Goal: Task Accomplishment & Management: Use online tool/utility

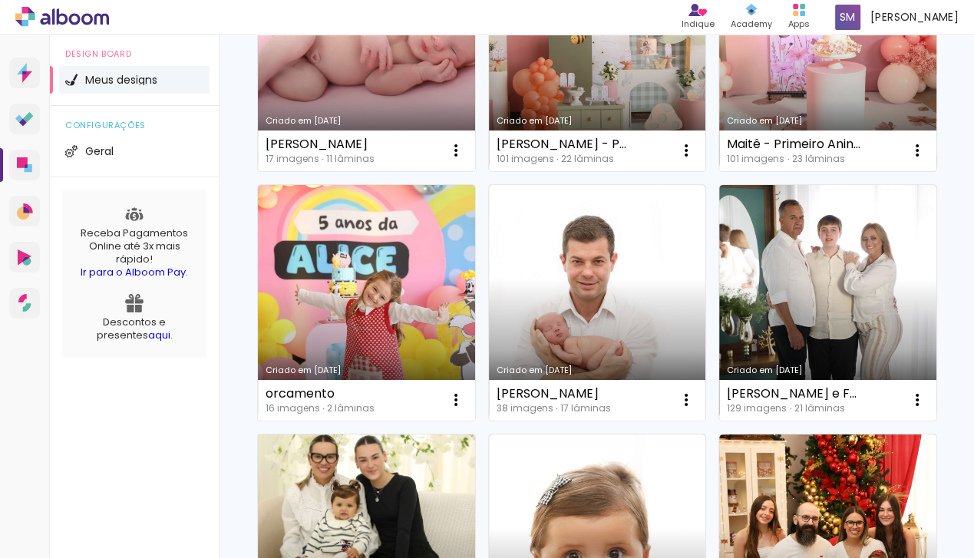
scroll to position [265, 0]
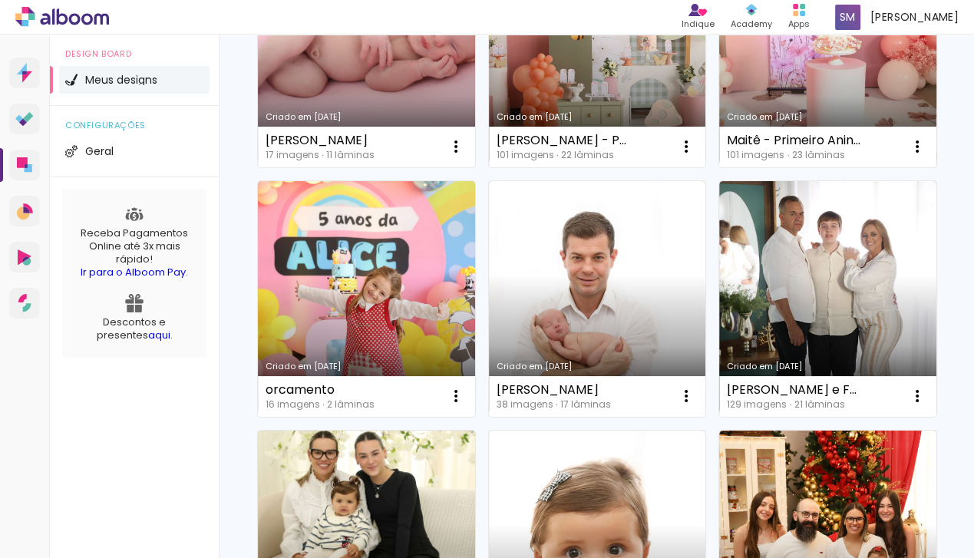
click at [719, 167] on link "Criado em [DATE]" at bounding box center [827, 50] width 217 height 236
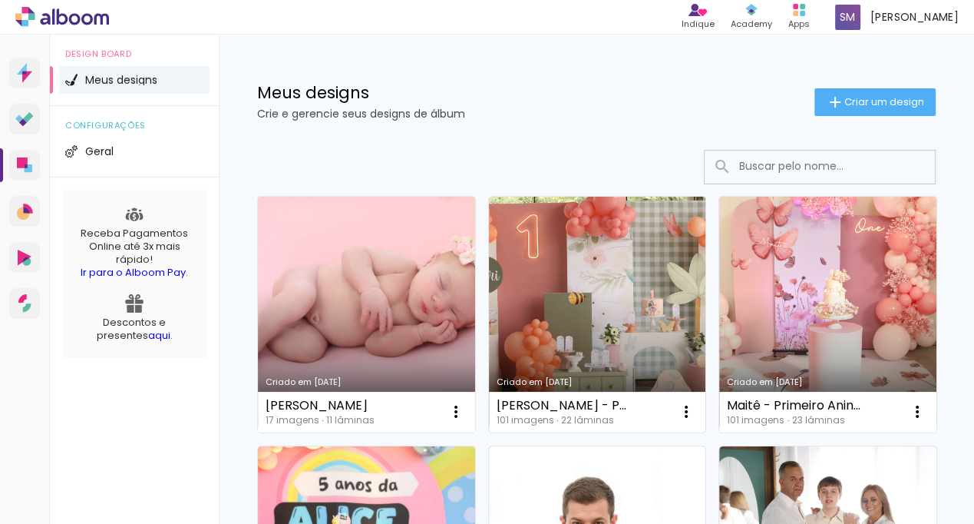
click at [568, 326] on link "Criado em [DATE]" at bounding box center [597, 315] width 217 height 236
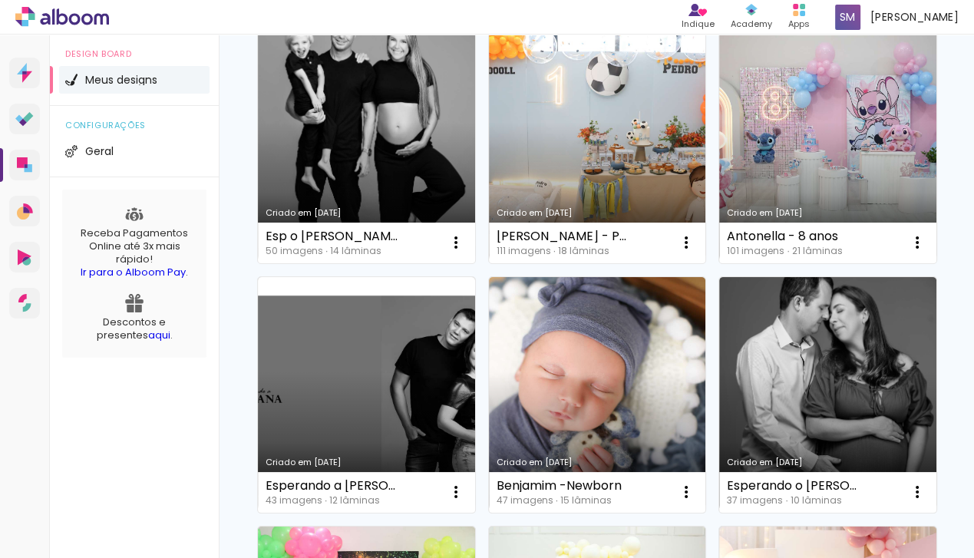
scroll to position [1422, 0]
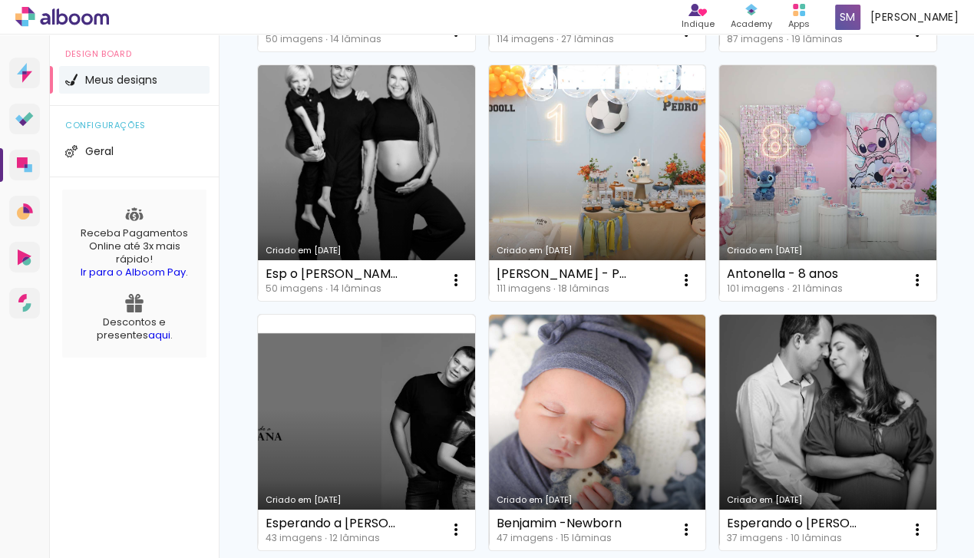
scroll to position [1479, 0]
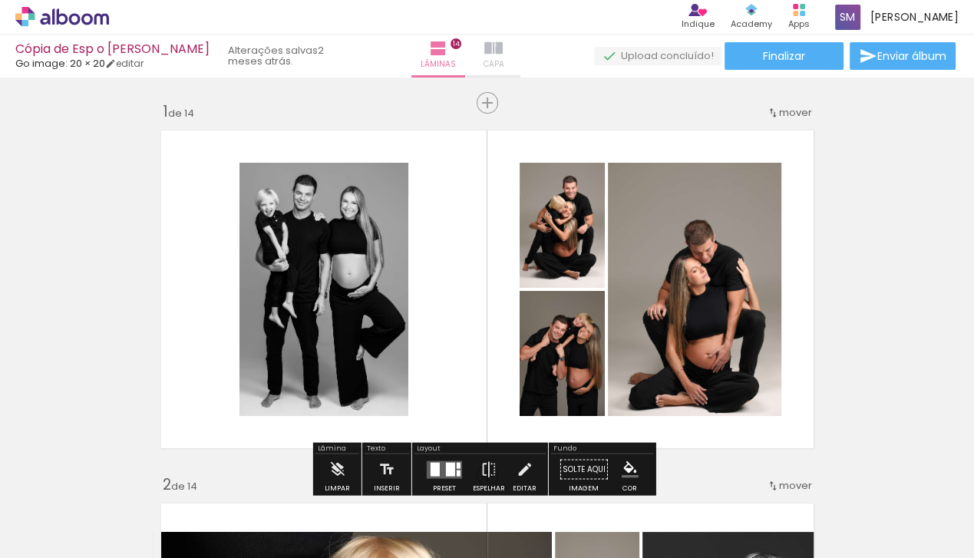
click at [495, 45] on iron-icon at bounding box center [493, 48] width 18 height 18
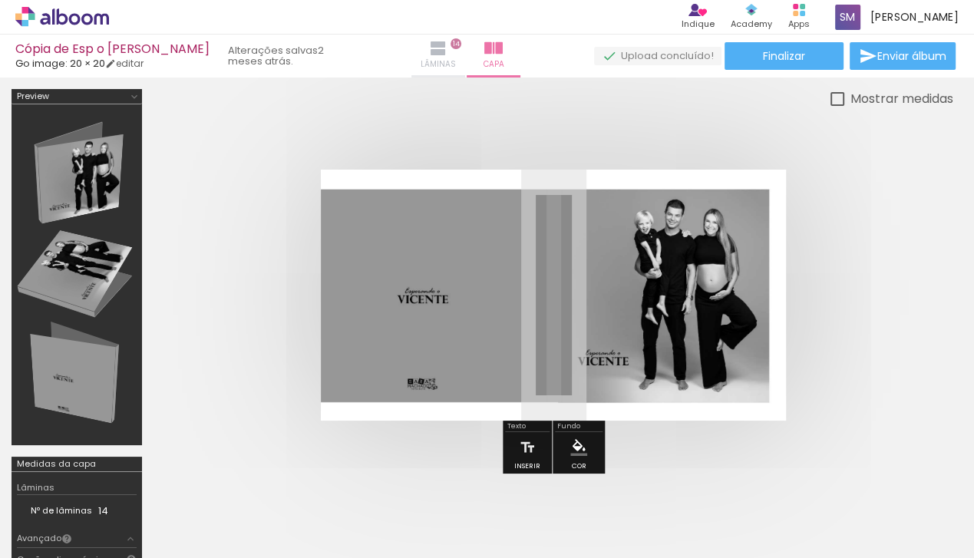
click at [424, 38] on paper-button "Lâminas 14" at bounding box center [438, 56] width 54 height 43
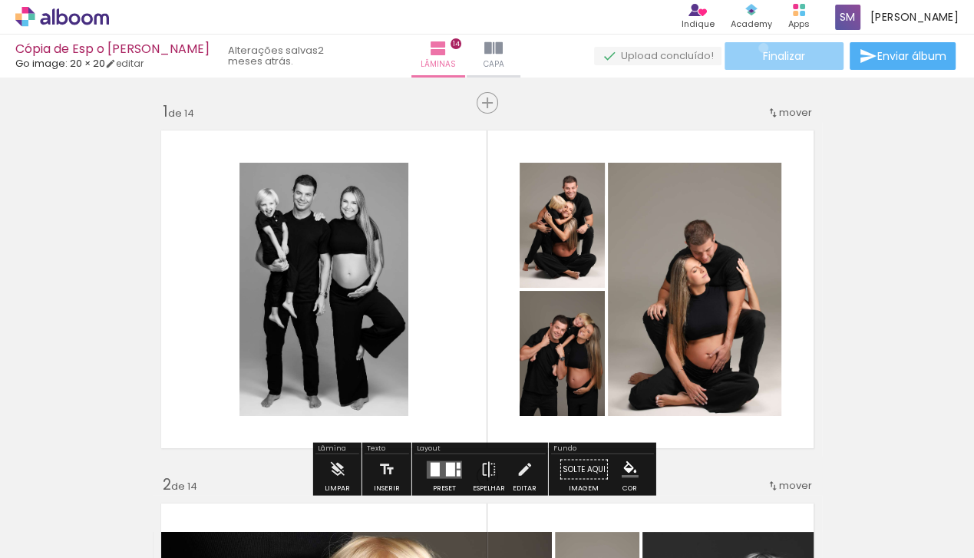
click at [758, 48] on paper-button "Finalizar" at bounding box center [784, 56] width 119 height 28
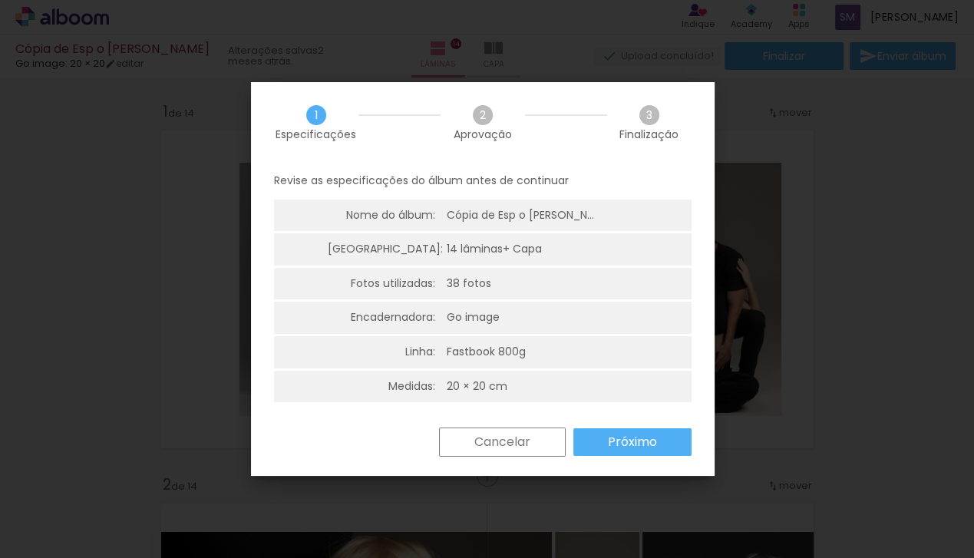
click at [0, 0] on slot "Próximo" at bounding box center [0, 0] width 0 height 0
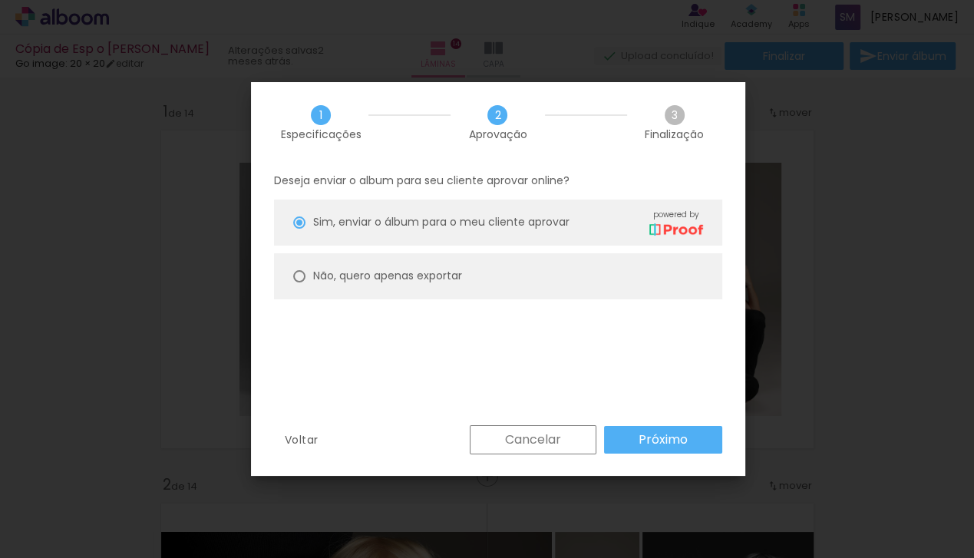
click at [0, 0] on slot "Não, quero apenas exportar" at bounding box center [0, 0] width 0 height 0
type paper-radio-button "on"
click at [0, 0] on slot "Próximo" at bounding box center [0, 0] width 0 height 0
type input "Alta, 300 DPI"
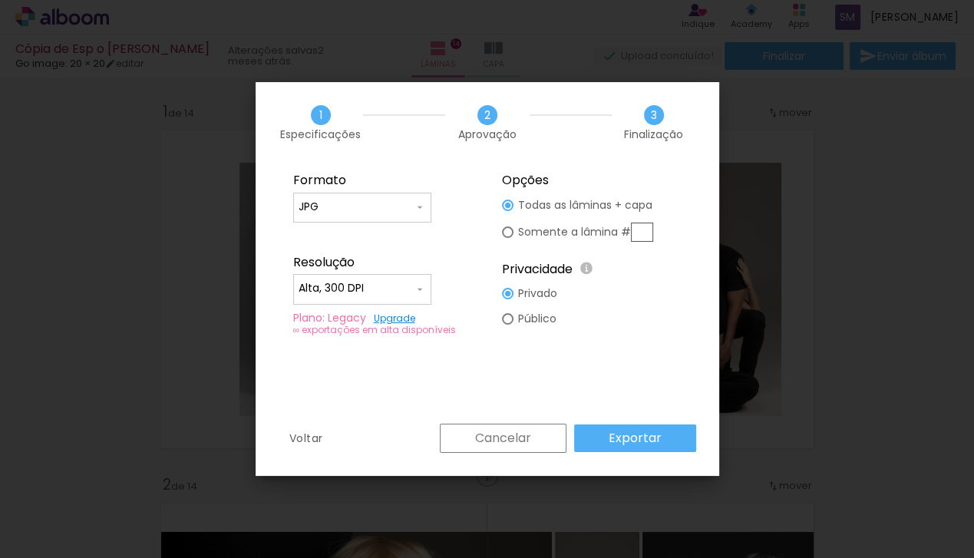
click at [670, 439] on paper-button "Exportar" at bounding box center [635, 439] width 122 height 28
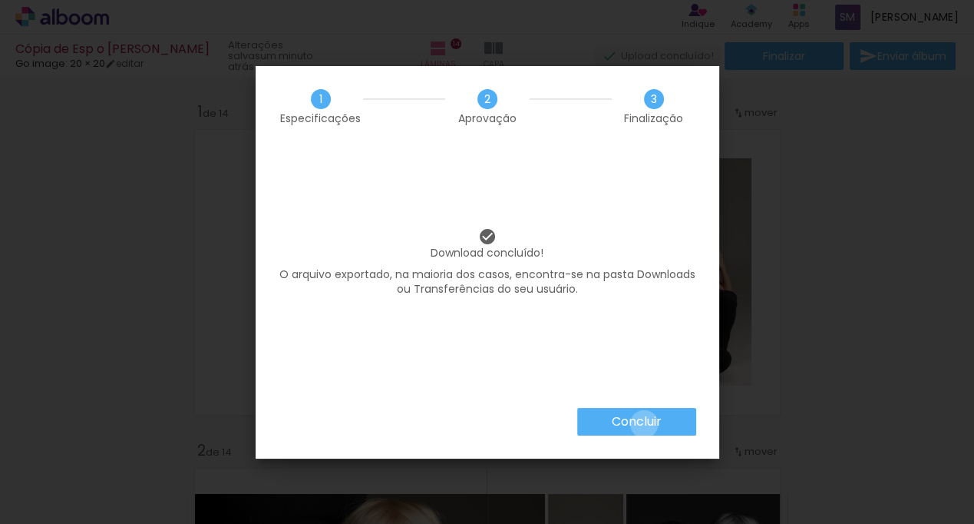
click at [0, 0] on slot "Concluir" at bounding box center [0, 0] width 0 height 0
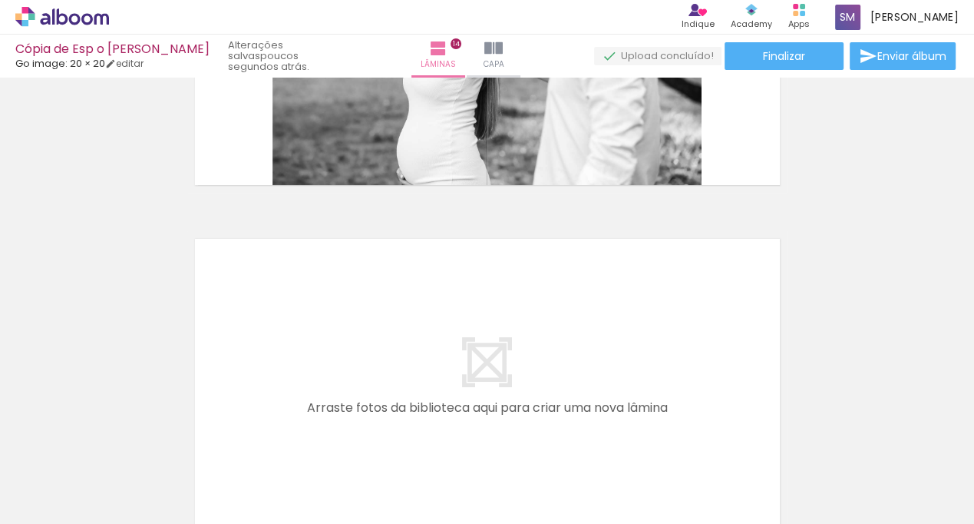
scroll to position [4788, 0]
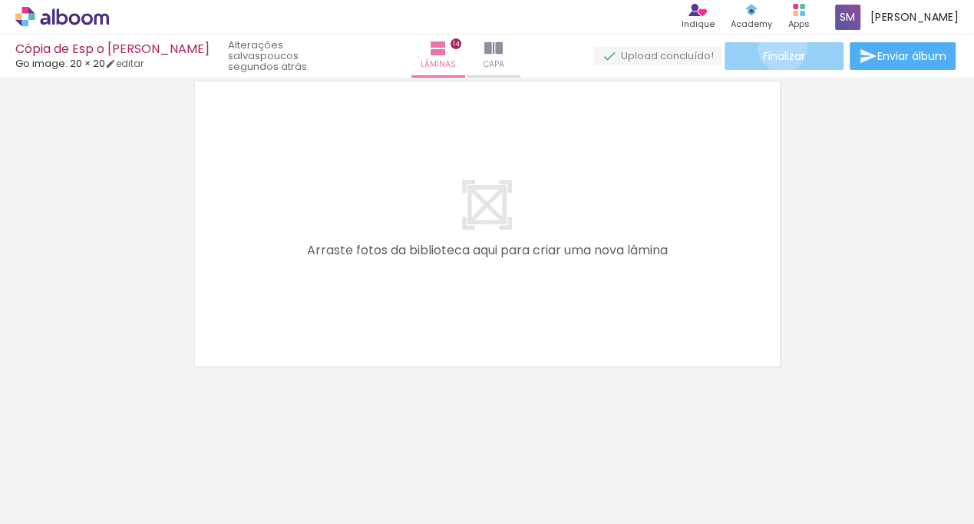
click at [777, 48] on paper-button "Finalizar" at bounding box center [784, 56] width 119 height 28
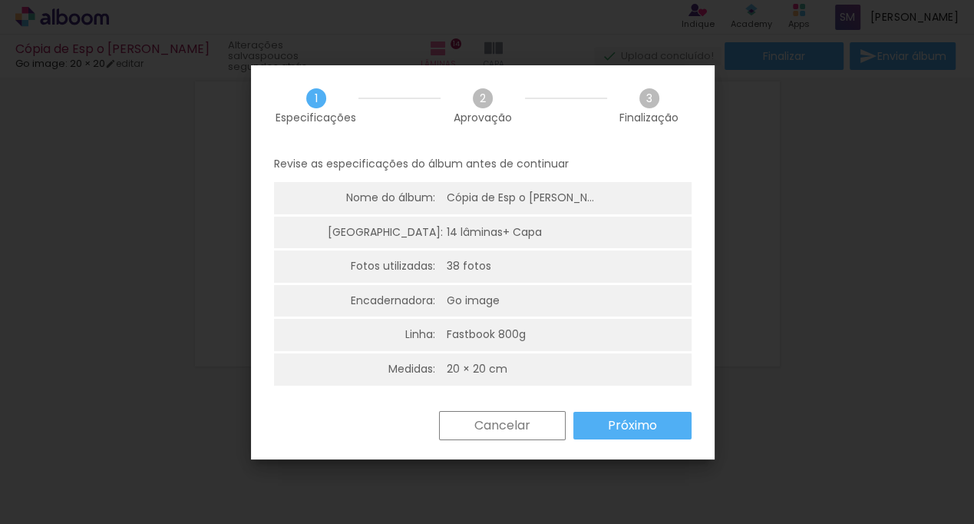
click at [0, 0] on slot "Próximo" at bounding box center [0, 0] width 0 height 0
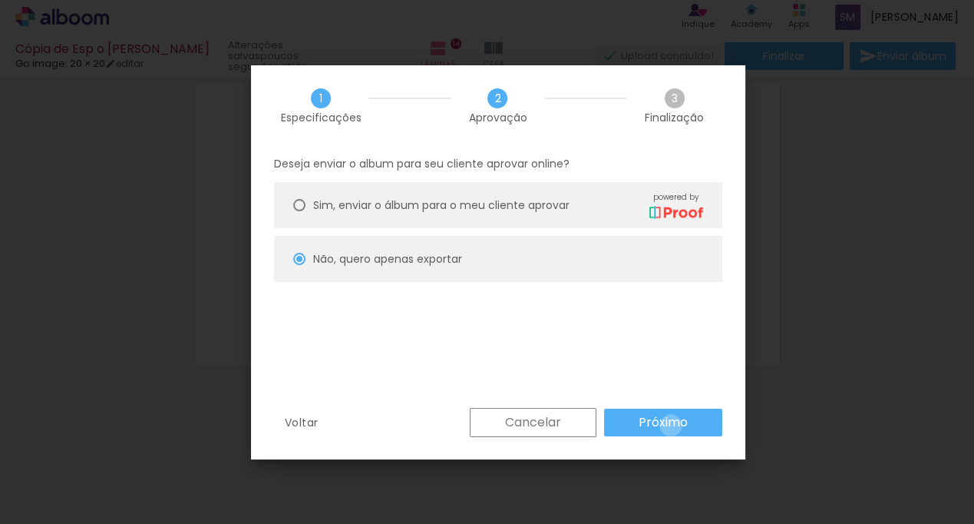
click at [0, 0] on slot "Próximo" at bounding box center [0, 0] width 0 height 0
type input "Alta, 300 DPI"
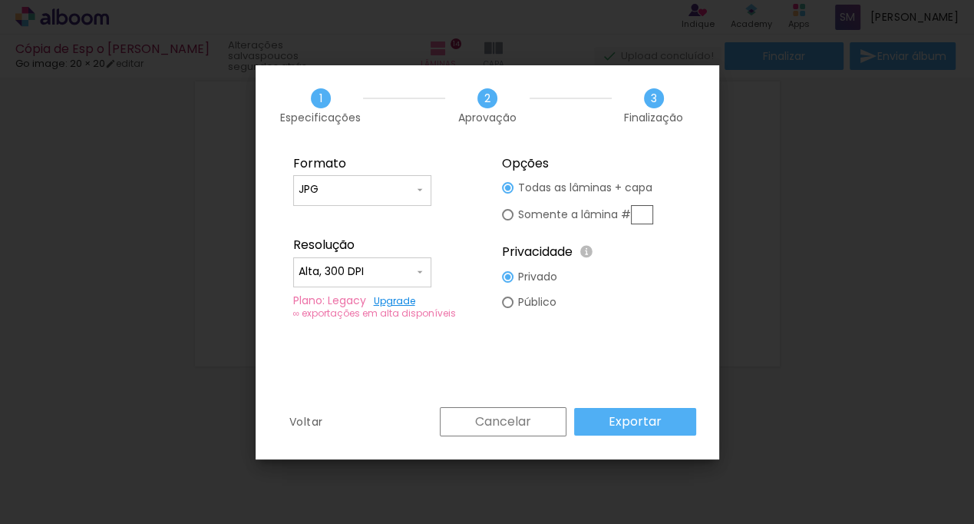
click at [670, 424] on paper-button "Exportar" at bounding box center [635, 422] width 122 height 28
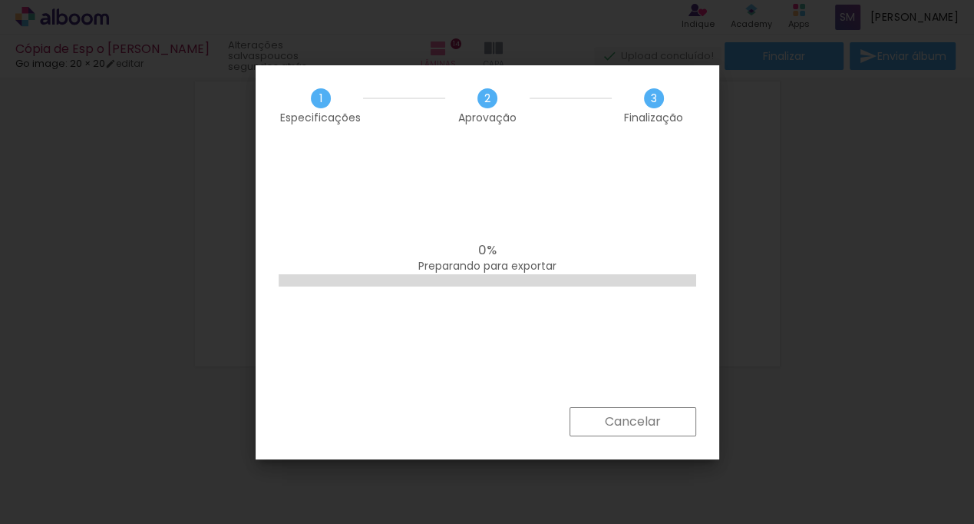
click at [0, 0] on slot "Cancelar" at bounding box center [0, 0] width 0 height 0
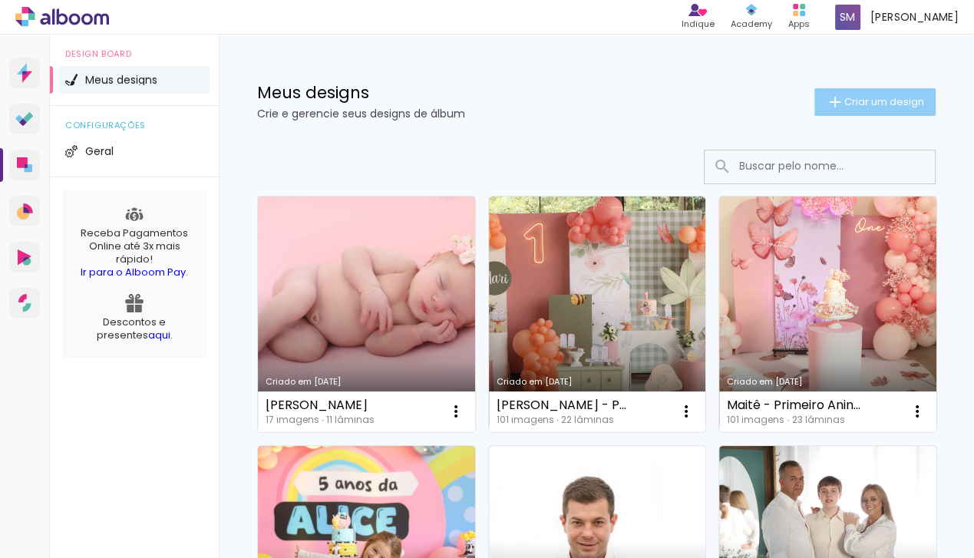
click at [858, 105] on span "Criar um design" at bounding box center [884, 102] width 80 height 10
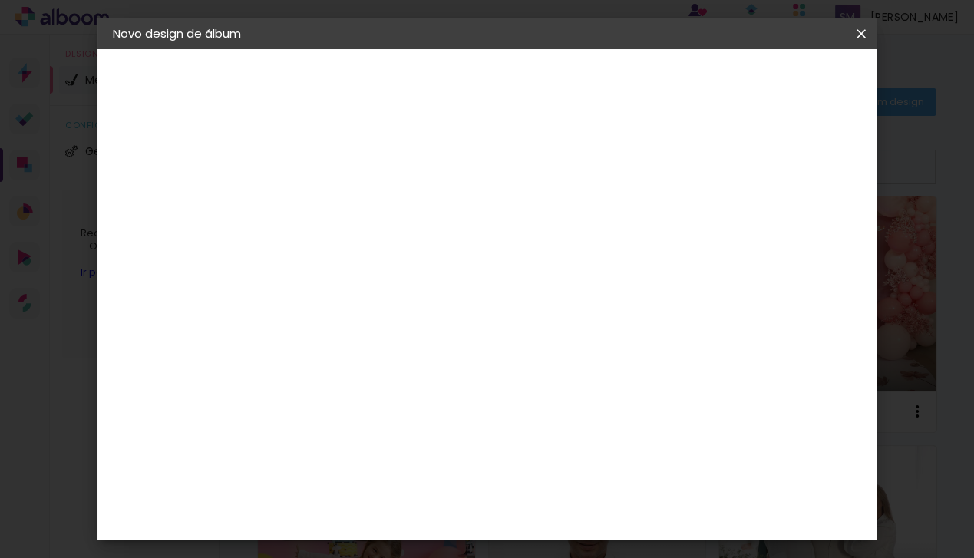
click at [364, 203] on input at bounding box center [364, 206] width 0 height 24
type input "VIC"
type paper-input "VIC"
click at [0, 0] on slot "Avançar" at bounding box center [0, 0] width 0 height 0
click at [397, 280] on paper-input-container at bounding box center [403, 293] width 166 height 35
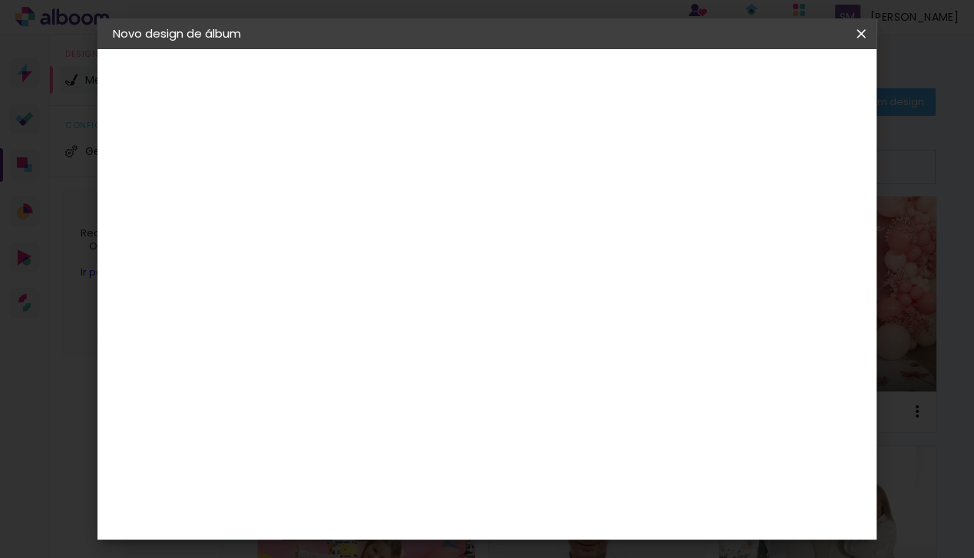
type input "GO"
type paper-input "GO"
click at [392, 345] on div "Go image" at bounding box center [373, 350] width 38 height 25
click at [0, 0] on slot "Avançar" at bounding box center [0, 0] width 0 height 0
click at [424, 256] on input "text" at bounding box center [394, 268] width 60 height 24
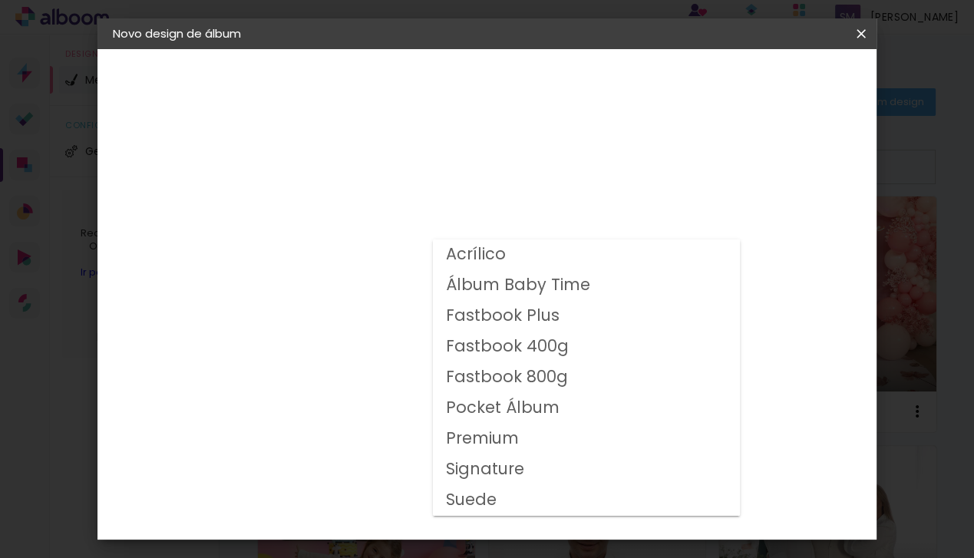
click at [0, 0] on slot "Fastbook 800g" at bounding box center [0, 0] width 0 height 0
type input "Fastbook 800g"
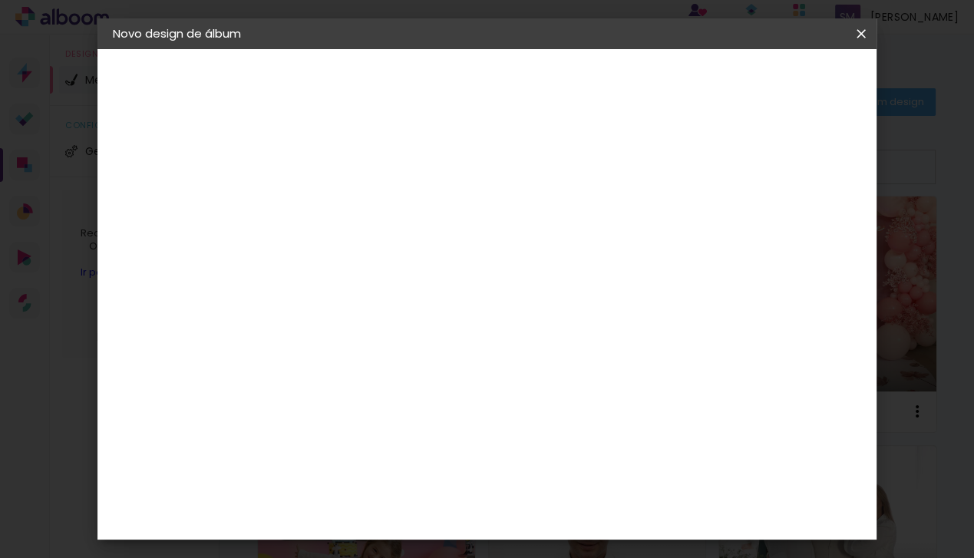
scroll to position [211, 0]
click at [468, 506] on span "25 × 25" at bounding box center [431, 526] width 71 height 41
click at [0, 0] on slot "Avançar" at bounding box center [0, 0] width 0 height 0
click at [681, 167] on div at bounding box center [674, 166] width 14 height 14
type paper-checkbox "on"
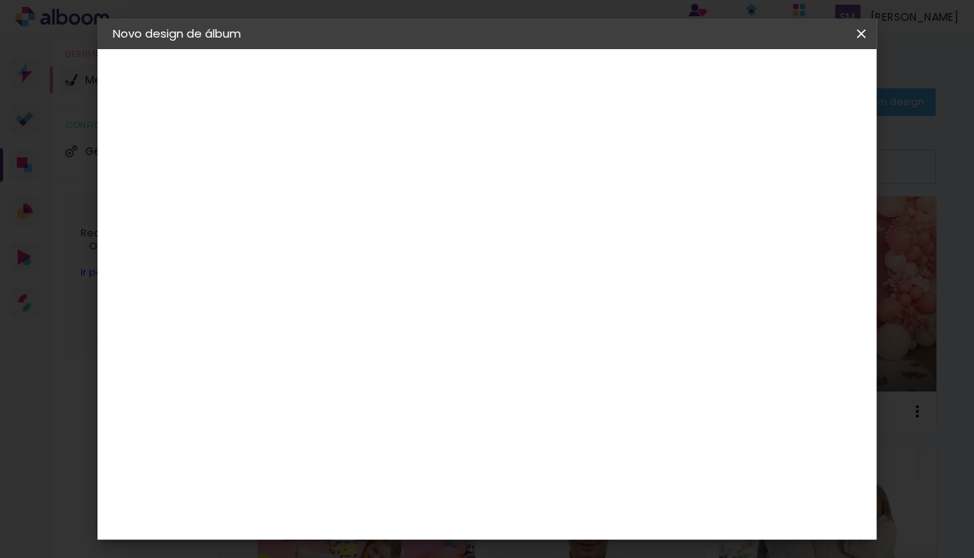
click at [768, 87] on span "Iniciar design" at bounding box center [733, 81] width 70 height 11
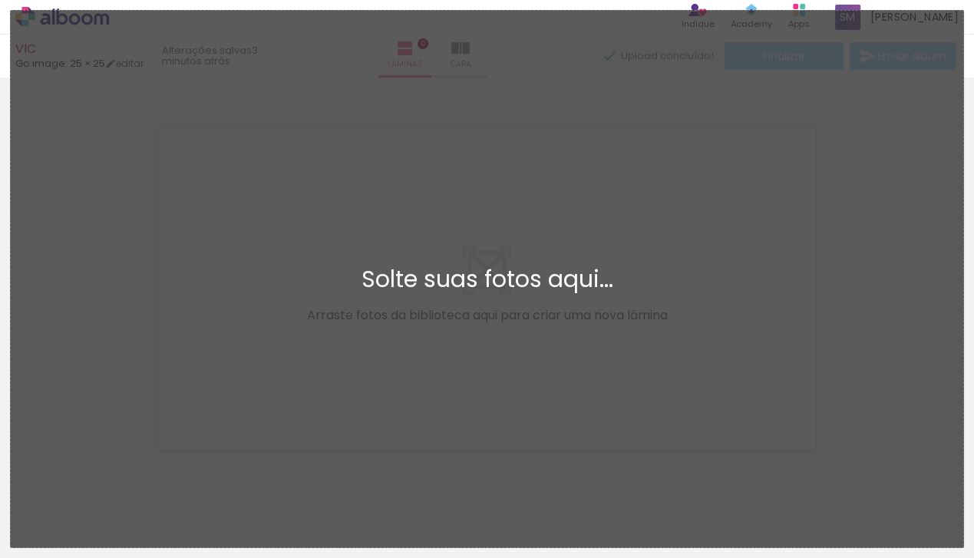
scroll to position [18, 0]
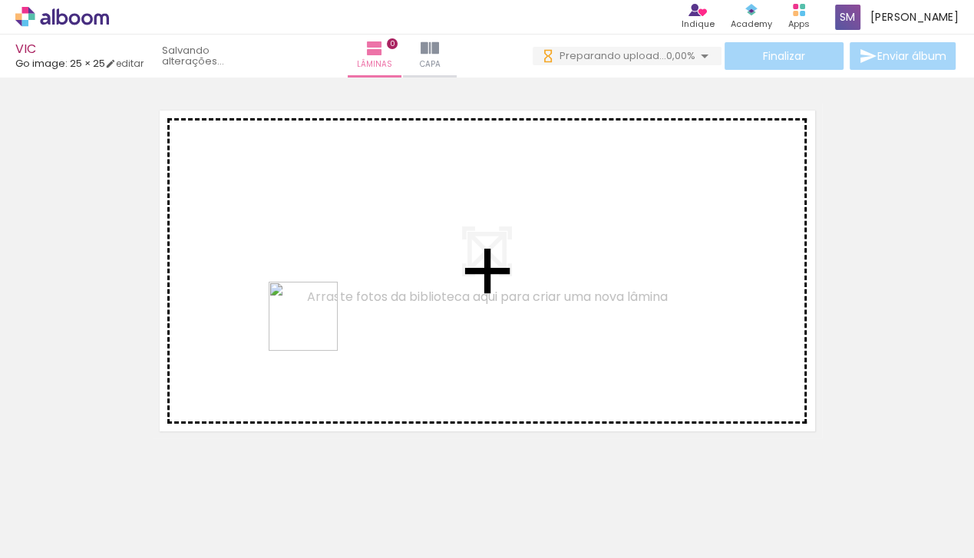
drag, startPoint x: 243, startPoint y: 517, endPoint x: 355, endPoint y: 256, distance: 284.4
click at [357, 246] on quentale-workspace at bounding box center [487, 279] width 974 height 558
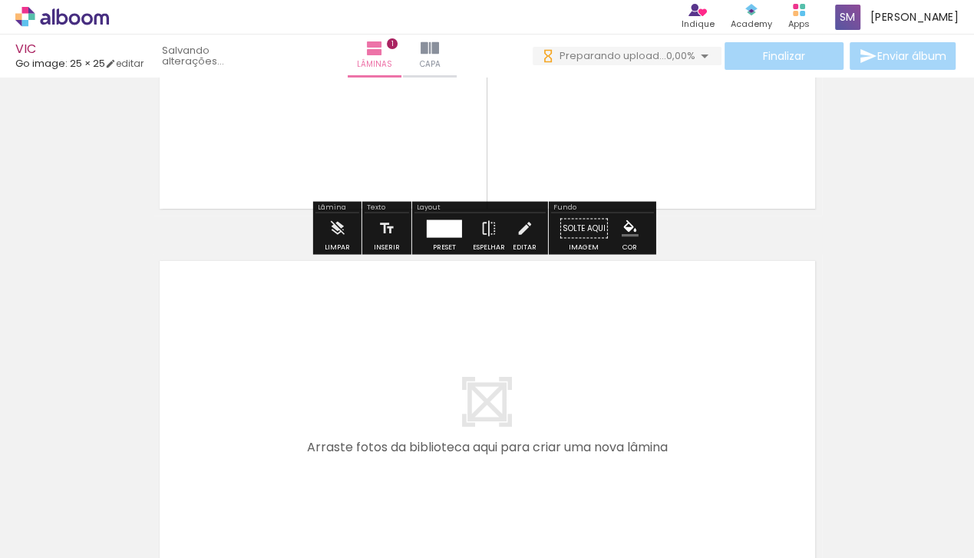
scroll to position [250, 0]
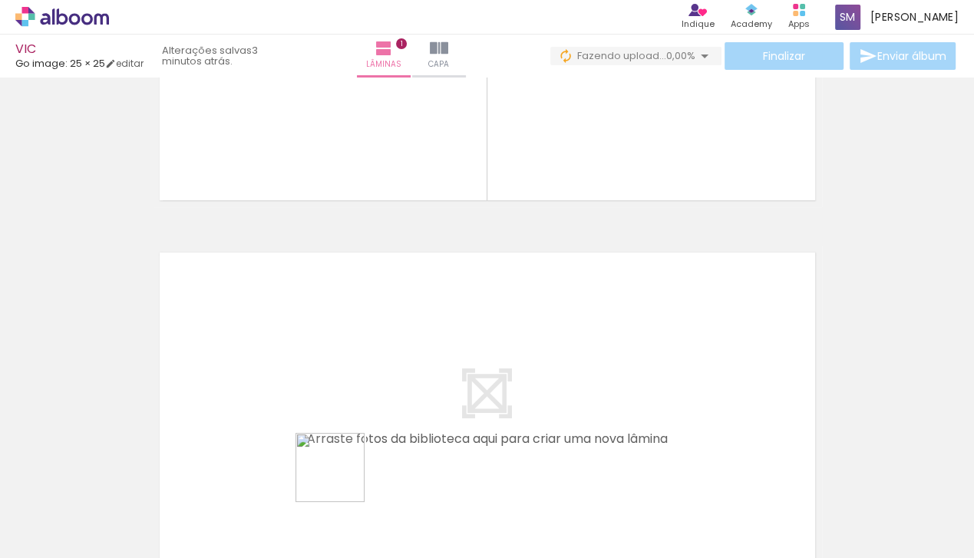
drag, startPoint x: 342, startPoint y: 479, endPoint x: 382, endPoint y: 349, distance: 136.5
click at [382, 349] on quentale-workspace at bounding box center [487, 279] width 974 height 558
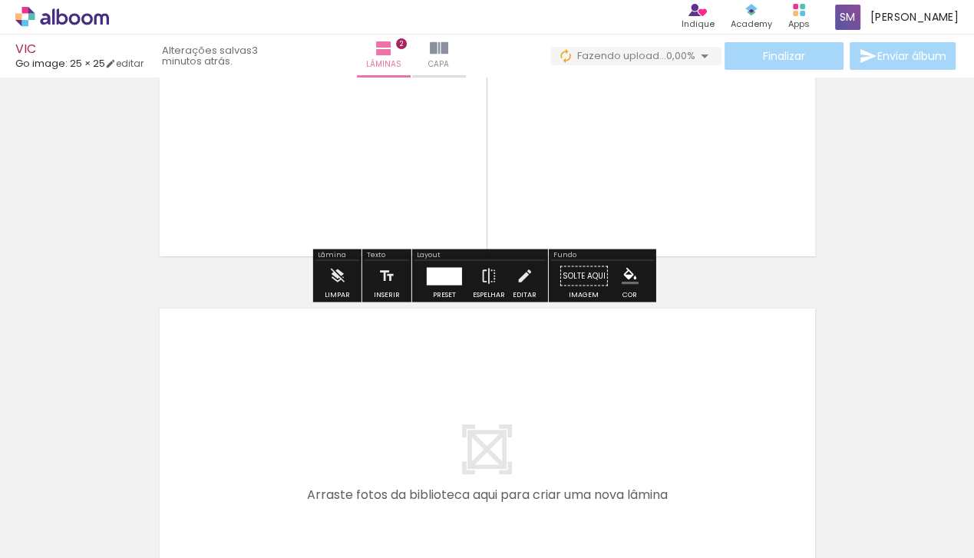
scroll to position [581, 0]
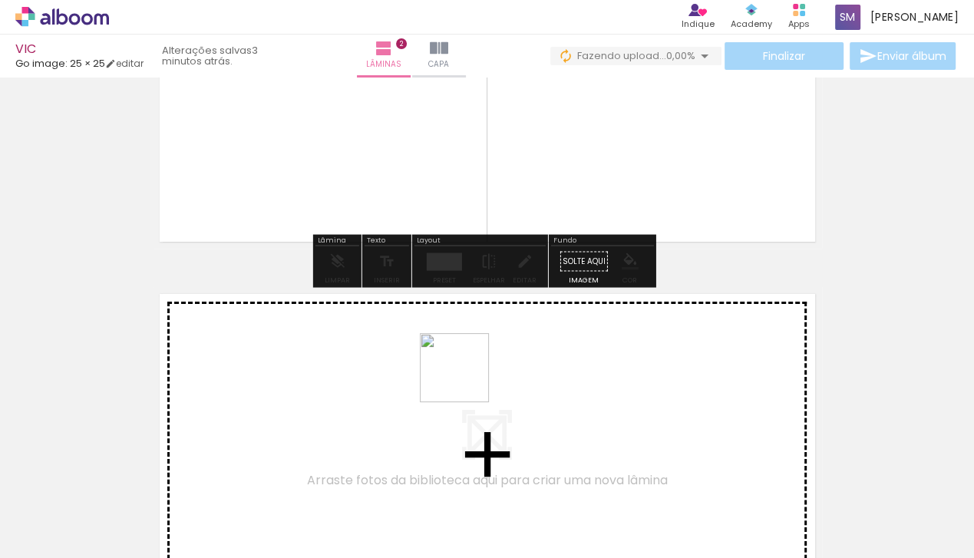
drag, startPoint x: 422, startPoint y: 511, endPoint x: 467, endPoint y: 378, distance: 140.1
click at [467, 378] on quentale-workspace at bounding box center [487, 279] width 974 height 558
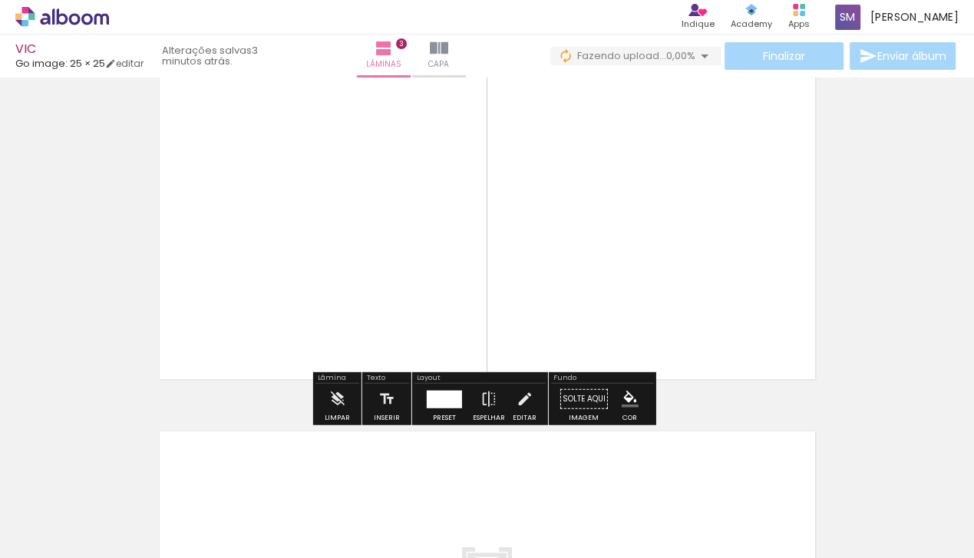
scroll to position [979, 0]
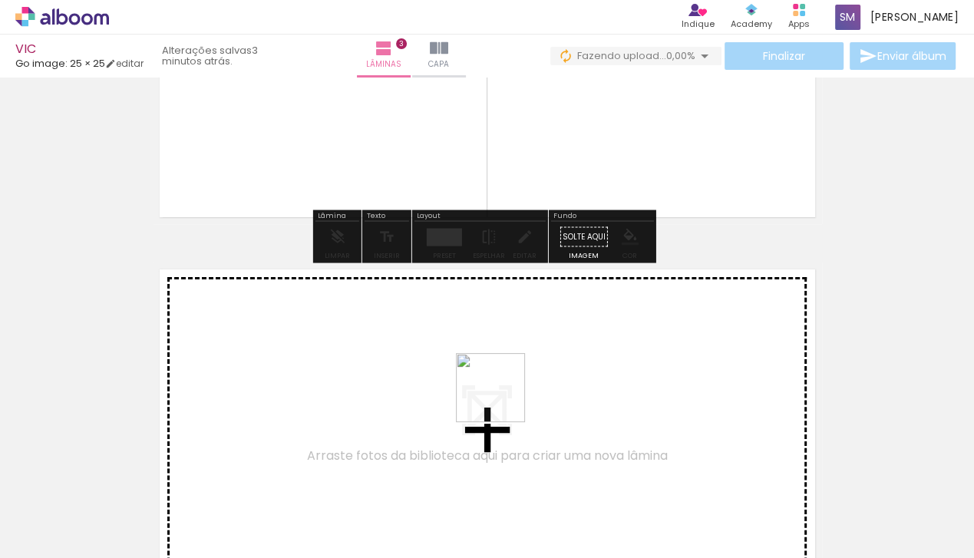
drag, startPoint x: 501, startPoint y: 514, endPoint x: 498, endPoint y: 372, distance: 141.3
click at [498, 372] on quentale-workspace at bounding box center [487, 279] width 974 height 558
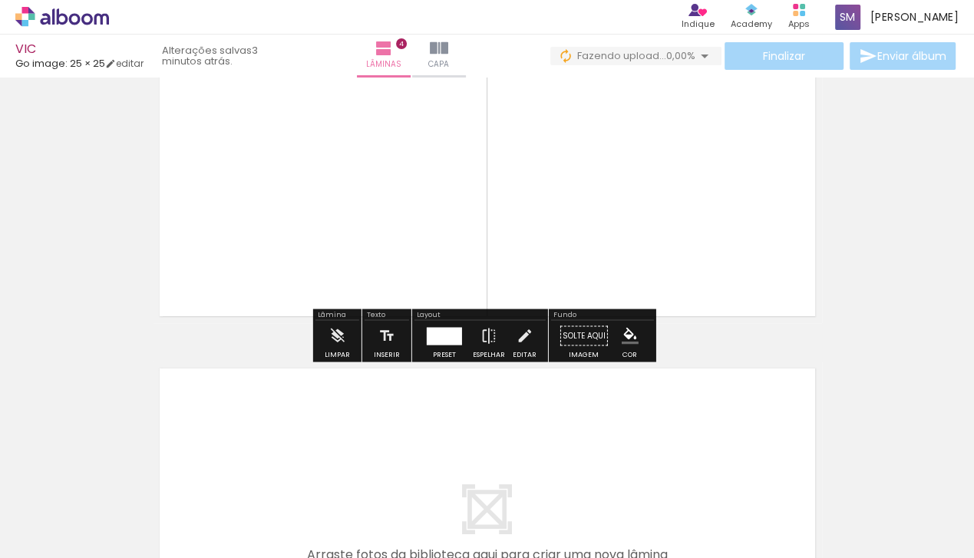
scroll to position [1261, 0]
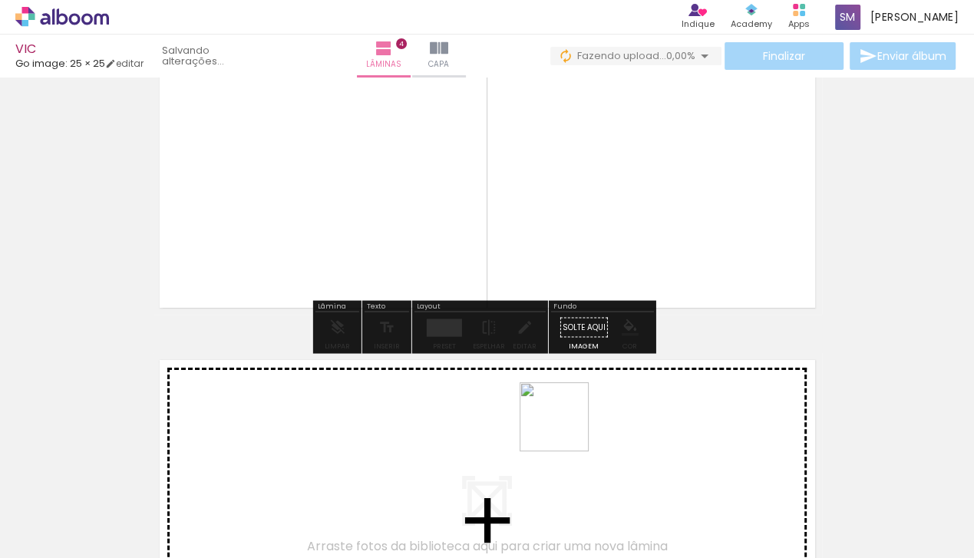
drag, startPoint x: 570, startPoint y: 444, endPoint x: 565, endPoint y: 427, distance: 17.5
click at [565, 427] on quentale-workspace at bounding box center [487, 279] width 974 height 558
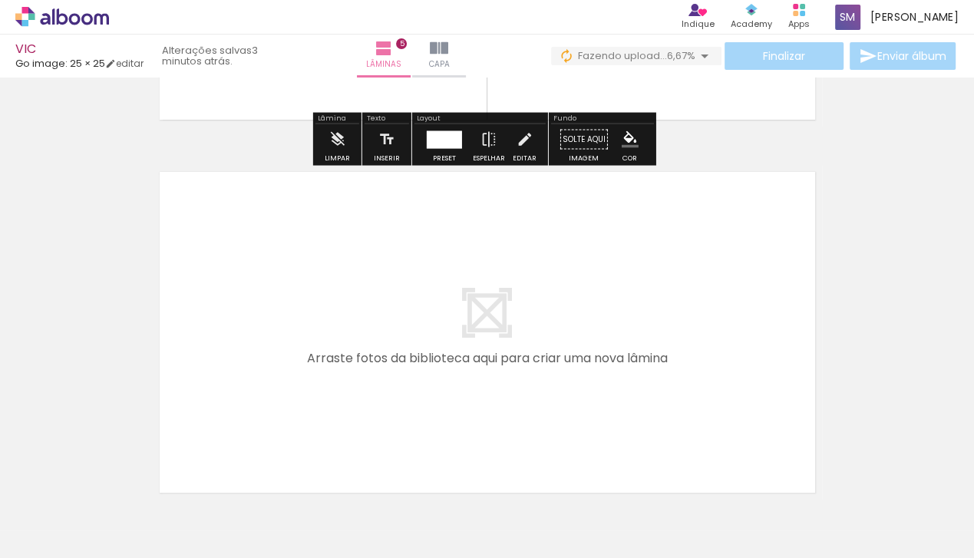
scroll to position [1867, 0]
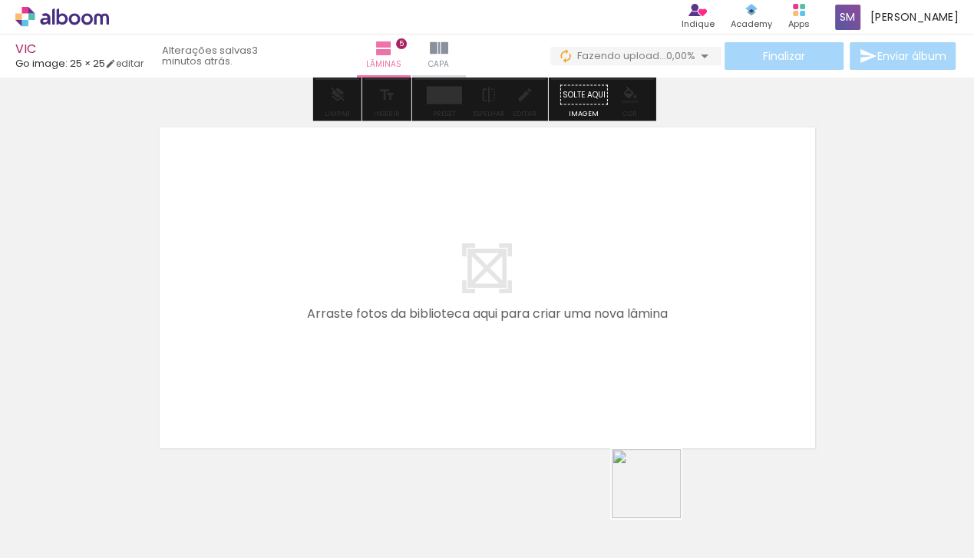
drag, startPoint x: 658, startPoint y: 495, endPoint x: 535, endPoint y: 362, distance: 180.9
click at [535, 362] on quentale-workspace at bounding box center [487, 279] width 974 height 558
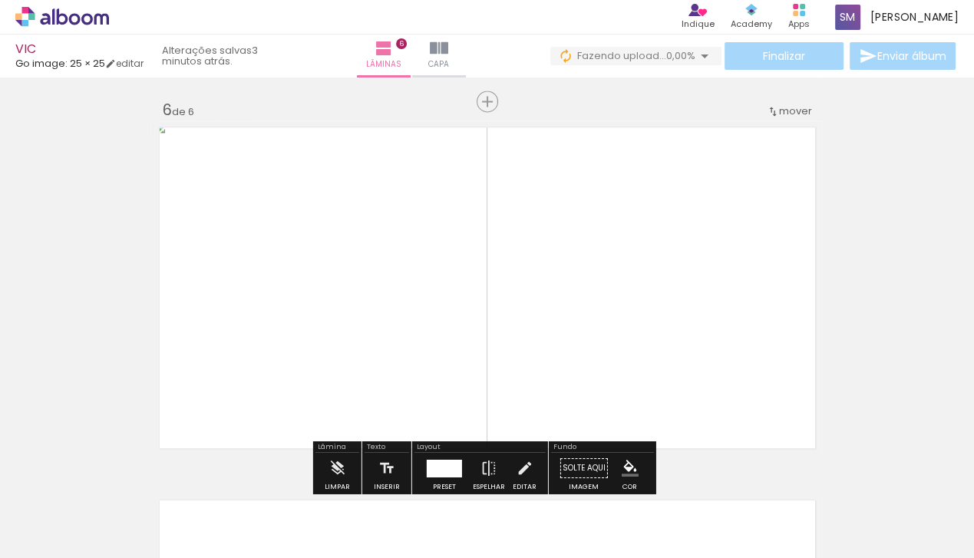
scroll to position [1885, 0]
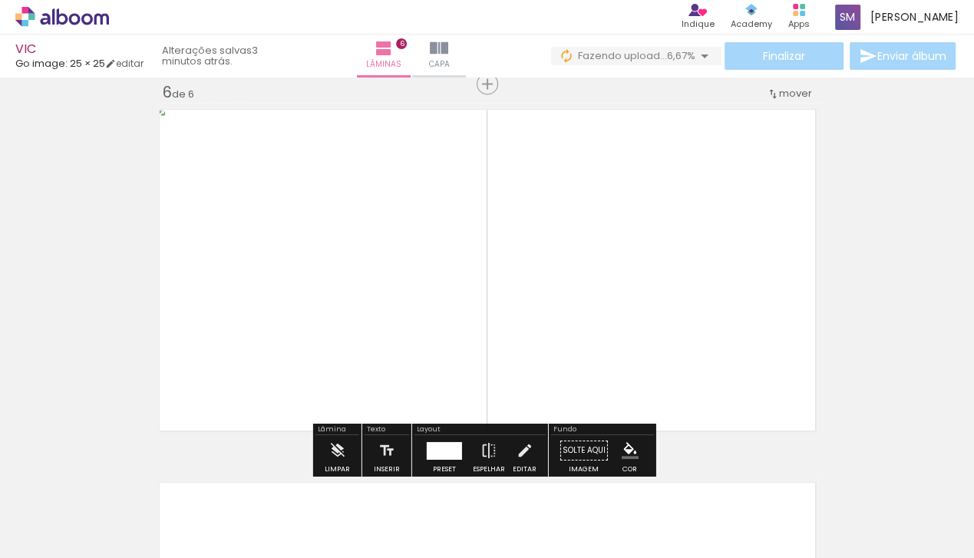
click at [757, 519] on div at bounding box center [756, 507] width 76 height 38
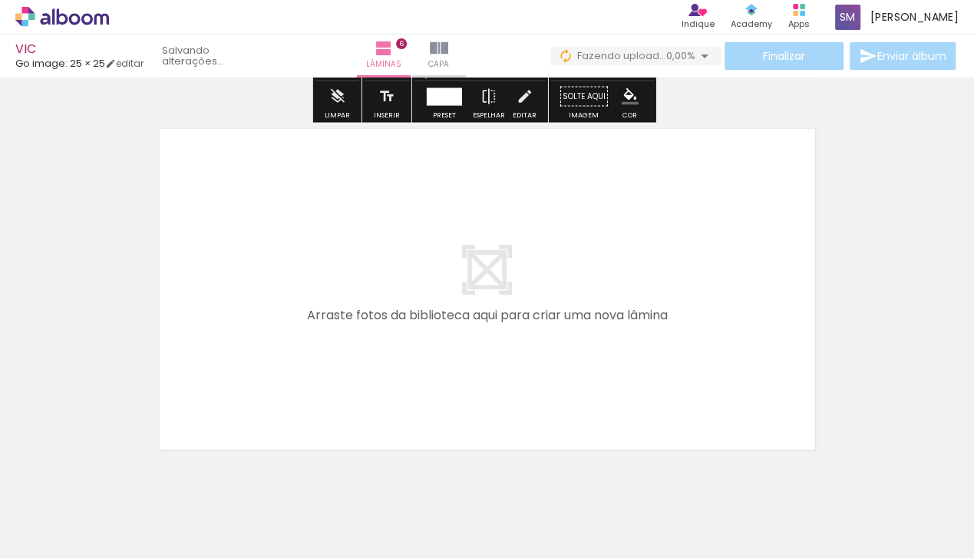
scroll to position [2280, 0]
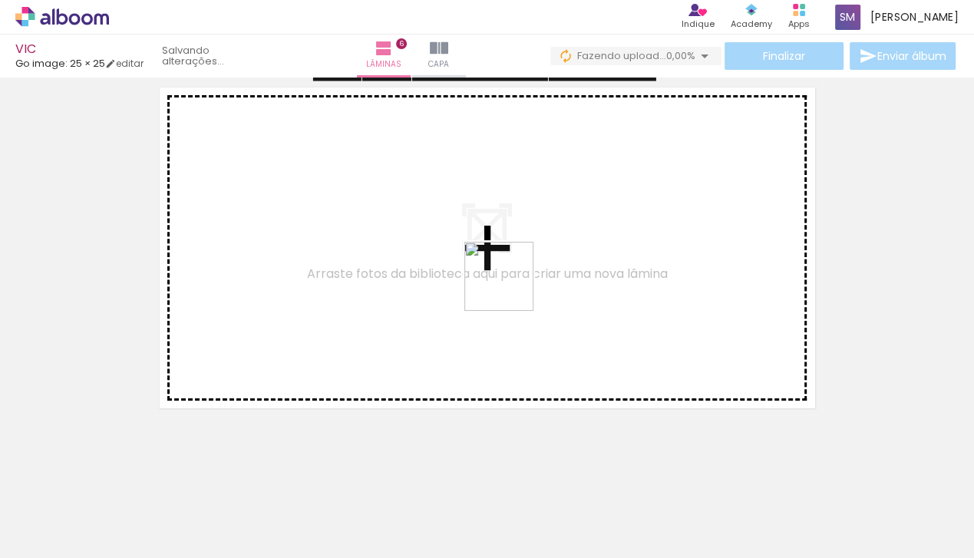
drag, startPoint x: 771, startPoint y: 514, endPoint x: 507, endPoint y: 286, distance: 348.4
click at [507, 286] on quentale-workspace at bounding box center [487, 279] width 974 height 558
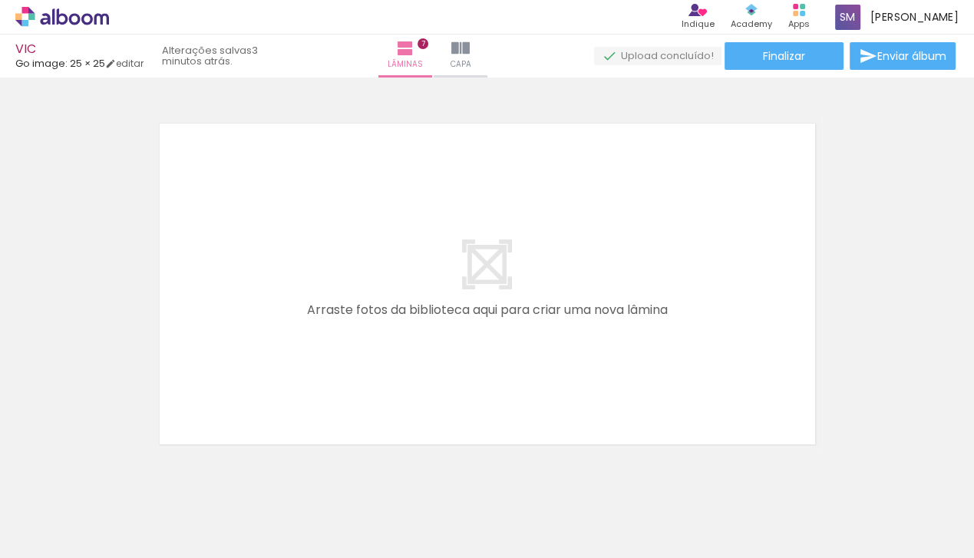
scroll to position [2619, 0]
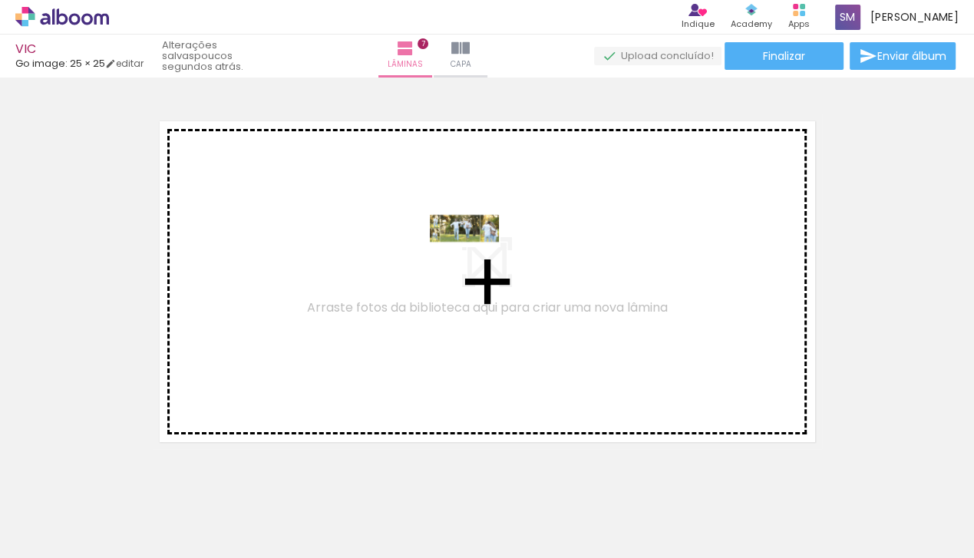
drag, startPoint x: 846, startPoint y: 508, endPoint x: 476, endPoint y: 257, distance: 447.2
click at [476, 257] on quentale-workspace at bounding box center [487, 279] width 974 height 558
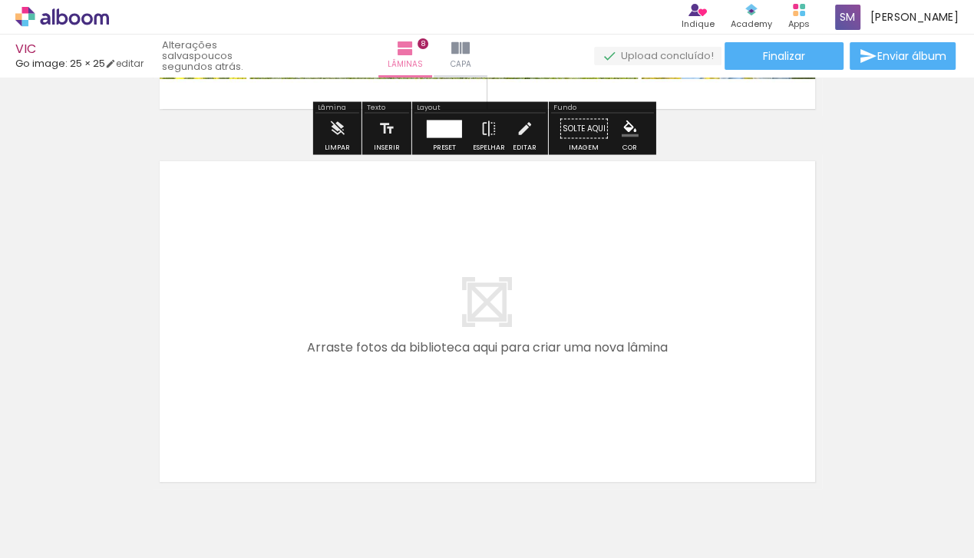
scroll to position [2975, 0]
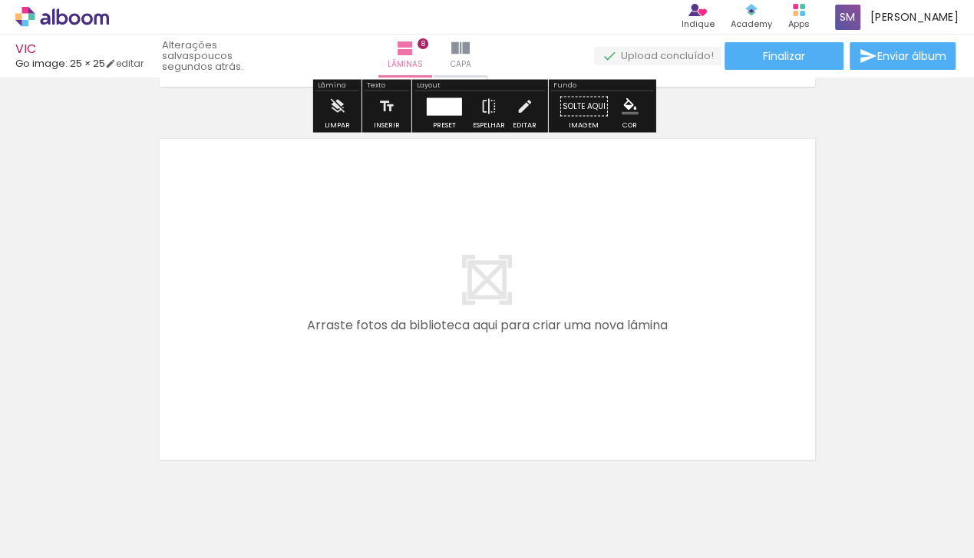
click at [64, 511] on input "Todas as fotos" at bounding box center [43, 511] width 58 height 13
click at [0, 0] on slot "Não utilizadas" at bounding box center [0, 0] width 0 height 0
type input "Não utilizadas"
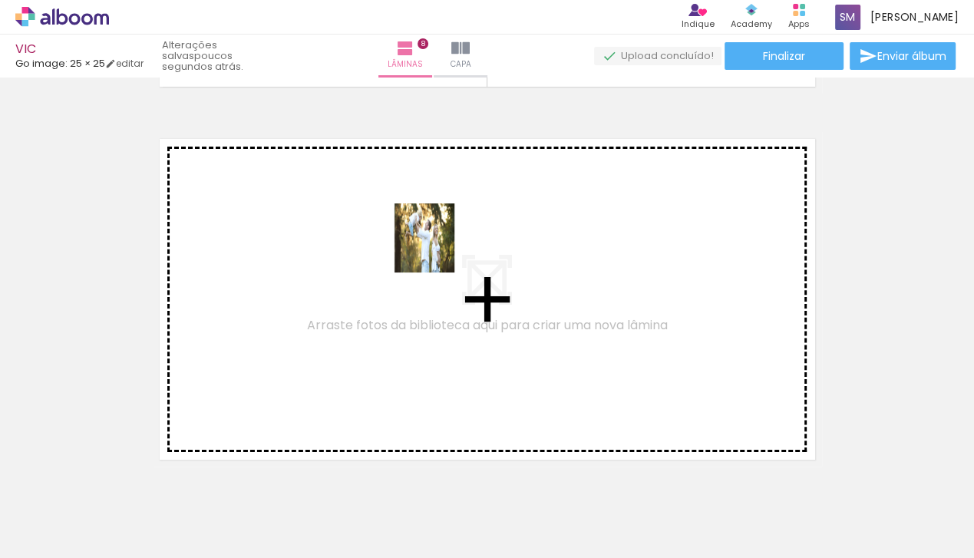
drag, startPoint x: 247, startPoint y: 511, endPoint x: 445, endPoint y: 242, distance: 333.4
click at [445, 242] on quentale-workspace at bounding box center [487, 279] width 974 height 558
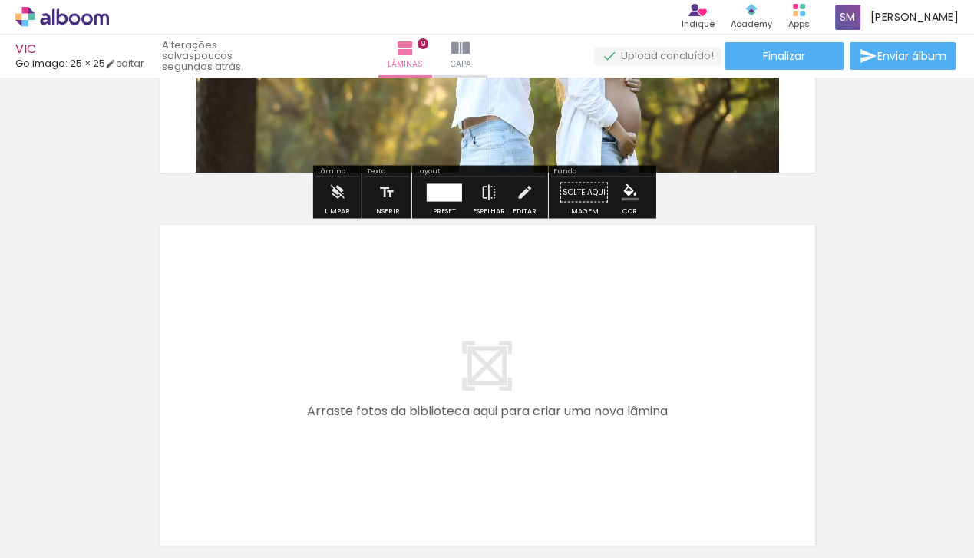
scroll to position [3323, 0]
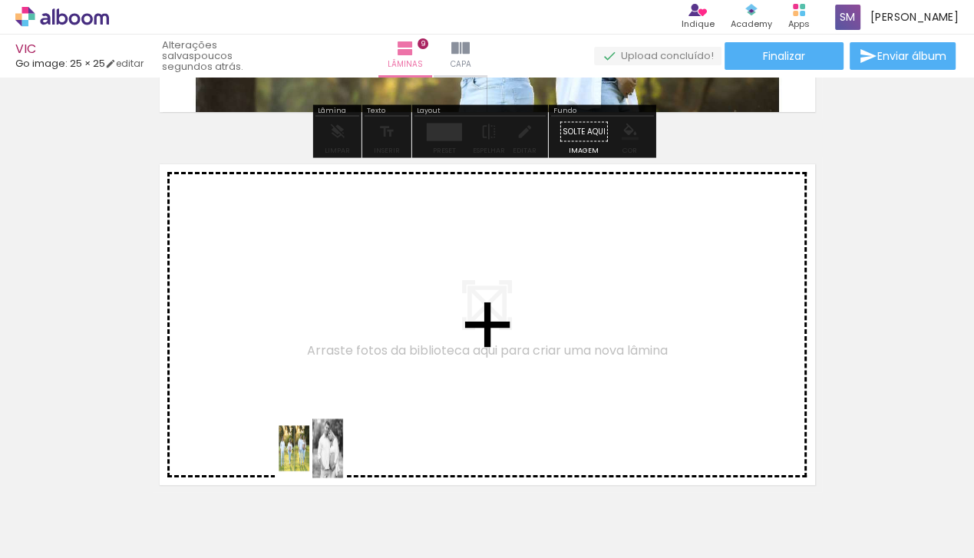
drag, startPoint x: 322, startPoint y: 460, endPoint x: 484, endPoint y: 342, distance: 199.5
click at [484, 342] on quentale-workspace at bounding box center [487, 279] width 974 height 558
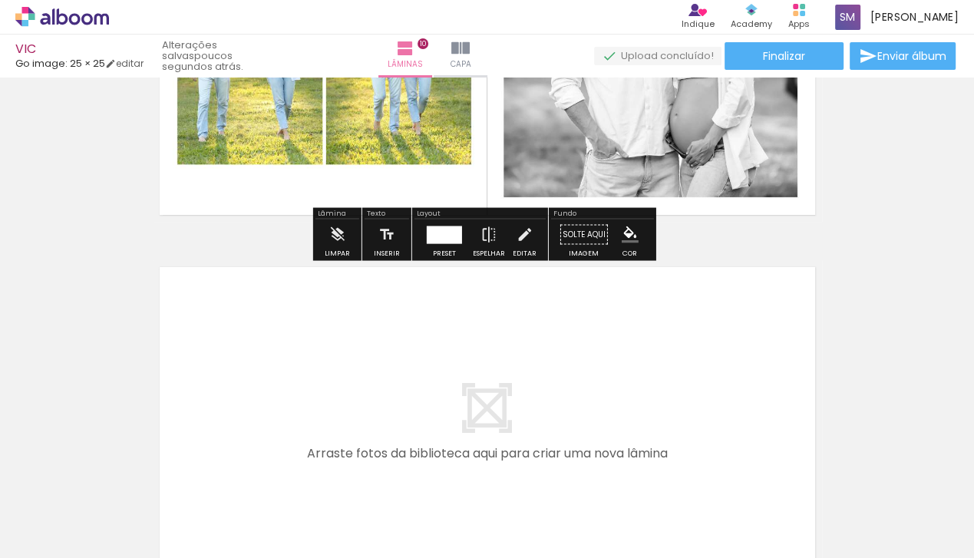
scroll to position [3611, 0]
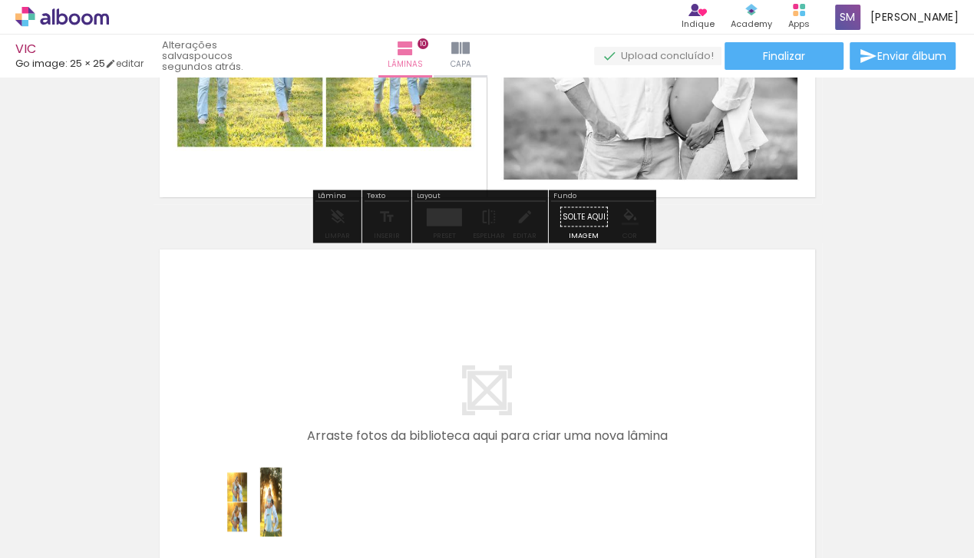
drag, startPoint x: 259, startPoint y: 518, endPoint x: 463, endPoint y: 381, distance: 245.5
click at [463, 381] on quentale-workspace at bounding box center [487, 279] width 974 height 558
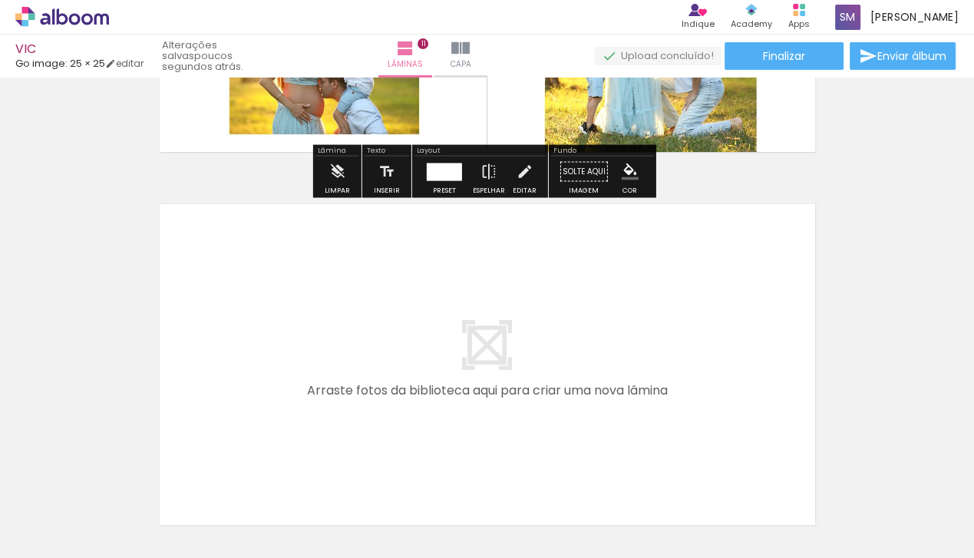
scroll to position [4032, 0]
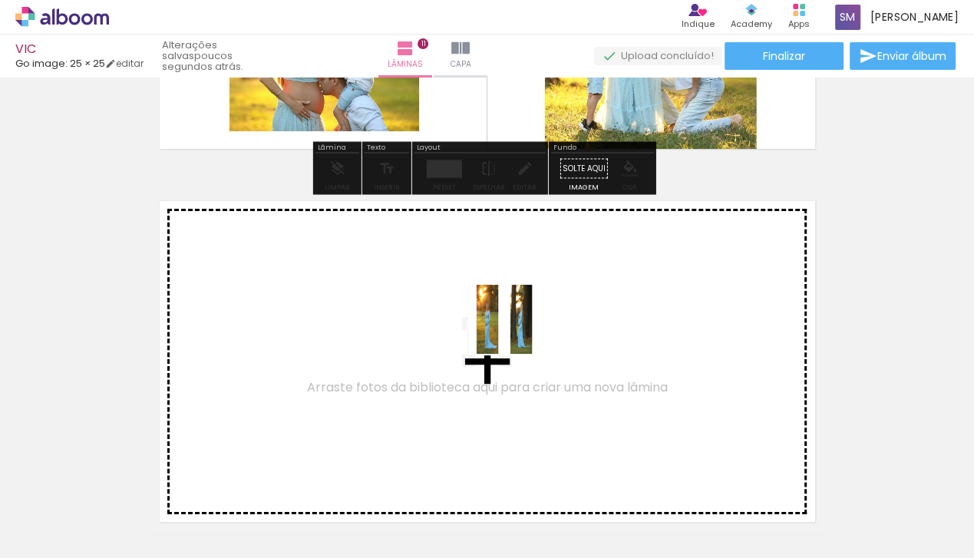
drag, startPoint x: 249, startPoint y: 514, endPoint x: 517, endPoint y: 330, distance: 325.2
click at [517, 330] on quentale-workspace at bounding box center [487, 279] width 974 height 558
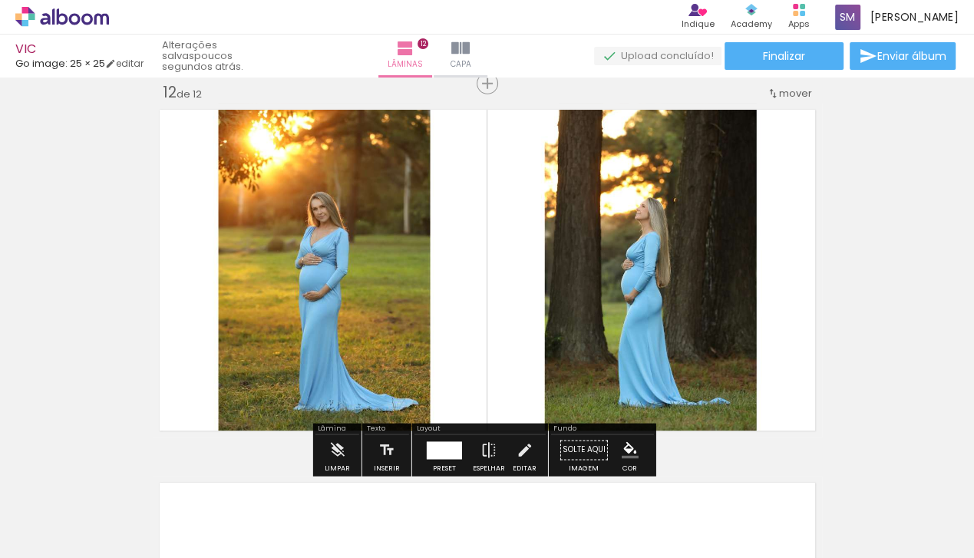
scroll to position [4214, 0]
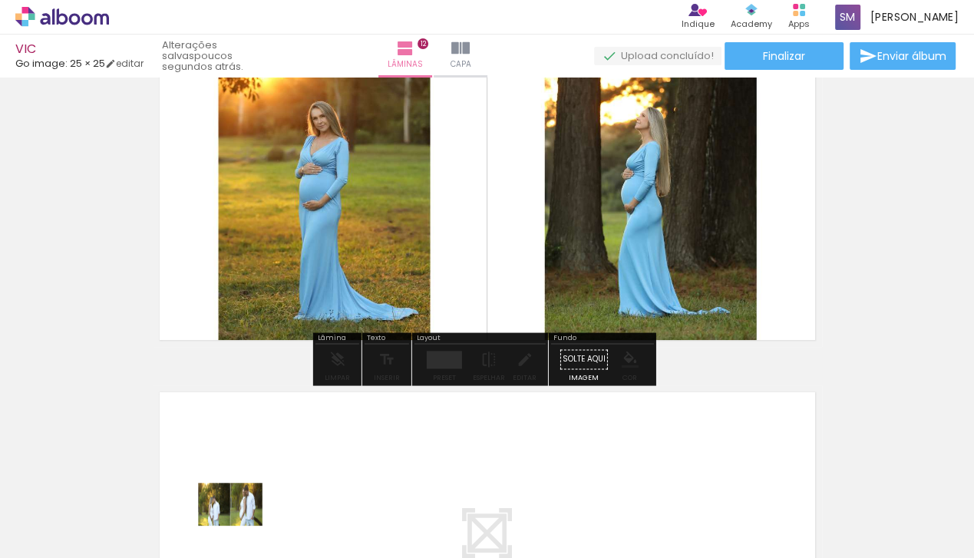
click at [242, 516] on div at bounding box center [240, 507] width 76 height 38
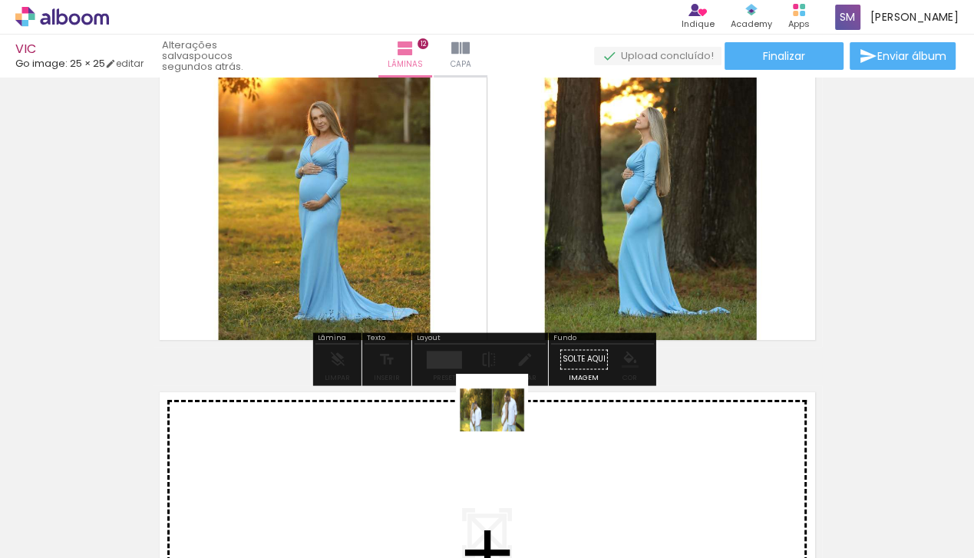
drag, startPoint x: 368, startPoint y: 458, endPoint x: 504, endPoint y: 421, distance: 140.6
click at [504, 421] on quentale-workspace at bounding box center [487, 279] width 974 height 558
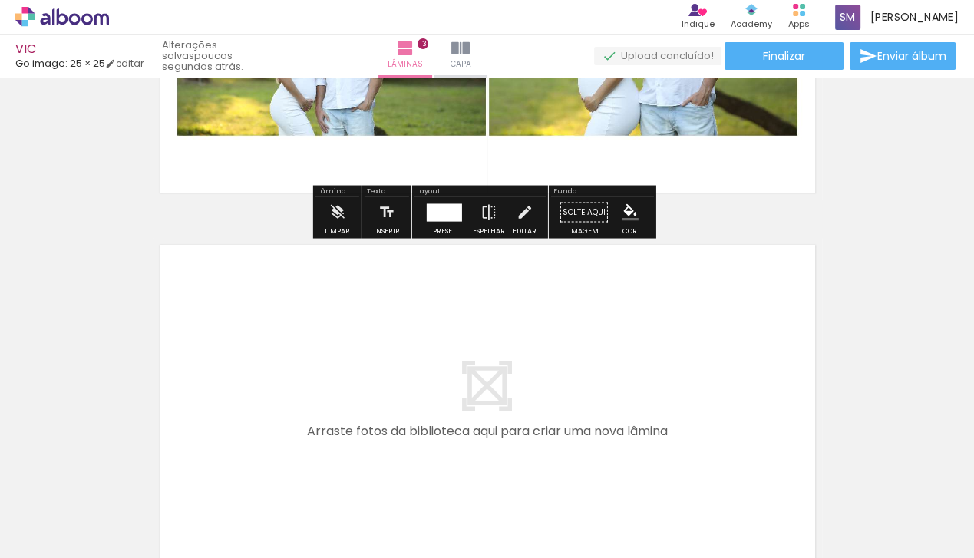
scroll to position [4745, 0]
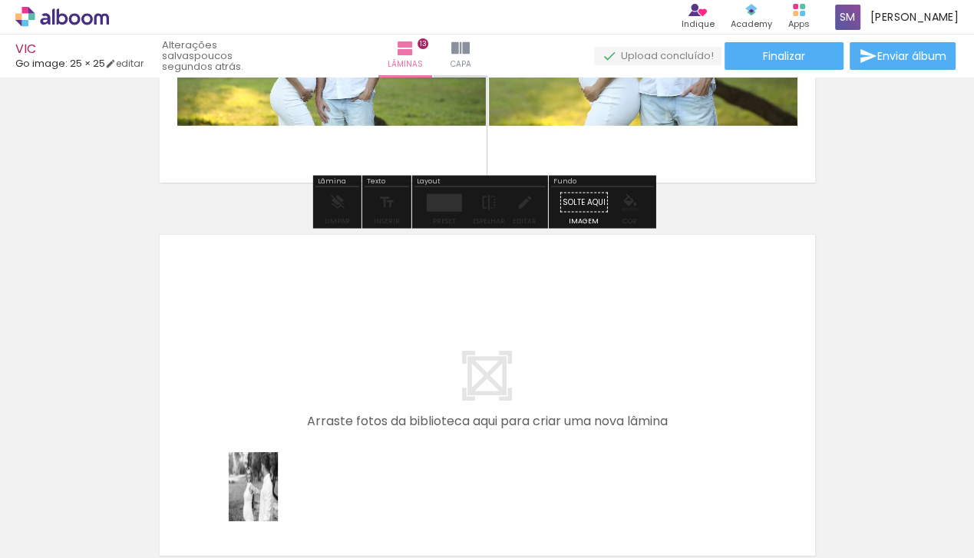
drag, startPoint x: 265, startPoint y: 498, endPoint x: 597, endPoint y: 346, distance: 365.5
click at [597, 346] on quentale-workspace at bounding box center [487, 279] width 974 height 558
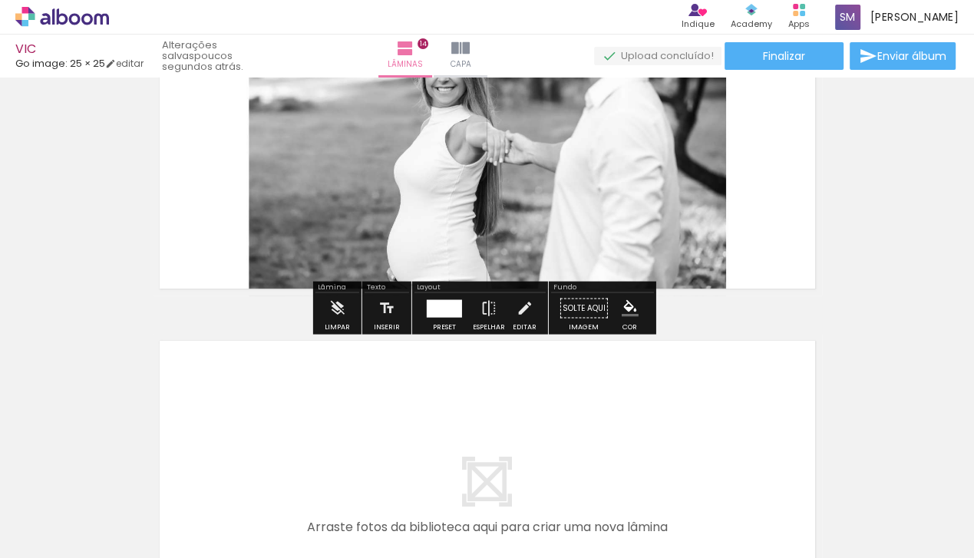
scroll to position [5272, 0]
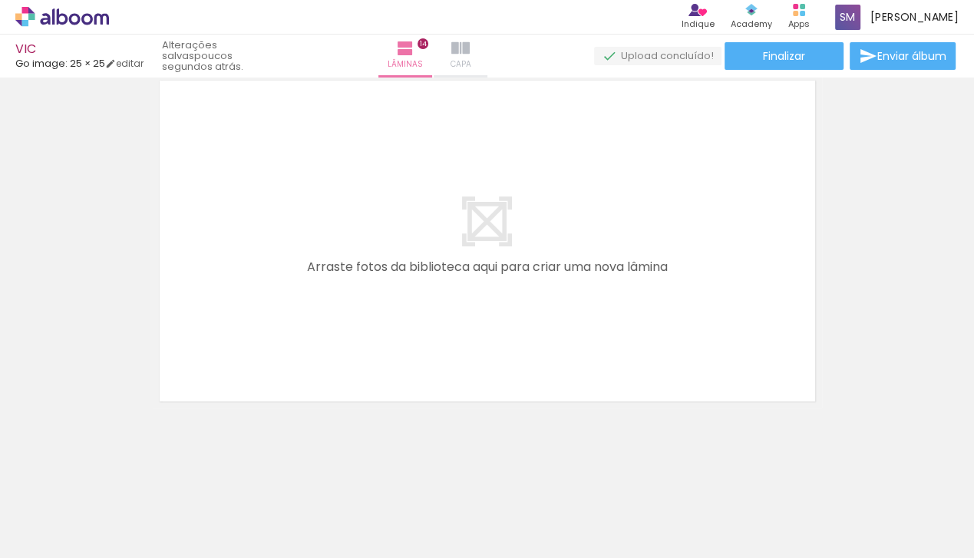
click at [470, 56] on iron-icon at bounding box center [460, 48] width 18 height 18
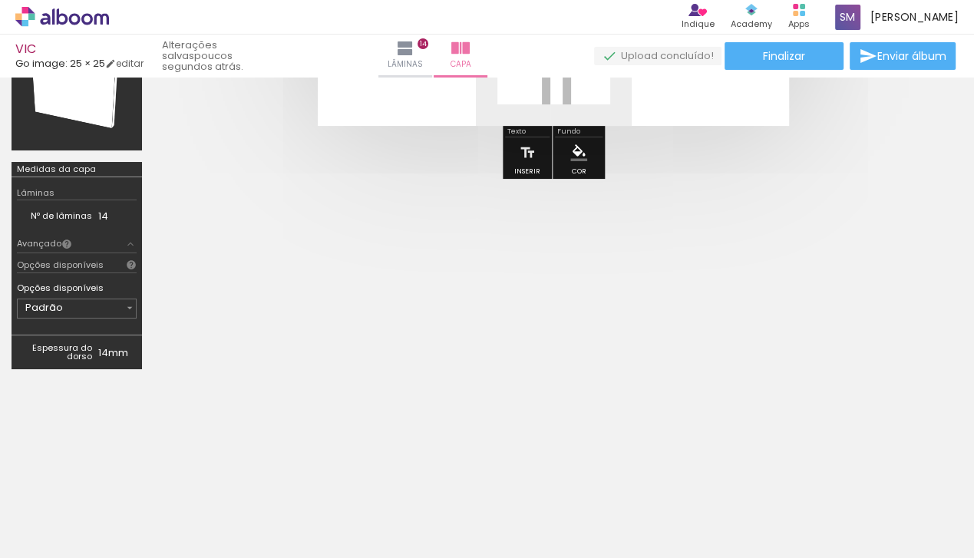
scroll to position [84, 0]
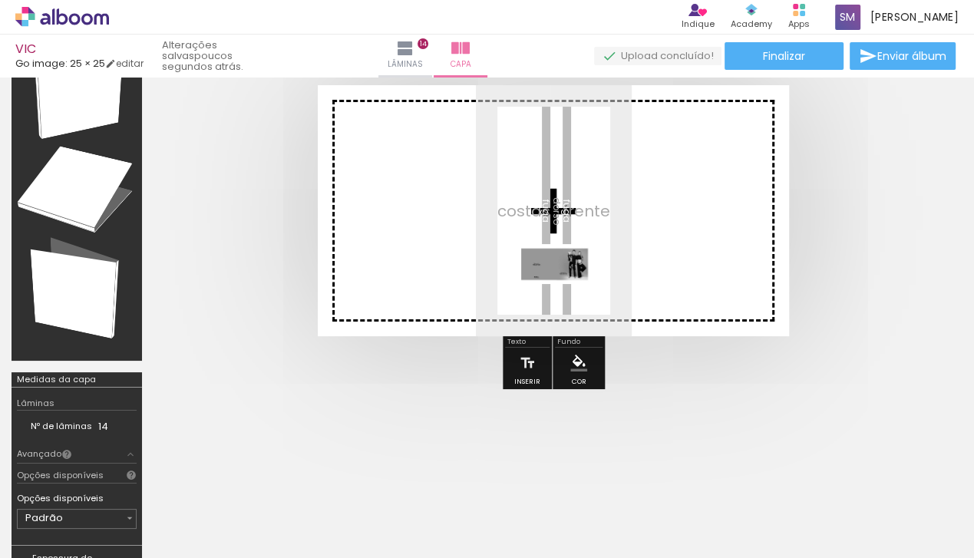
drag, startPoint x: 157, startPoint y: 521, endPoint x: 567, endPoint y: 292, distance: 469.5
click at [567, 292] on quentale-workspace at bounding box center [487, 279] width 974 height 558
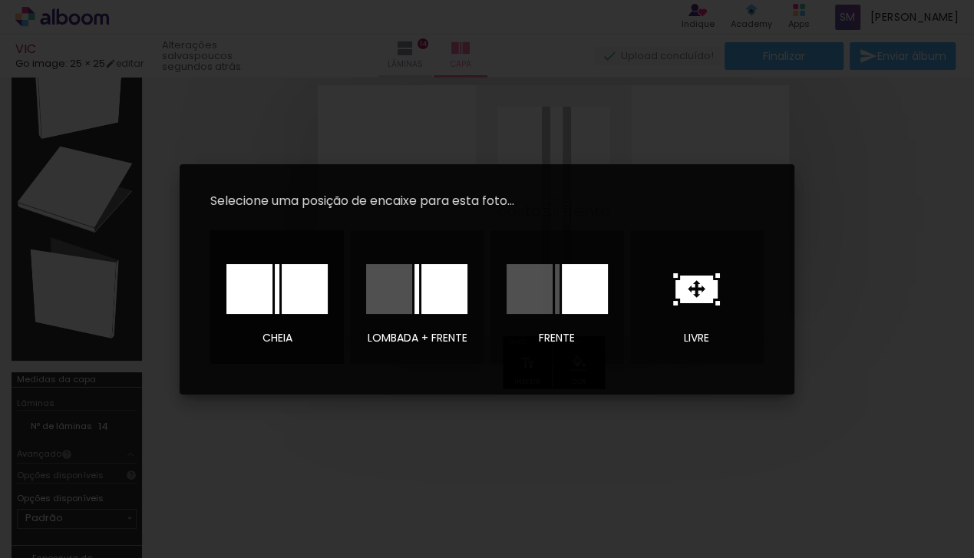
click at [299, 297] on div at bounding box center [305, 289] width 46 height 50
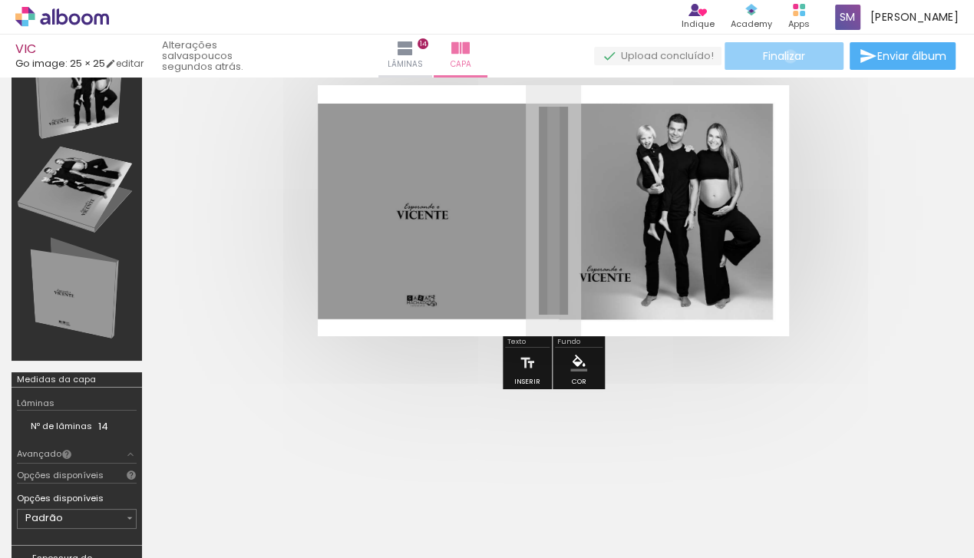
click at [785, 56] on span "Finalizar" at bounding box center [784, 56] width 42 height 11
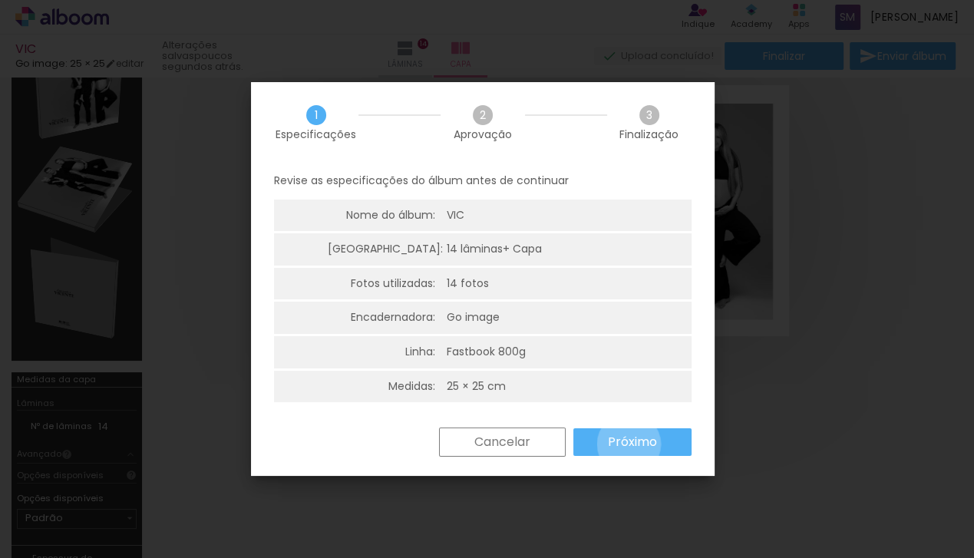
click at [0, 0] on slot "Próximo" at bounding box center [0, 0] width 0 height 0
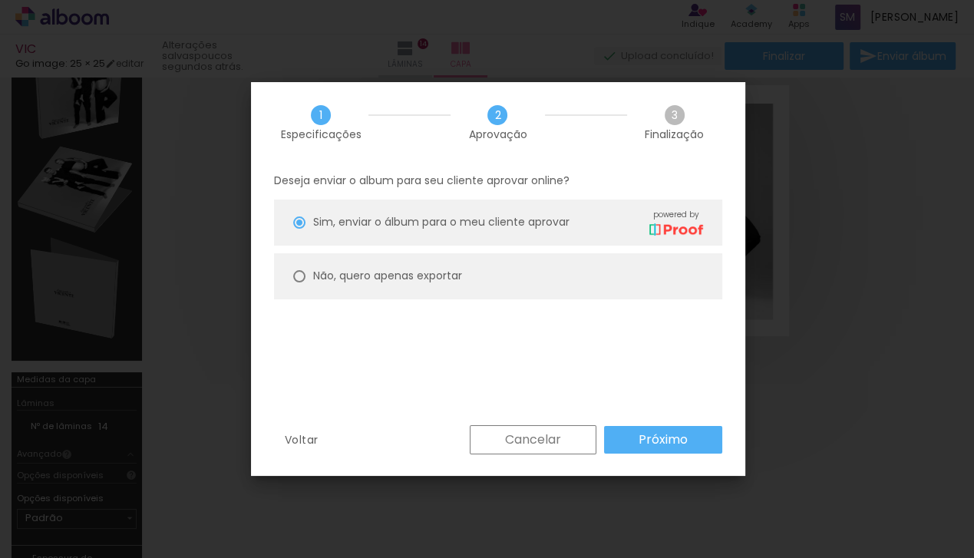
click at [0, 0] on slot "Não, quero apenas exportar" at bounding box center [0, 0] width 0 height 0
type paper-radio-button "on"
click at [0, 0] on slot "Próximo" at bounding box center [0, 0] width 0 height 0
type input "Alta, 300 DPI"
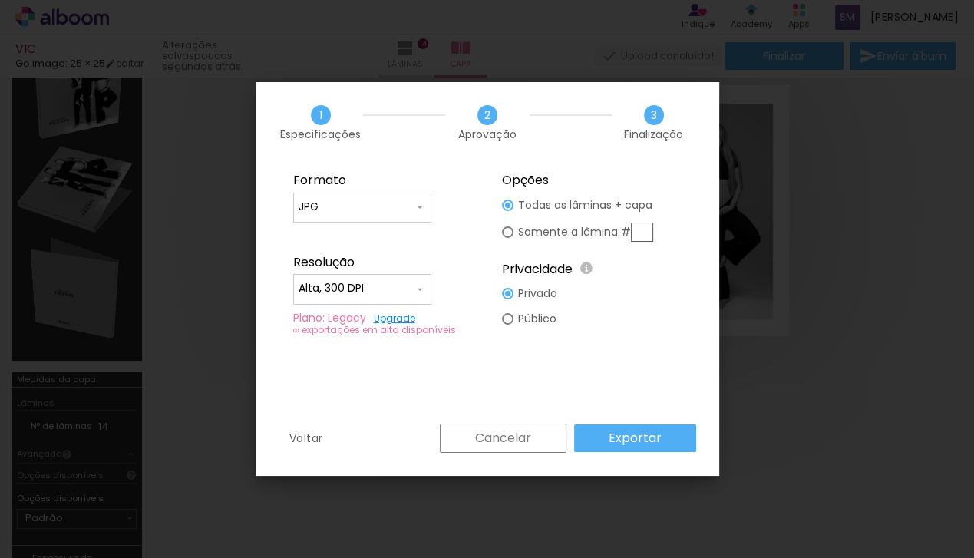
click at [676, 432] on paper-button "Exportar" at bounding box center [635, 439] width 122 height 28
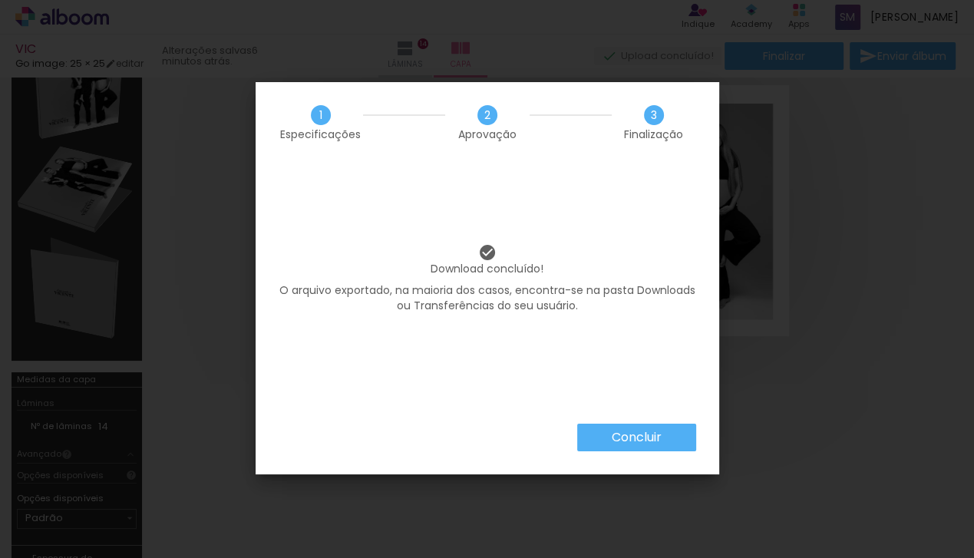
click at [0, 0] on slot "Concluir" at bounding box center [0, 0] width 0 height 0
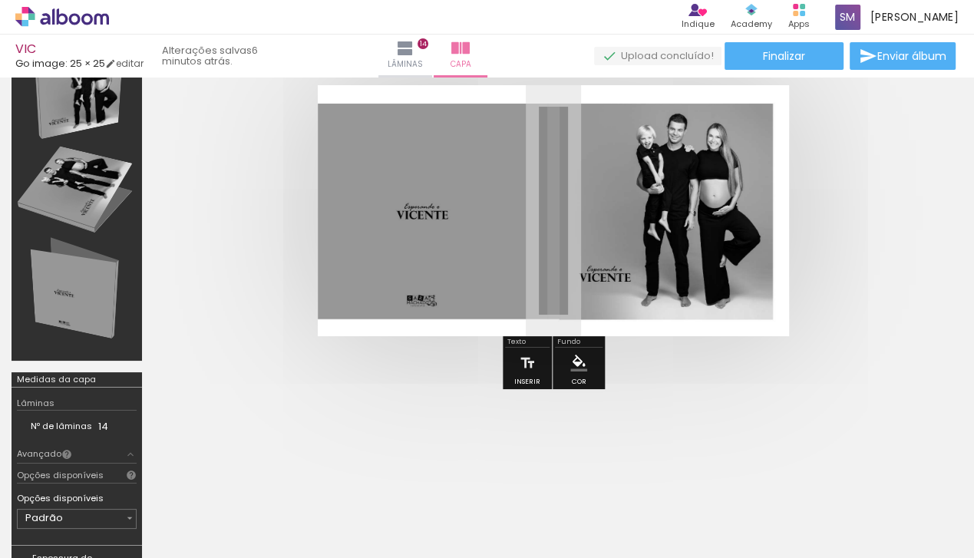
click at [61, 16] on icon at bounding box center [62, 17] width 94 height 20
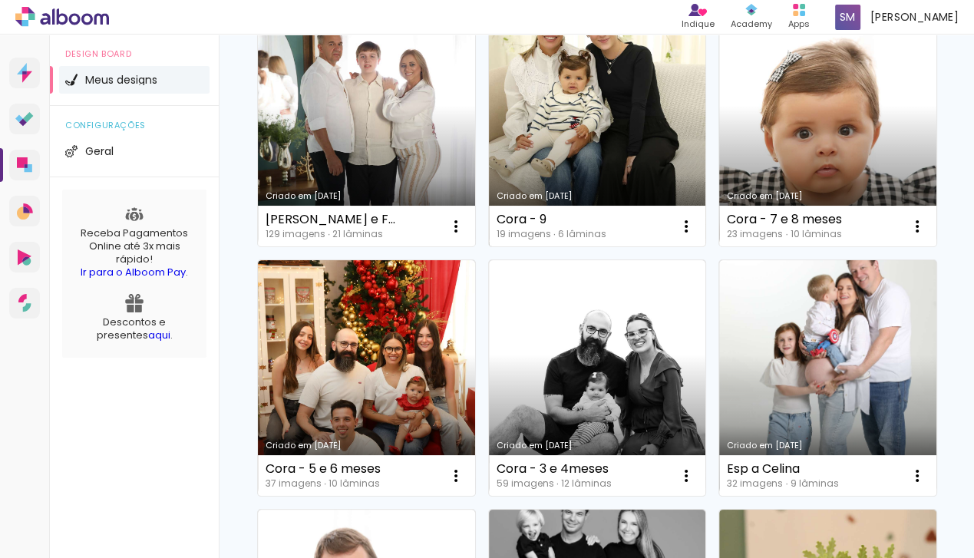
scroll to position [778, 0]
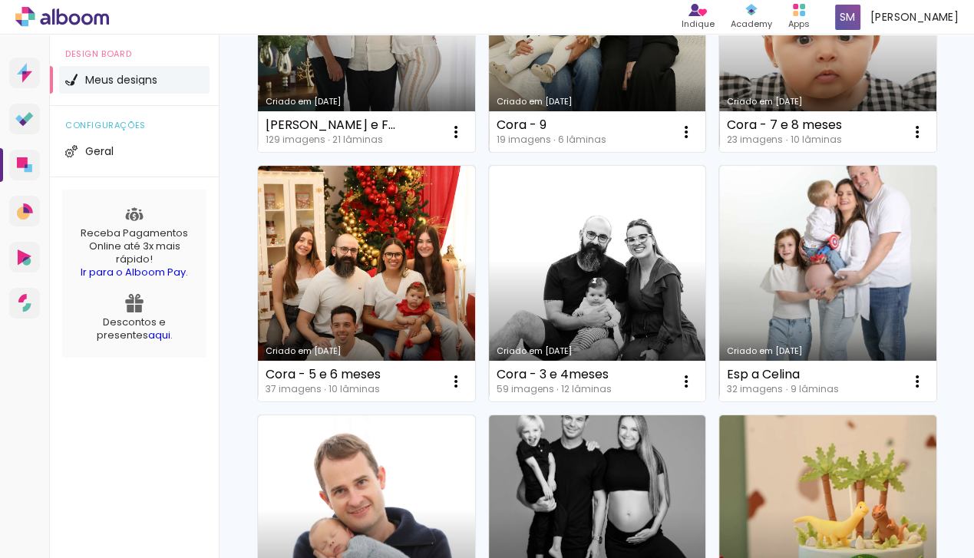
click at [621, 153] on link "Criado em [DATE]" at bounding box center [597, 35] width 217 height 236
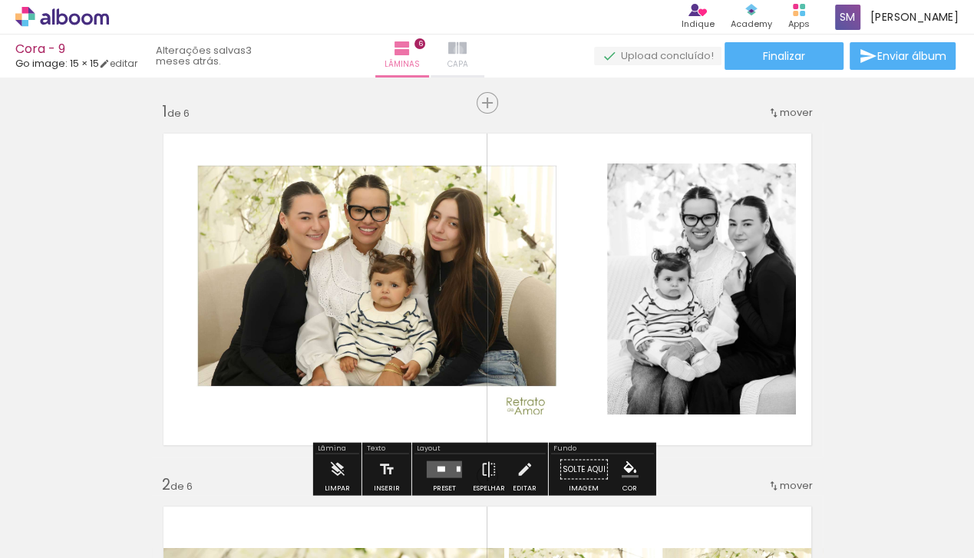
click at [467, 50] on iron-icon at bounding box center [457, 48] width 18 height 18
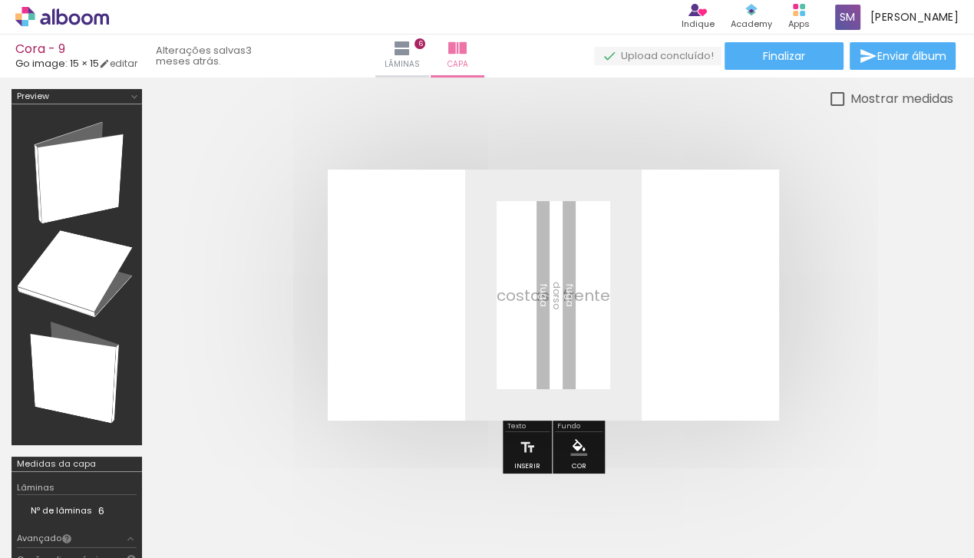
click at [61, 514] on input "Todas as fotos" at bounding box center [43, 511] width 58 height 13
click at [0, 0] on slot "Não utilizadas" at bounding box center [0, 0] width 0 height 0
type input "Não utilizadas"
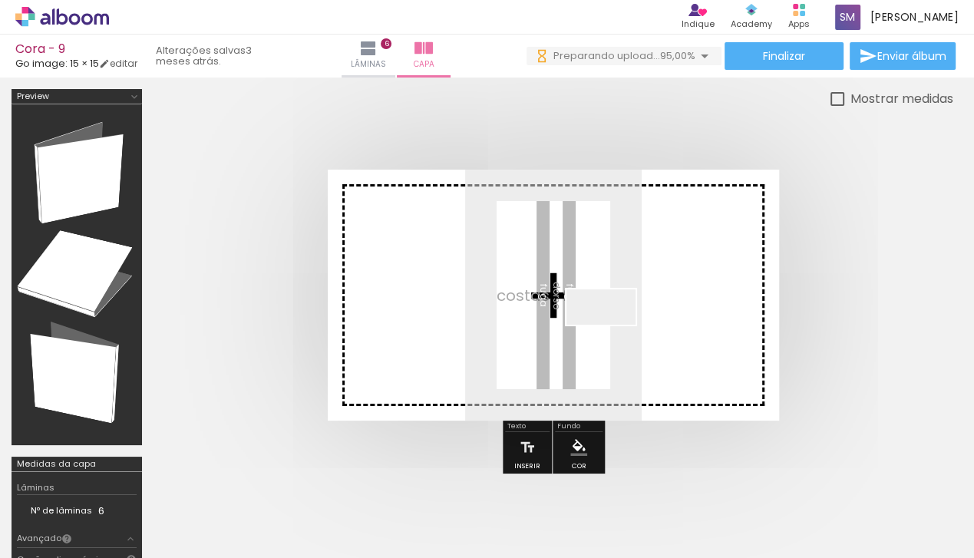
drag, startPoint x: 666, startPoint y: 517, endPoint x: 613, endPoint y: 335, distance: 189.0
click at [613, 335] on quentale-workspace at bounding box center [487, 279] width 974 height 558
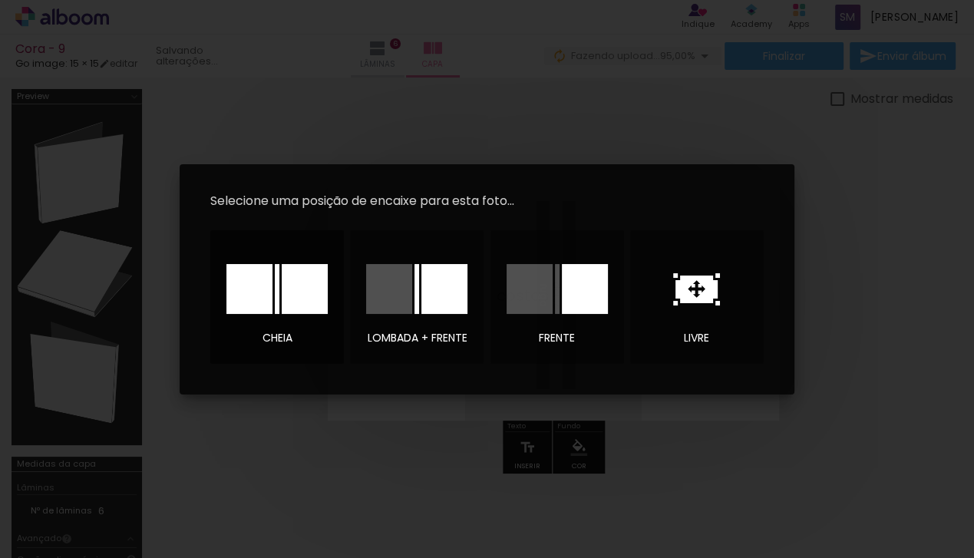
click at [300, 277] on div at bounding box center [305, 289] width 46 height 50
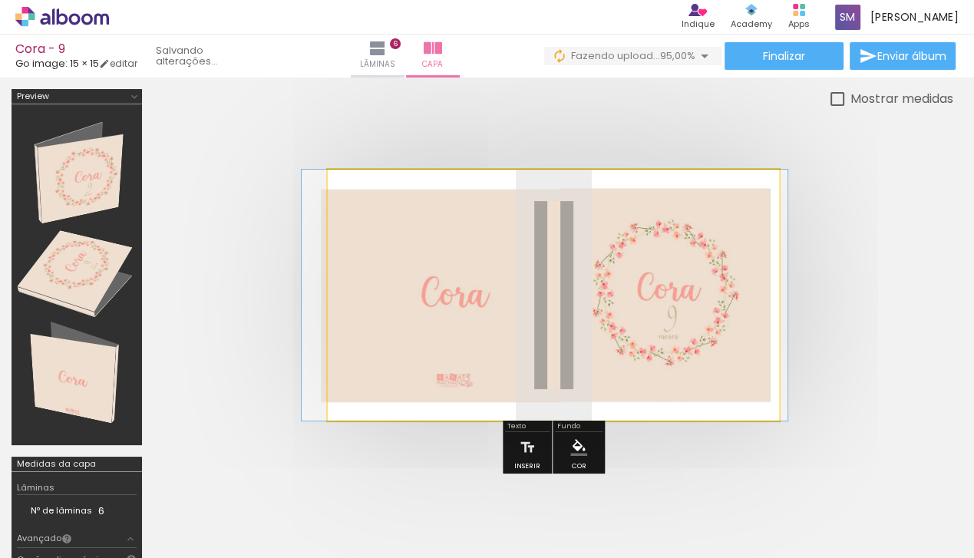
drag, startPoint x: 649, startPoint y: 286, endPoint x: 640, endPoint y: 283, distance: 8.8
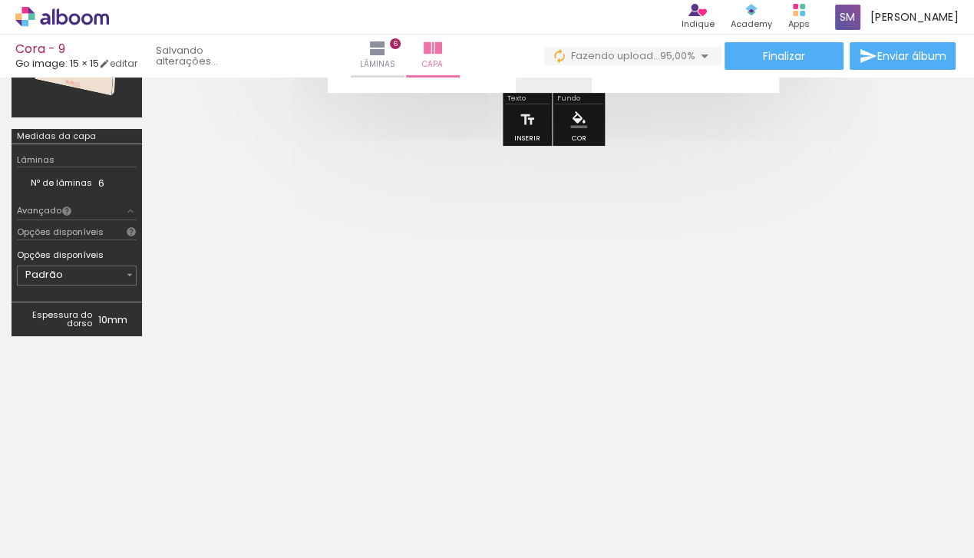
scroll to position [329, 0]
click at [387, 55] on iron-icon at bounding box center [378, 48] width 18 height 18
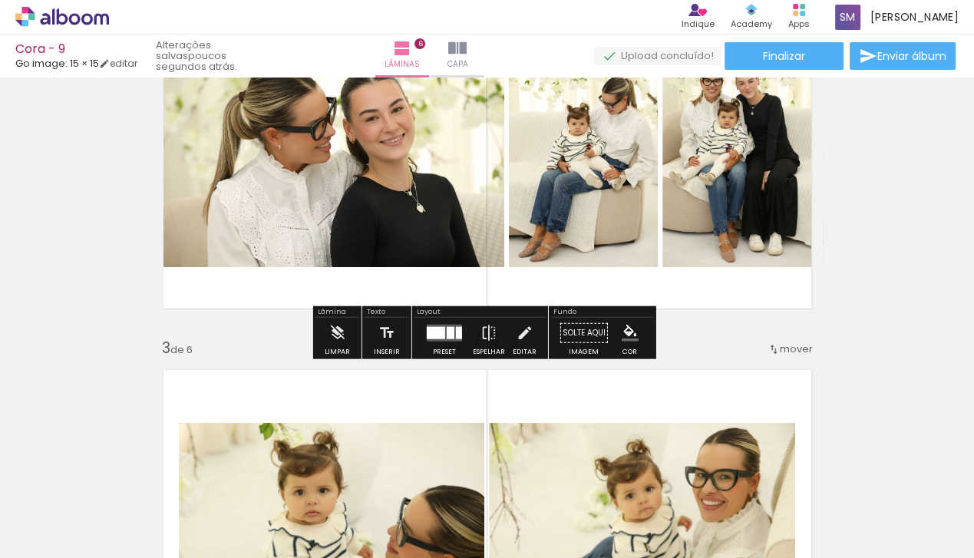
scroll to position [517, 0]
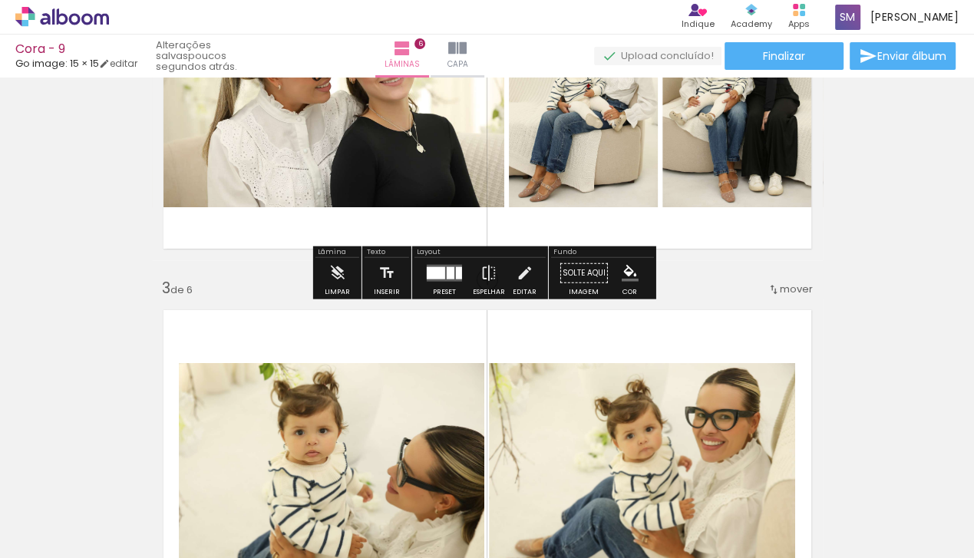
scroll to position [571, 0]
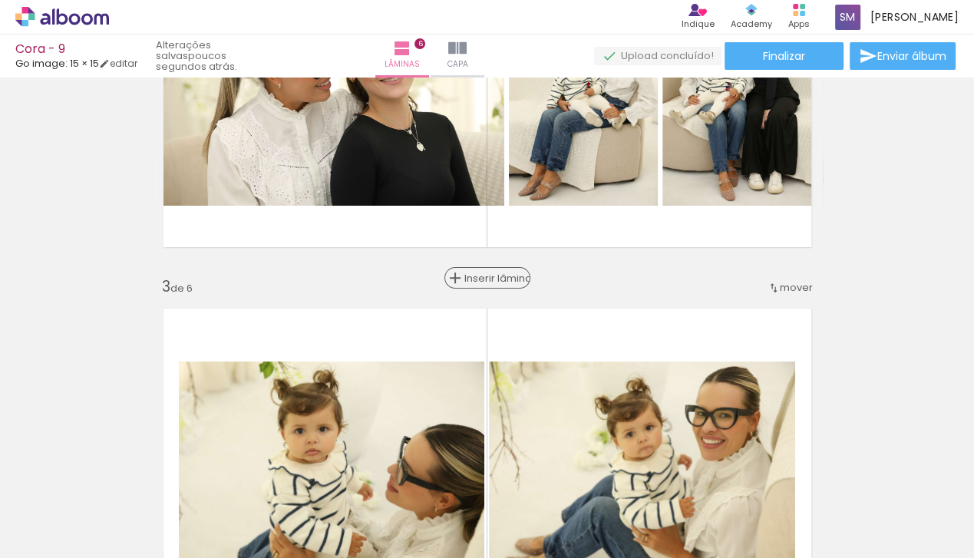
click at [490, 275] on span "Inserir lâmina" at bounding box center [494, 278] width 60 height 10
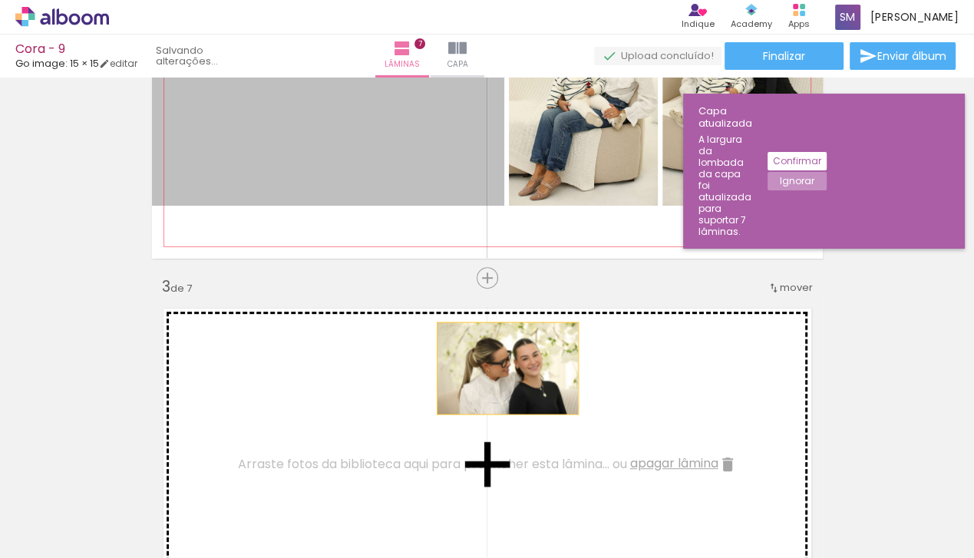
drag, startPoint x: 418, startPoint y: 210, endPoint x: 513, endPoint y: 395, distance: 208.1
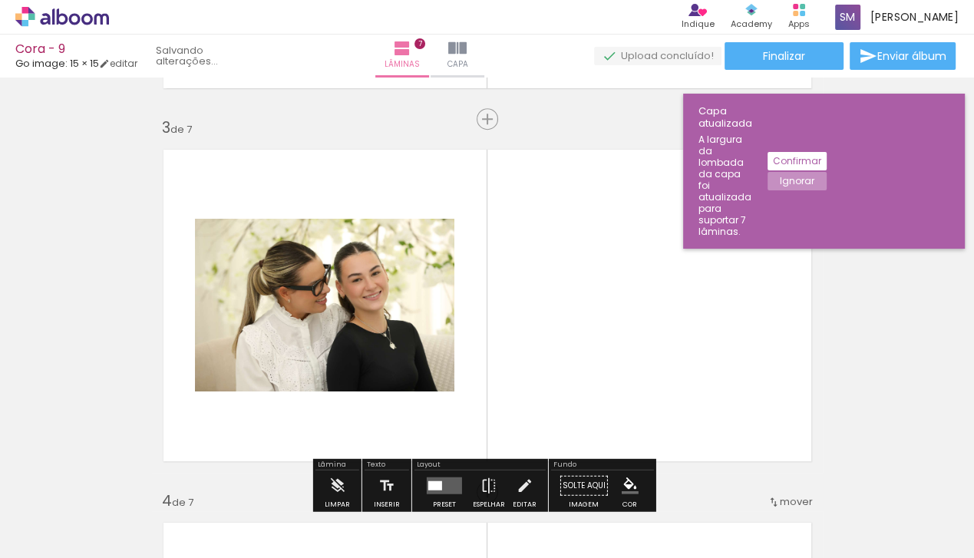
scroll to position [771, 0]
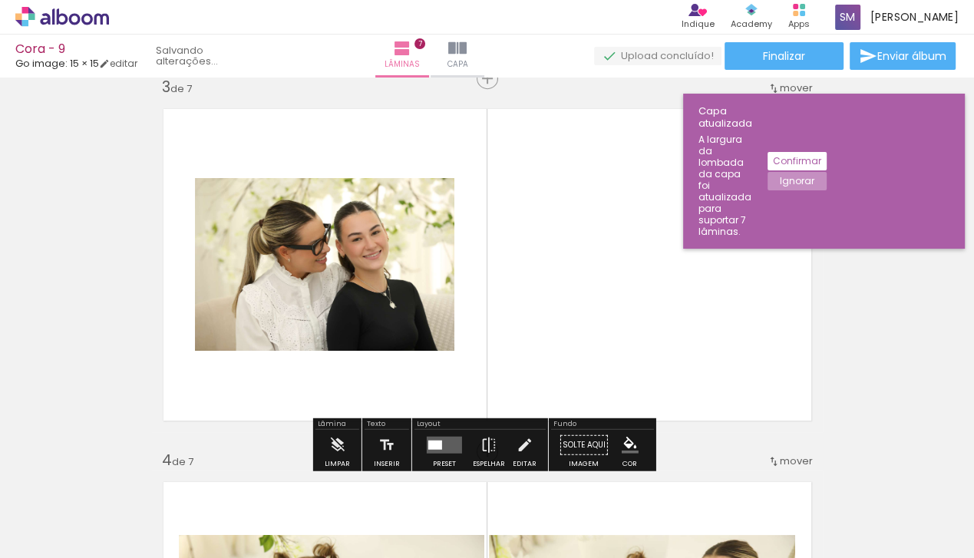
click at [451, 444] on quentale-layouter at bounding box center [444, 445] width 35 height 17
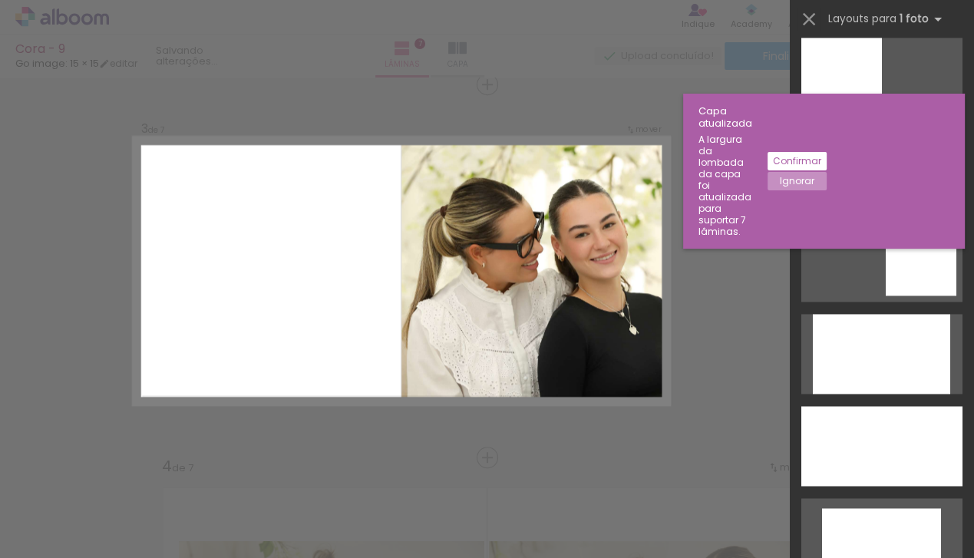
scroll to position [2110, 0]
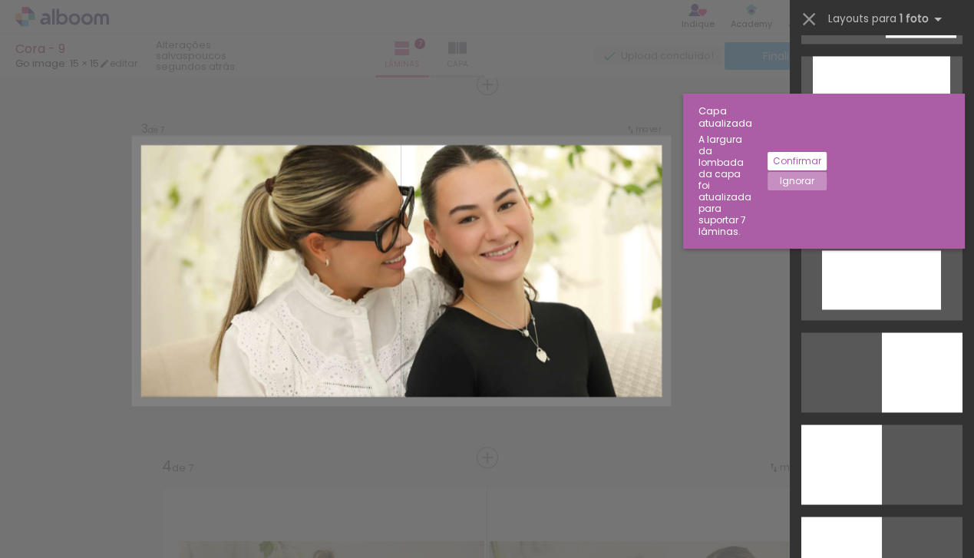
click at [880, 181] on div at bounding box center [882, 188] width 161 height 80
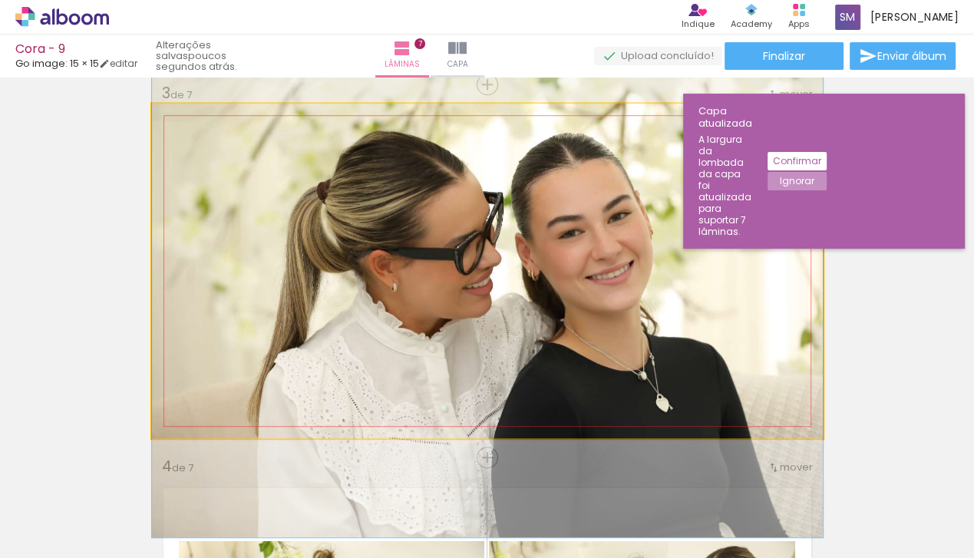
drag, startPoint x: 610, startPoint y: 204, endPoint x: 613, endPoint y: 231, distance: 27.0
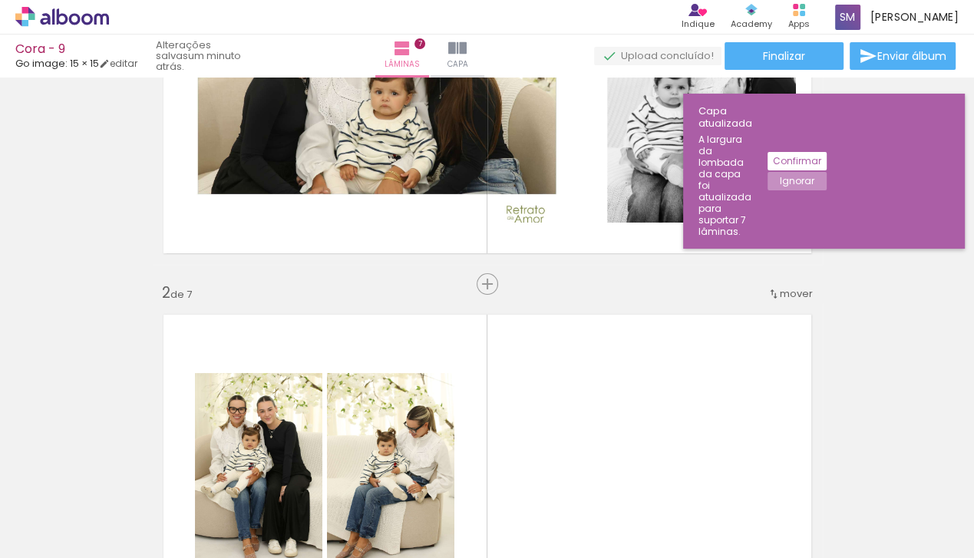
scroll to position [185, 0]
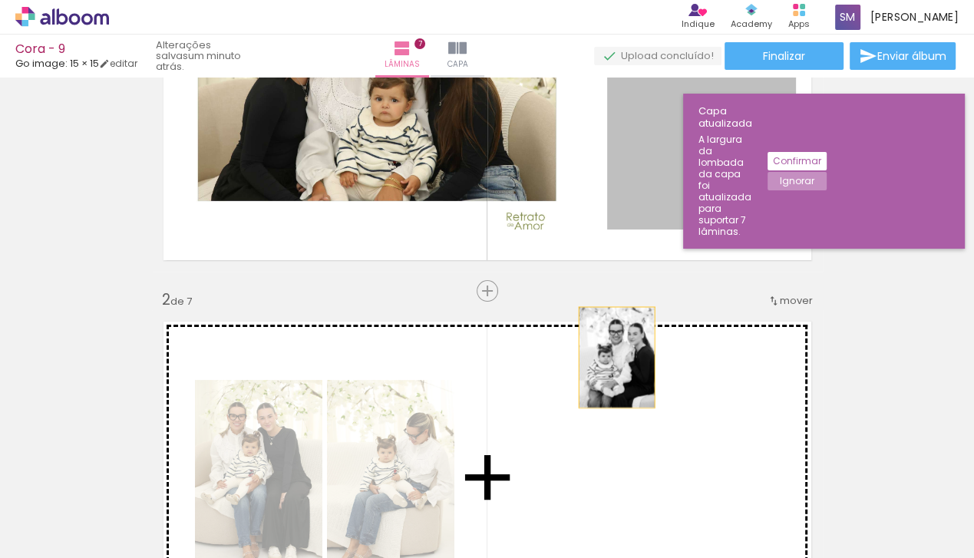
drag, startPoint x: 652, startPoint y: 150, endPoint x: 611, endPoint y: 361, distance: 215.0
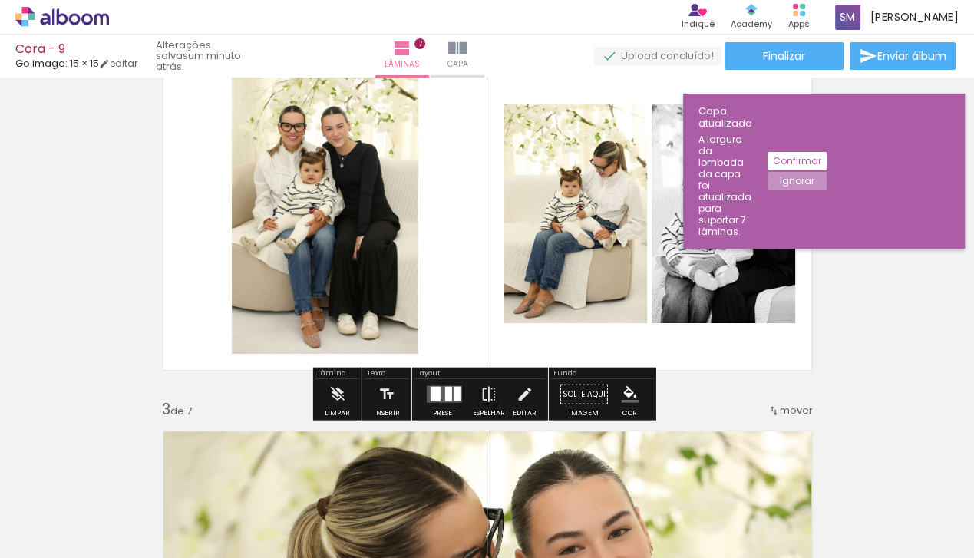
scroll to position [424, 0]
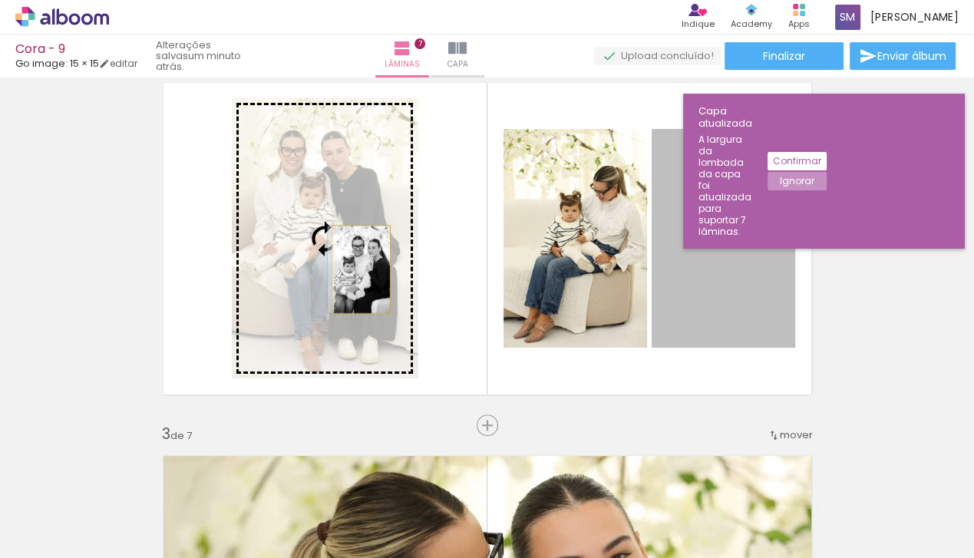
drag, startPoint x: 723, startPoint y: 273, endPoint x: 356, endPoint y: 269, distance: 367.0
click at [0, 0] on slot at bounding box center [0, 0] width 0 height 0
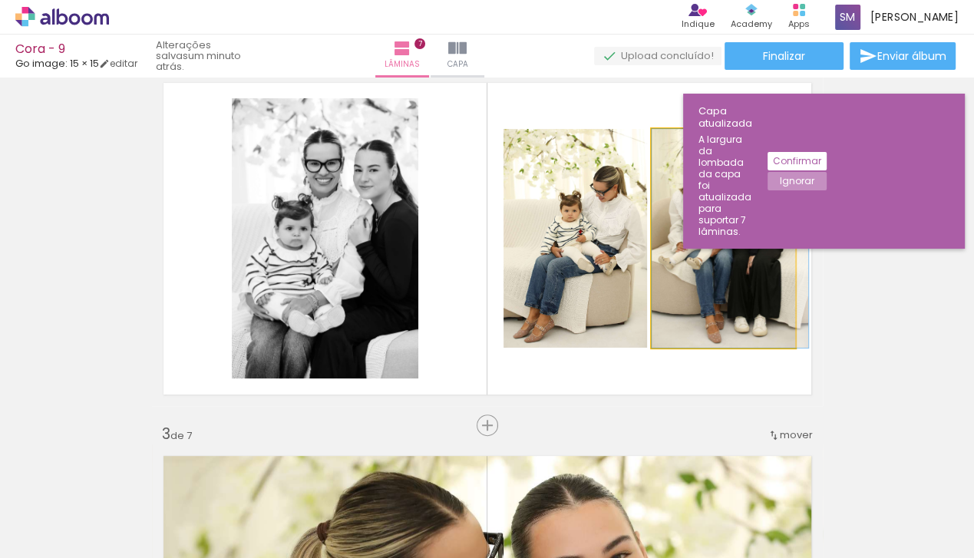
drag, startPoint x: 706, startPoint y: 269, endPoint x: 716, endPoint y: 270, distance: 10.0
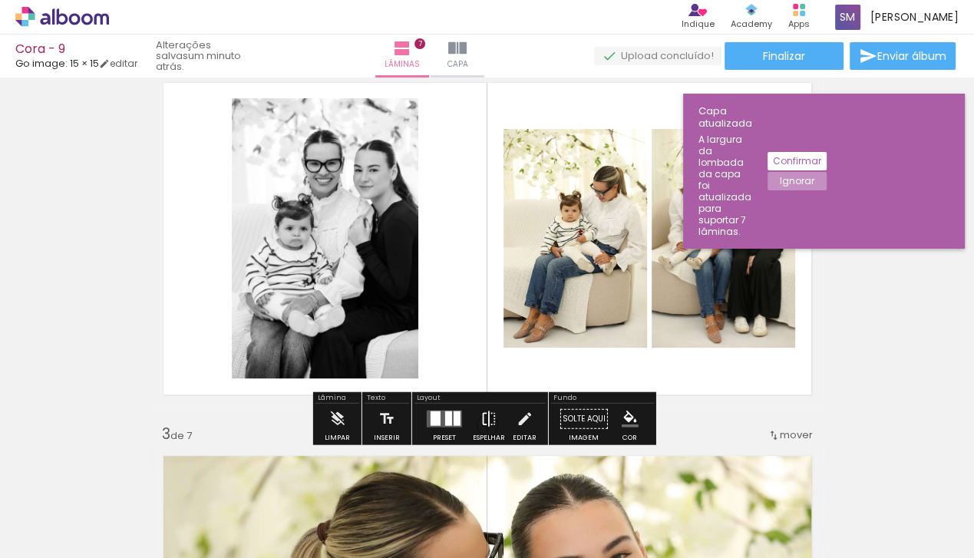
click at [482, 421] on iron-icon at bounding box center [489, 419] width 17 height 31
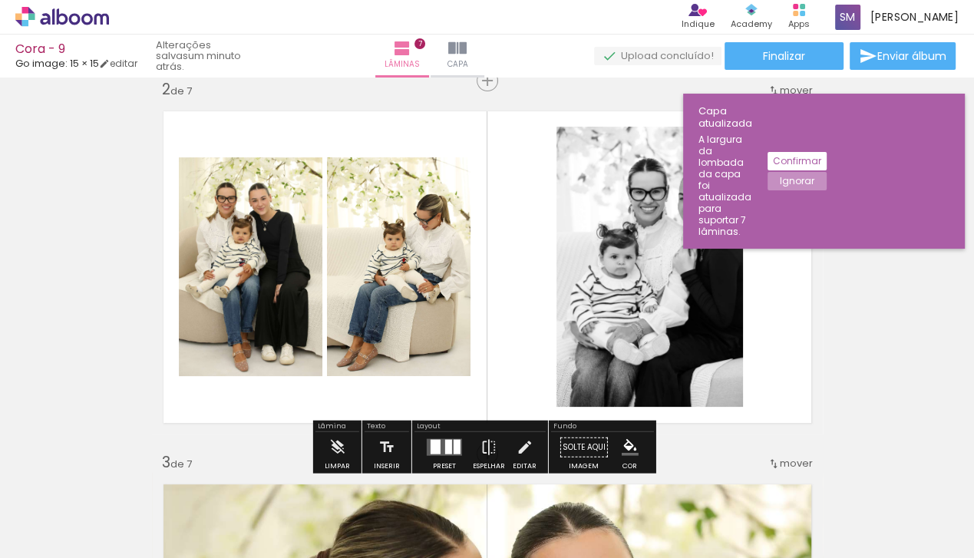
scroll to position [303, 0]
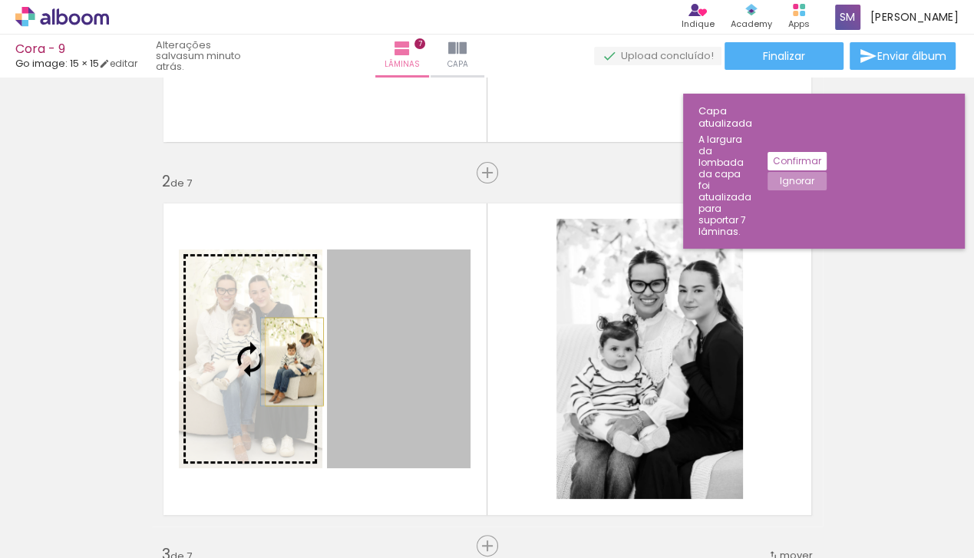
drag, startPoint x: 408, startPoint y: 362, endPoint x: 286, endPoint y: 362, distance: 121.3
click at [0, 0] on slot at bounding box center [0, 0] width 0 height 0
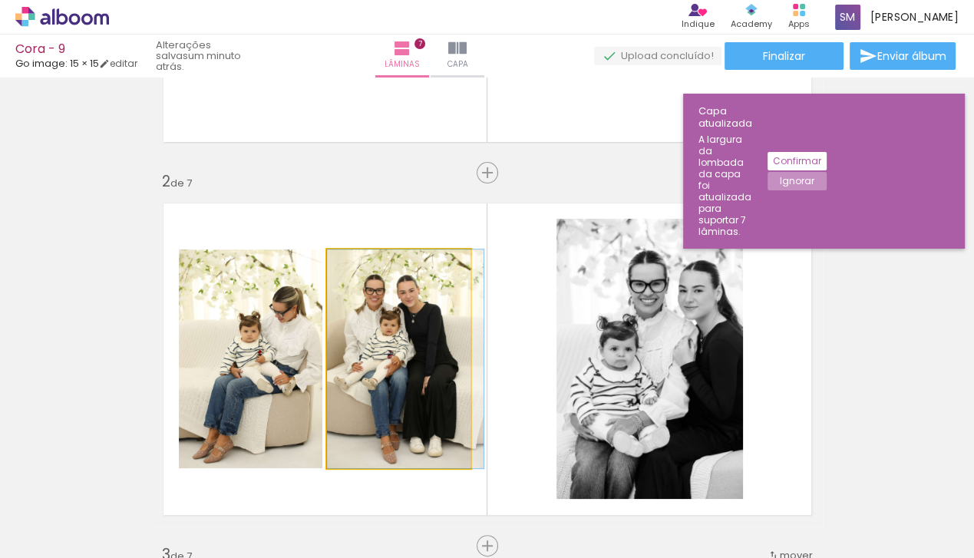
drag, startPoint x: 369, startPoint y: 352, endPoint x: 378, endPoint y: 353, distance: 8.5
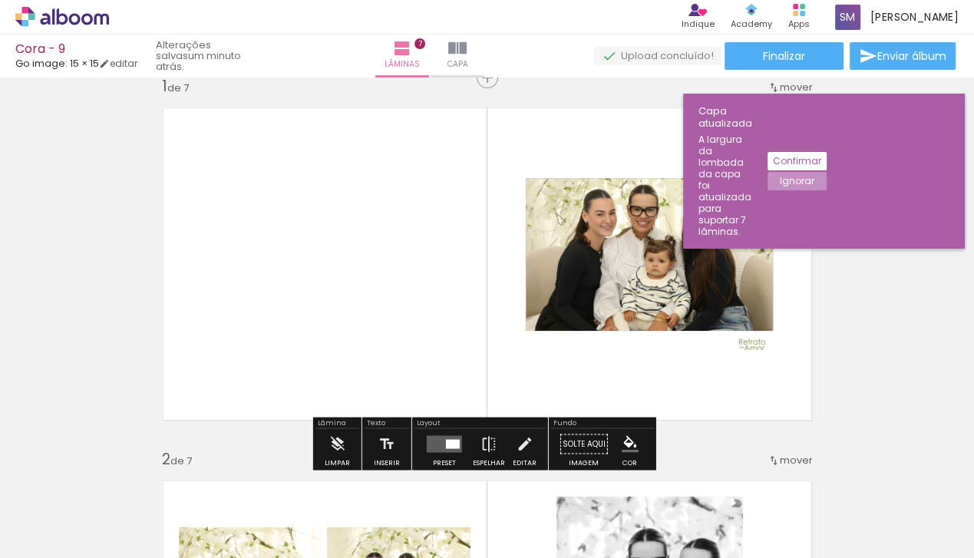
scroll to position [15, 0]
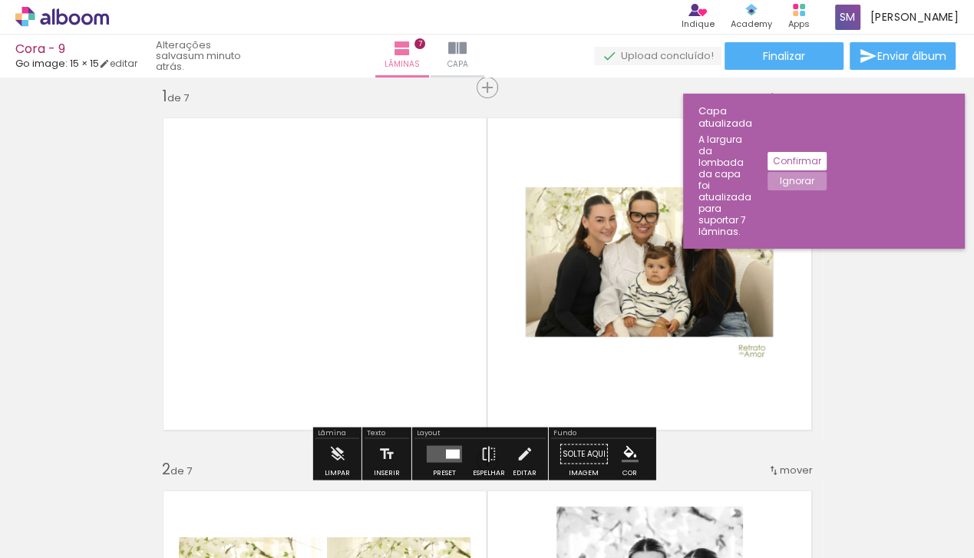
click at [451, 454] on div at bounding box center [453, 454] width 14 height 9
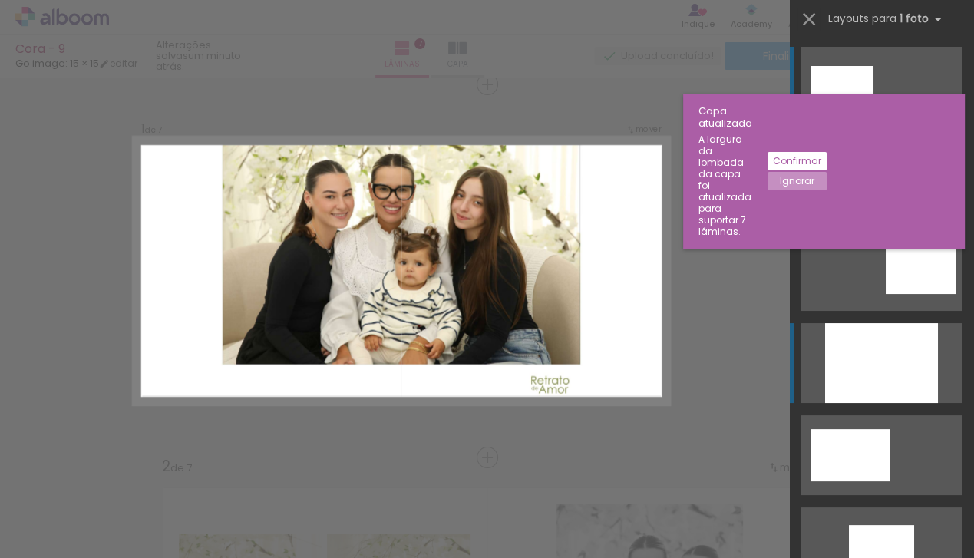
scroll to position [18, 0]
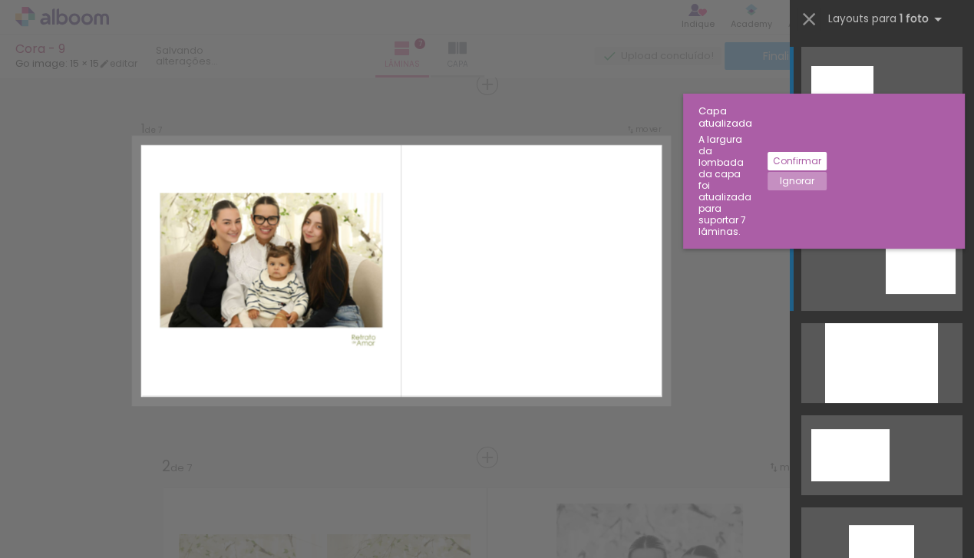
click at [918, 261] on div at bounding box center [921, 270] width 70 height 47
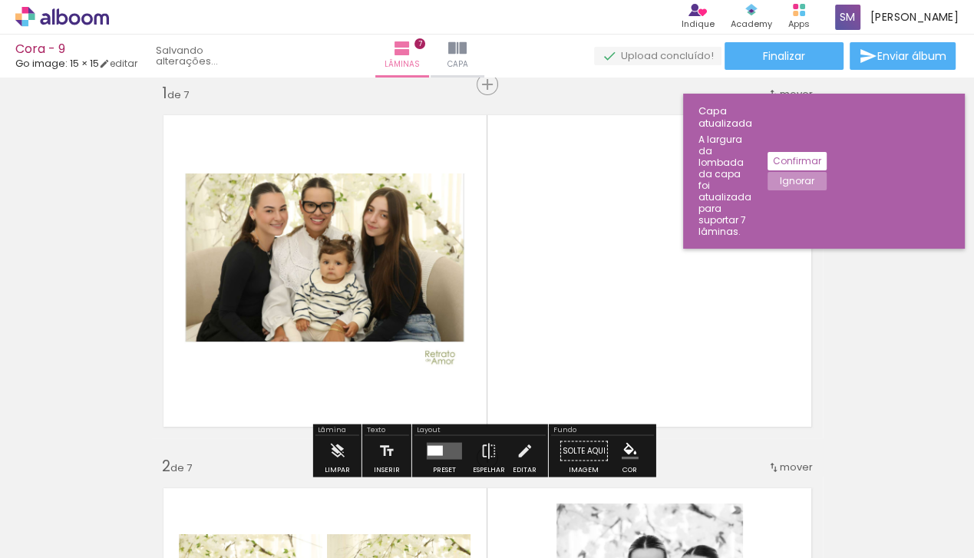
click at [446, 451] on quentale-layouter at bounding box center [444, 451] width 35 height 17
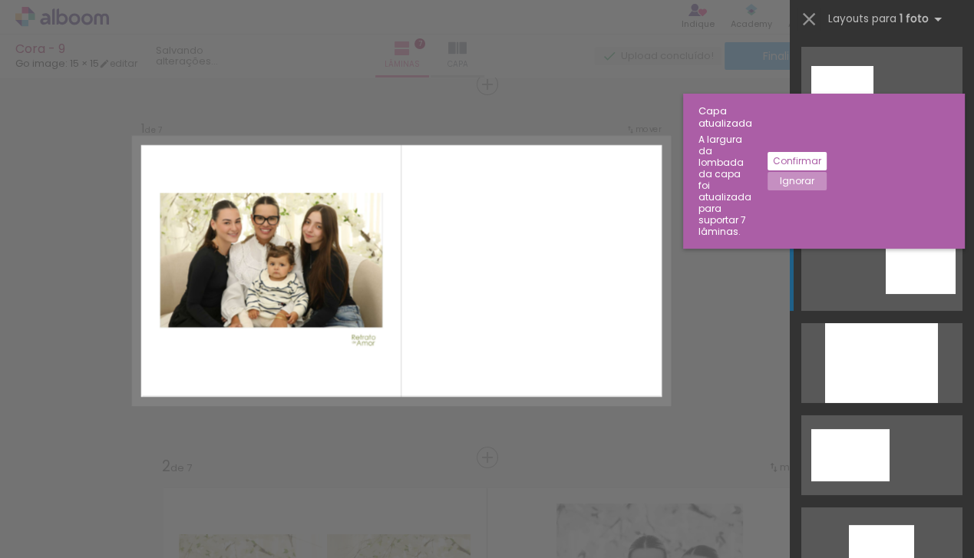
scroll to position [184, 0]
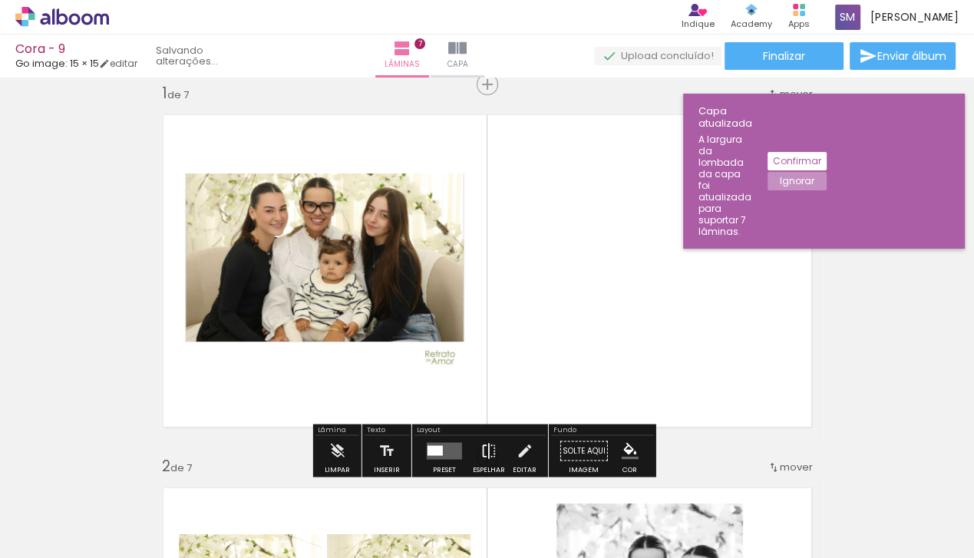
click at [486, 450] on iron-icon at bounding box center [489, 451] width 17 height 31
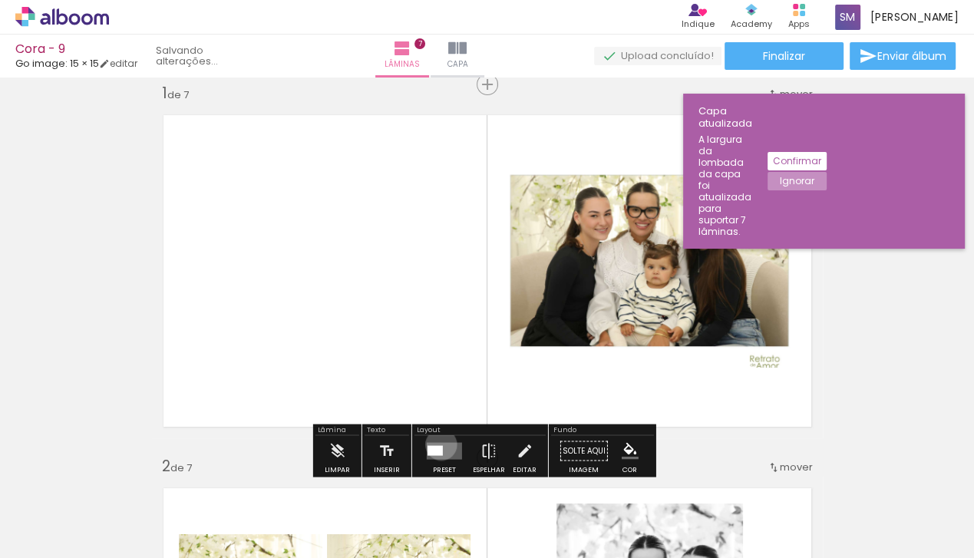
click at [438, 445] on quentale-layouter at bounding box center [444, 451] width 35 height 17
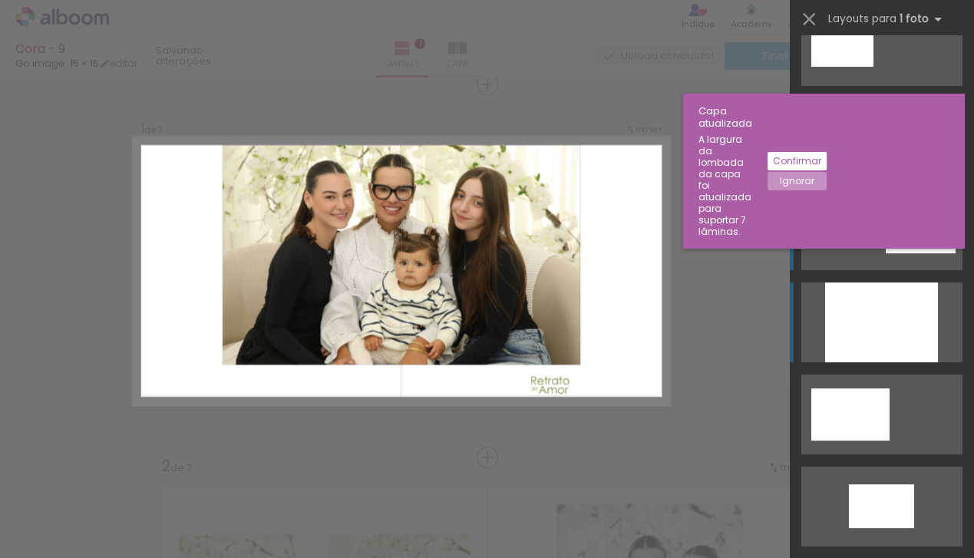
scroll to position [0, 0]
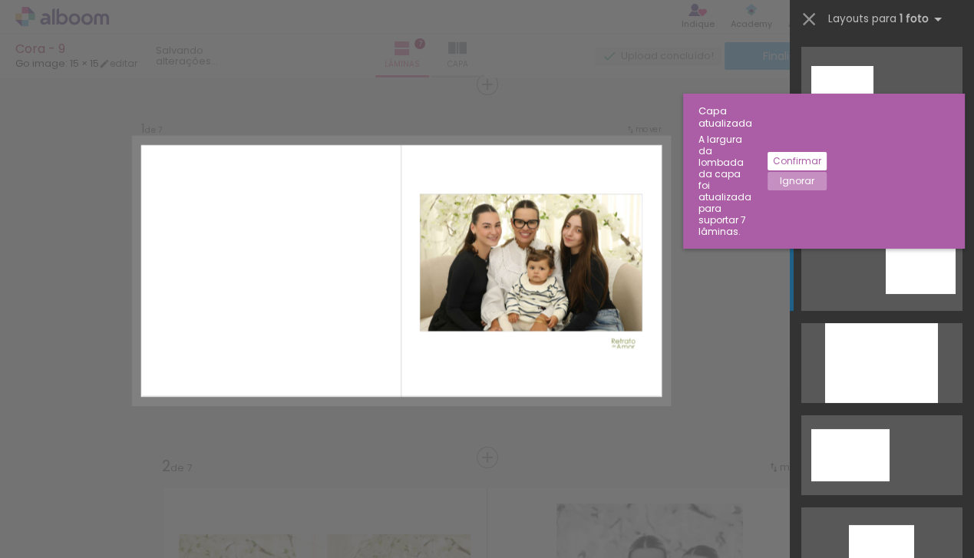
click at [916, 289] on div at bounding box center [921, 270] width 70 height 47
click at [929, 281] on div at bounding box center [921, 270] width 70 height 47
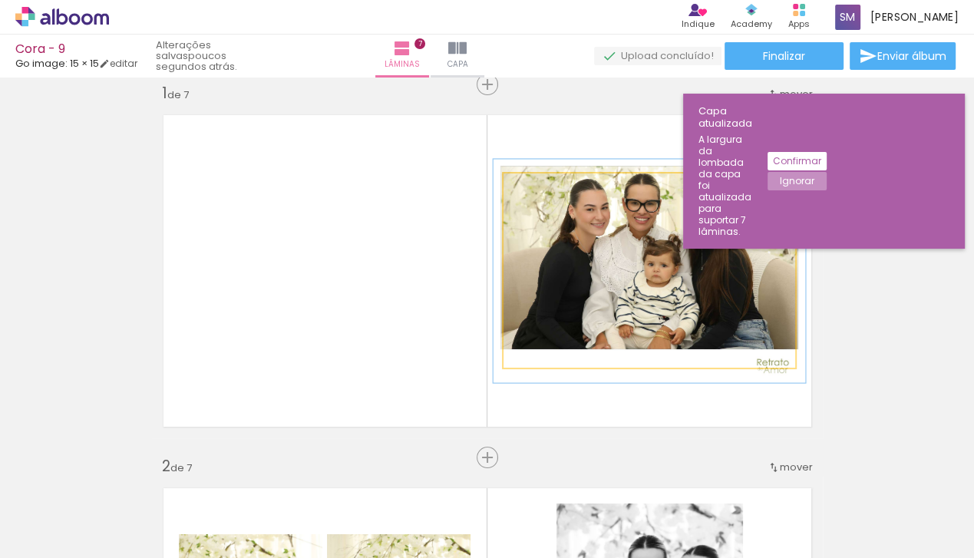
type paper-slider "107"
click at [537, 192] on div at bounding box center [543, 190] width 14 height 14
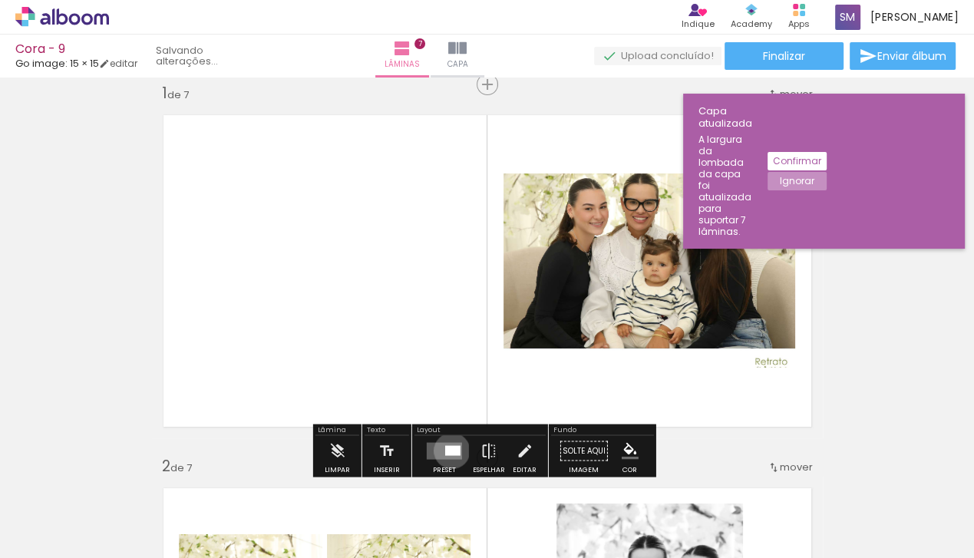
click at [448, 450] on div at bounding box center [452, 451] width 15 height 10
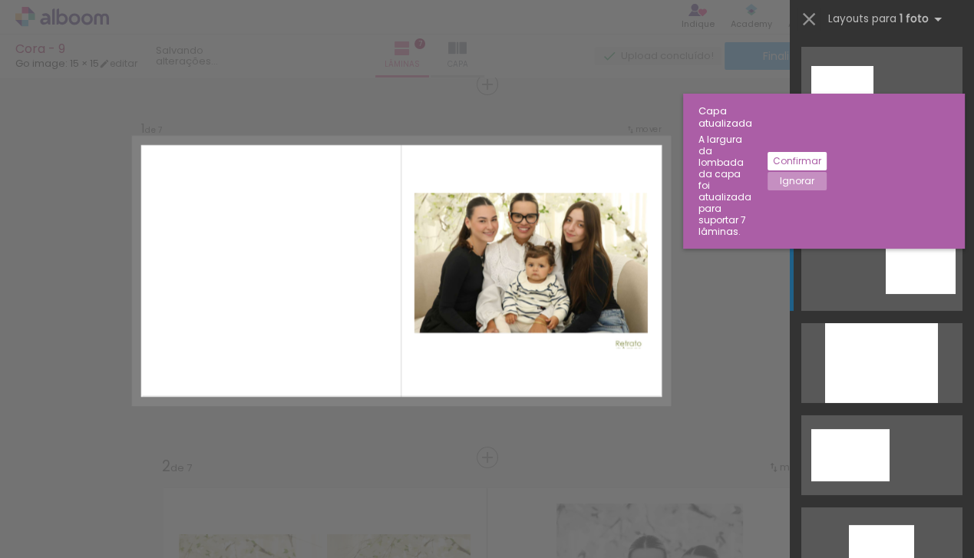
scroll to position [184, 0]
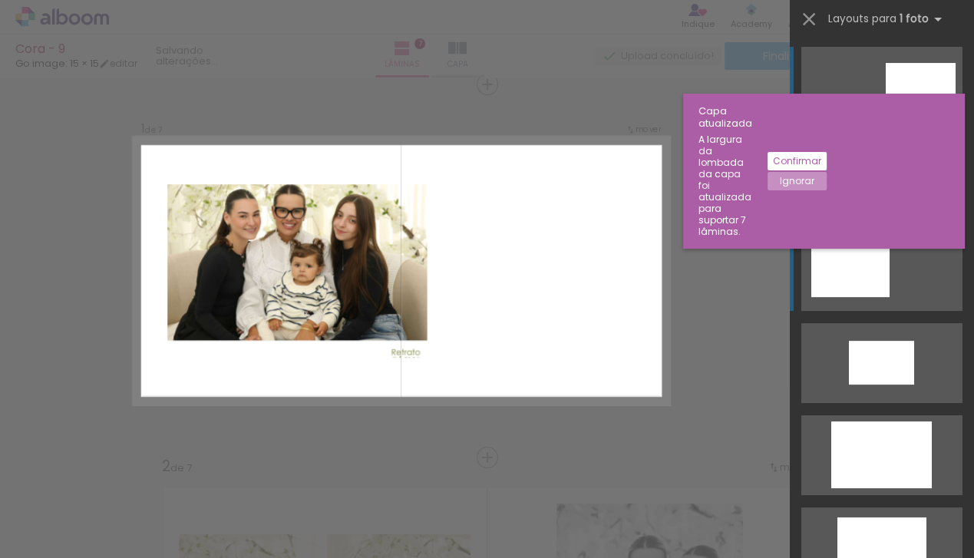
click at [875, 274] on div at bounding box center [850, 271] width 78 height 52
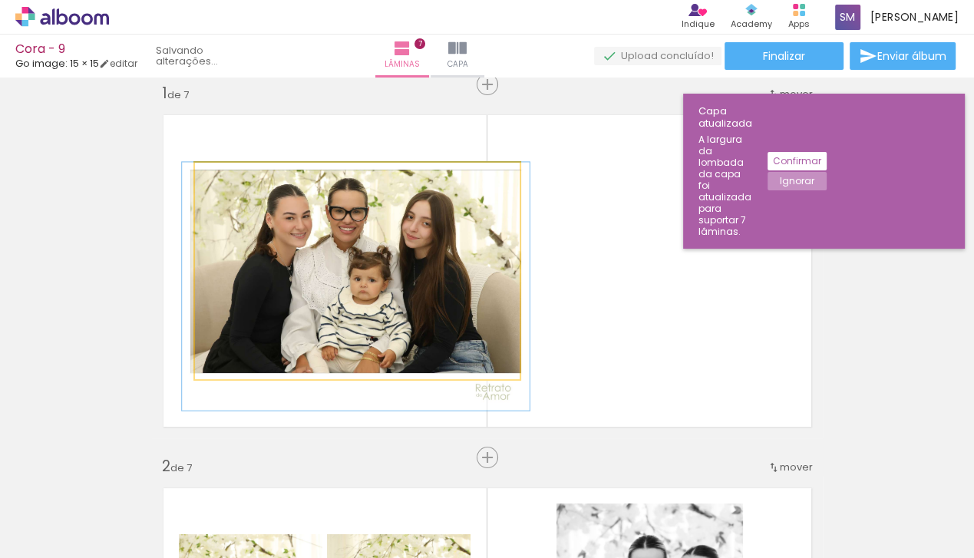
drag, startPoint x: 404, startPoint y: 251, endPoint x: 404, endPoint y: 272, distance: 20.7
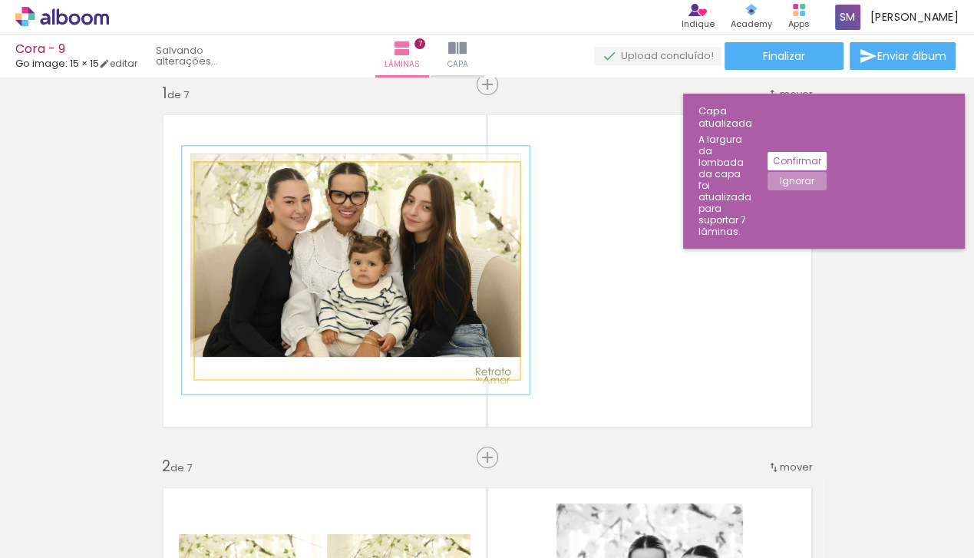
drag, startPoint x: 412, startPoint y: 289, endPoint x: 412, endPoint y: 275, distance: 13.8
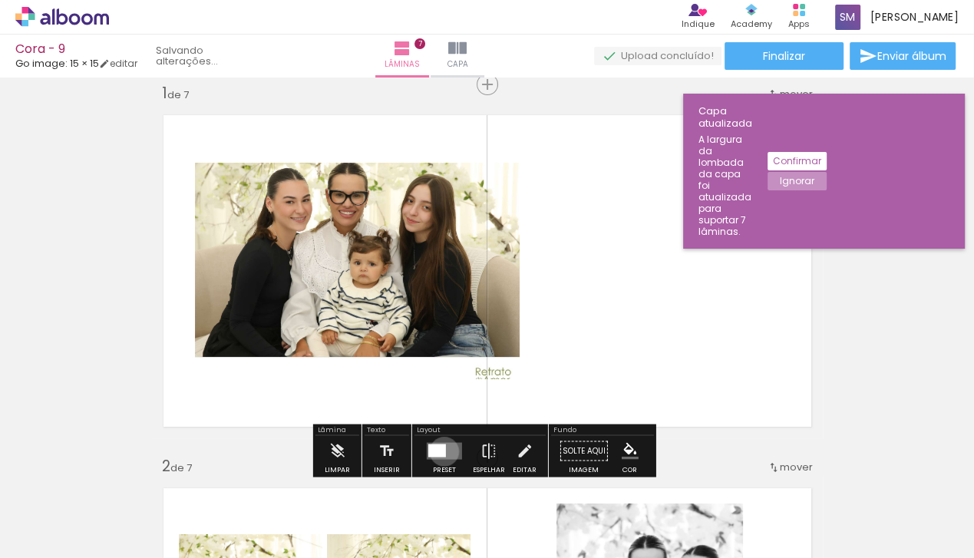
click at [441, 451] on div at bounding box center [437, 451] width 18 height 13
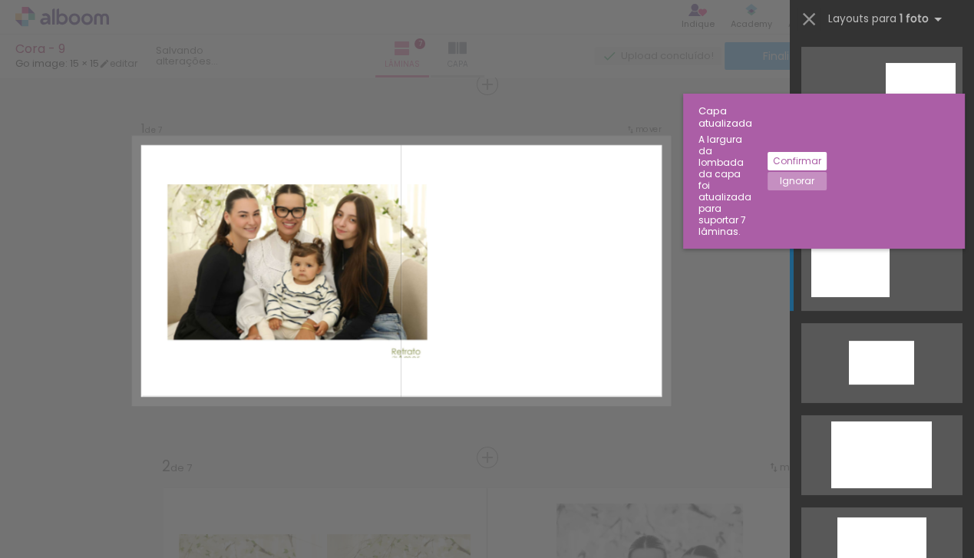
scroll to position [369, 0]
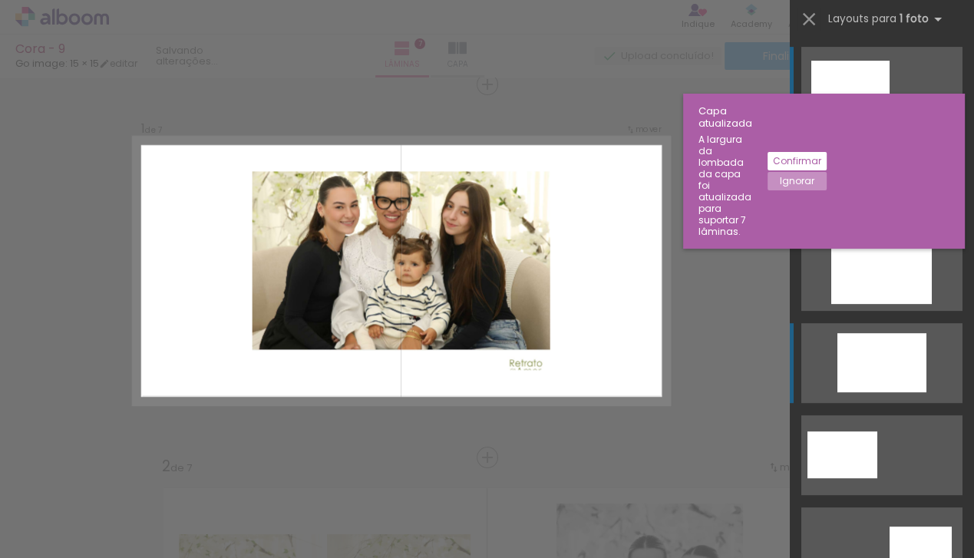
click at [884, 376] on div at bounding box center [882, 362] width 89 height 59
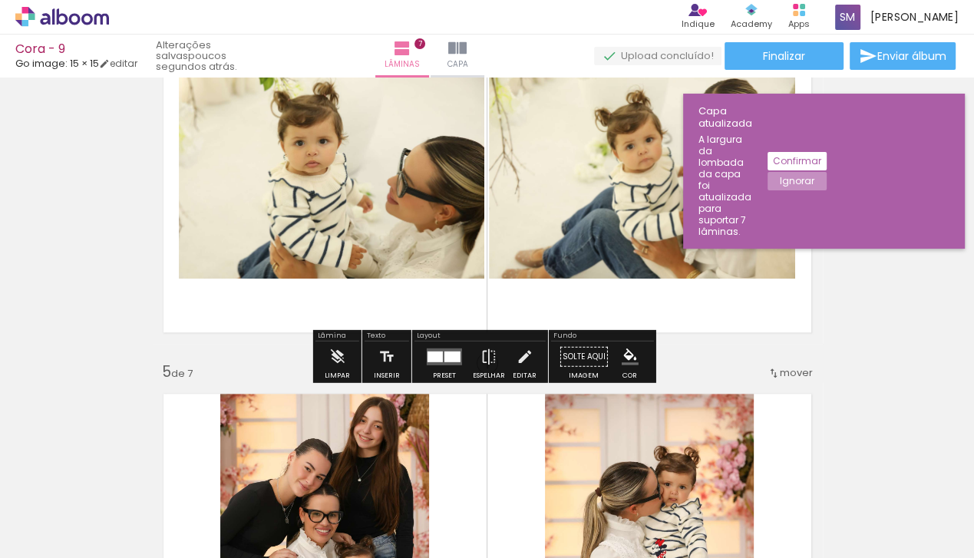
scroll to position [1235, 0]
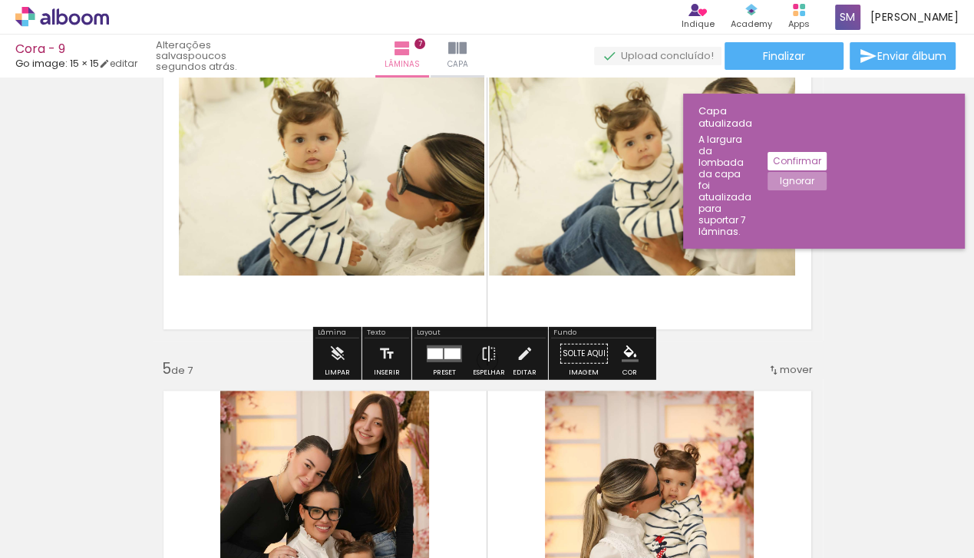
click at [699, 336] on quentale-layouter at bounding box center [487, 173] width 671 height 335
click at [197, 361] on div "Inserir lâmina 1 de 7 Inserir lâmina 2 de 7 Inserir lâmina 3 de 7 Inserir lâmin…" at bounding box center [487, 341] width 974 height 2986
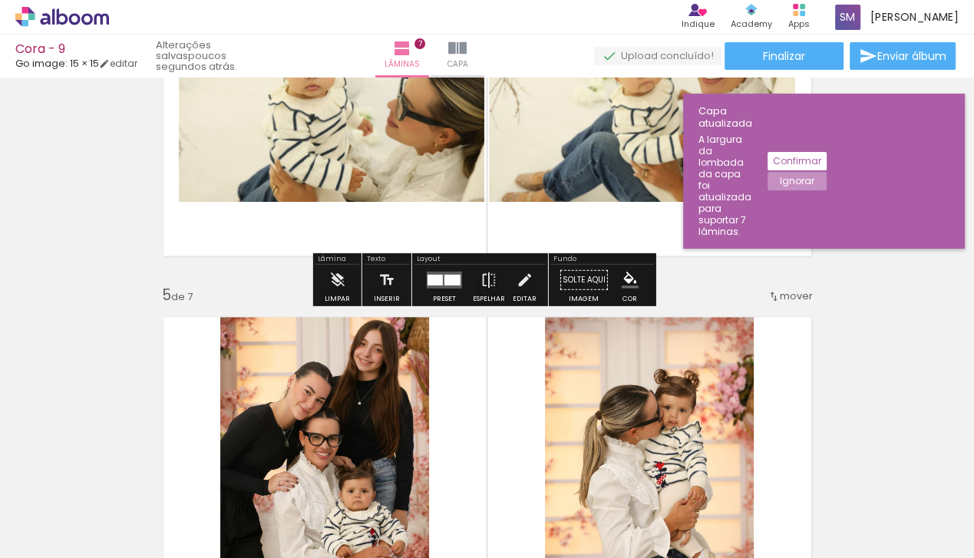
scroll to position [1353, 0]
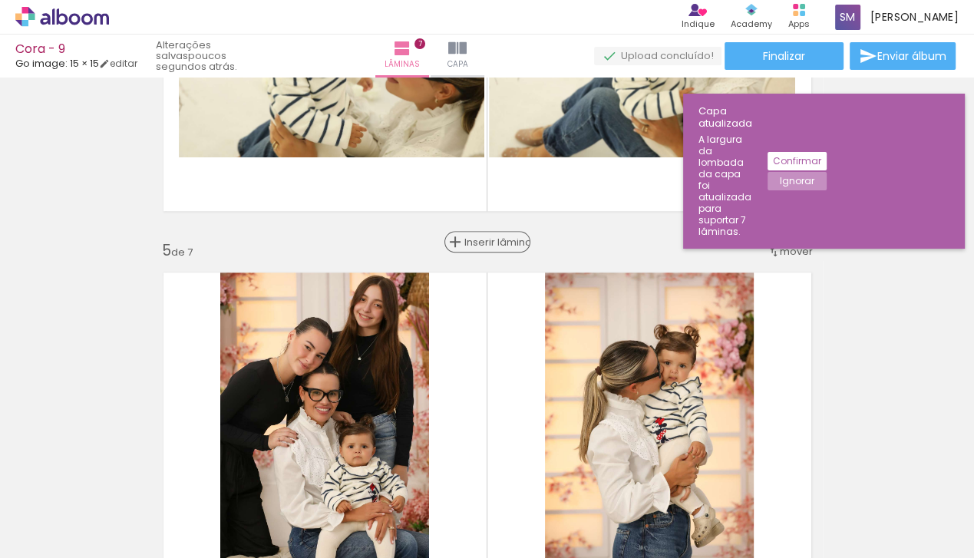
click at [488, 239] on span "Inserir lâmina" at bounding box center [494, 242] width 60 height 10
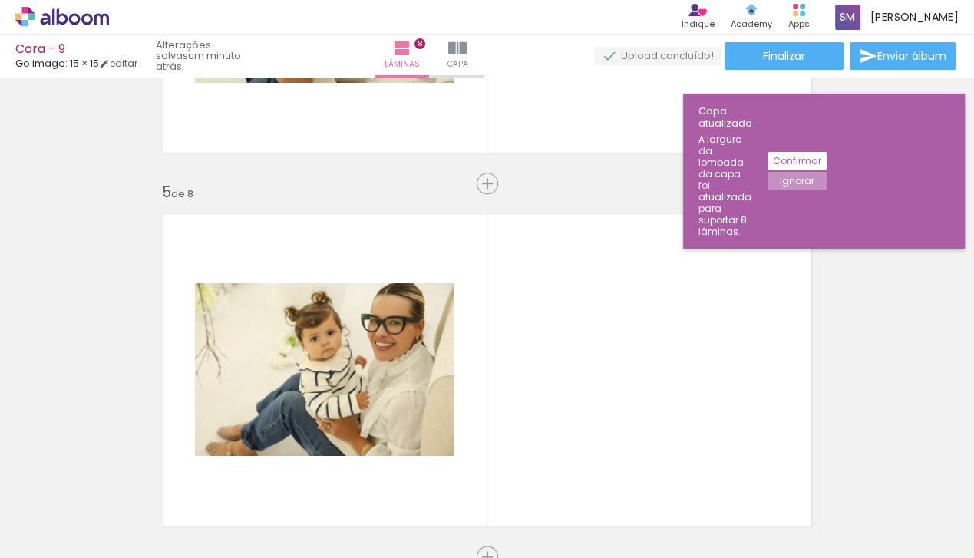
scroll to position [1274, 0]
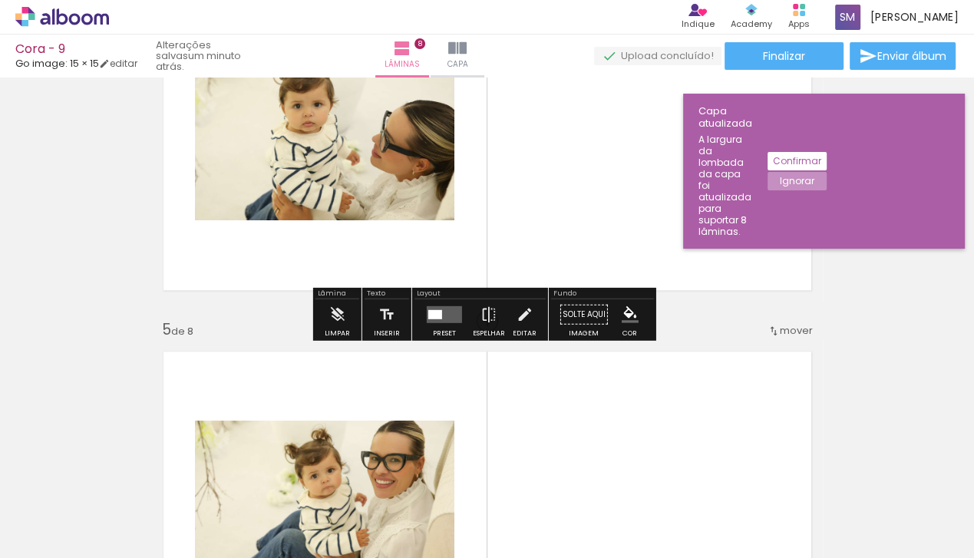
click at [445, 313] on quentale-layouter at bounding box center [444, 314] width 35 height 17
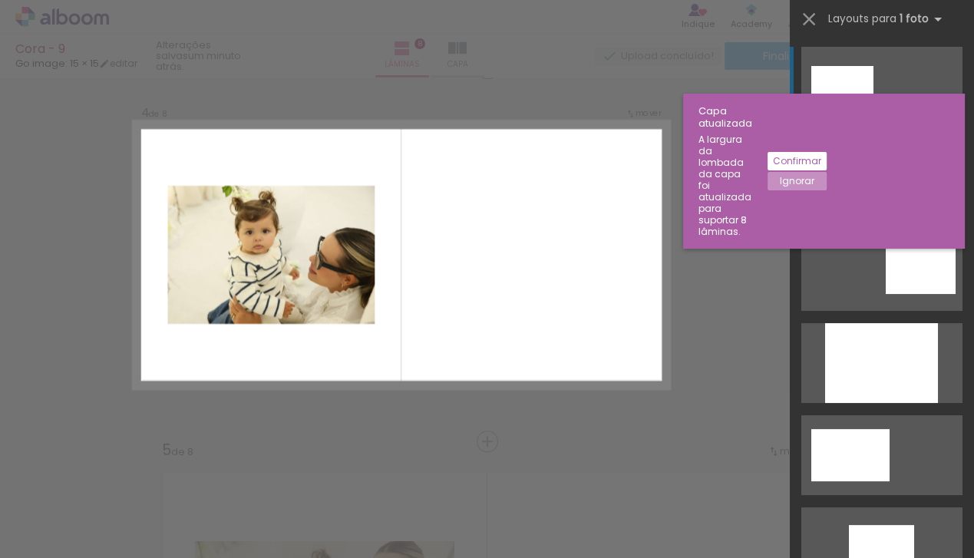
scroll to position [1139, 0]
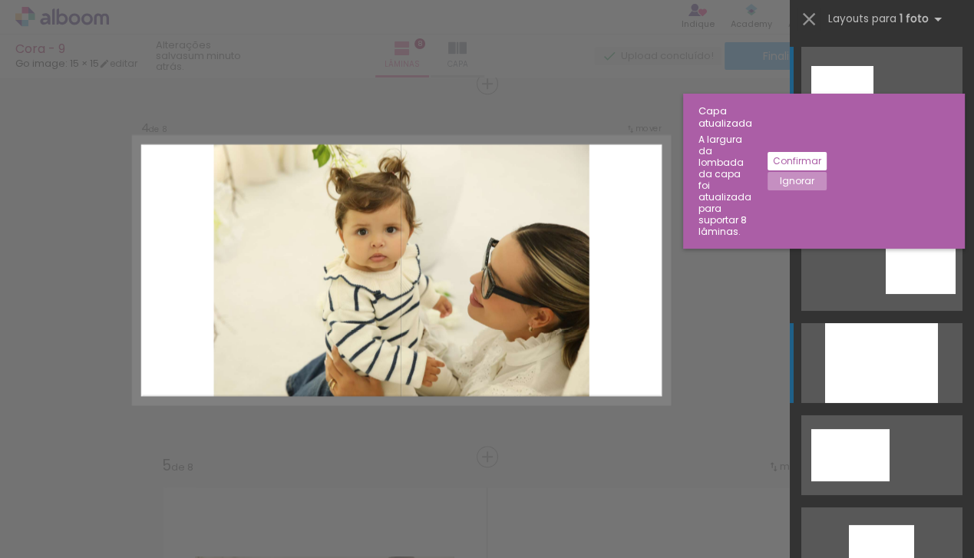
click at [830, 359] on div at bounding box center [881, 363] width 113 height 80
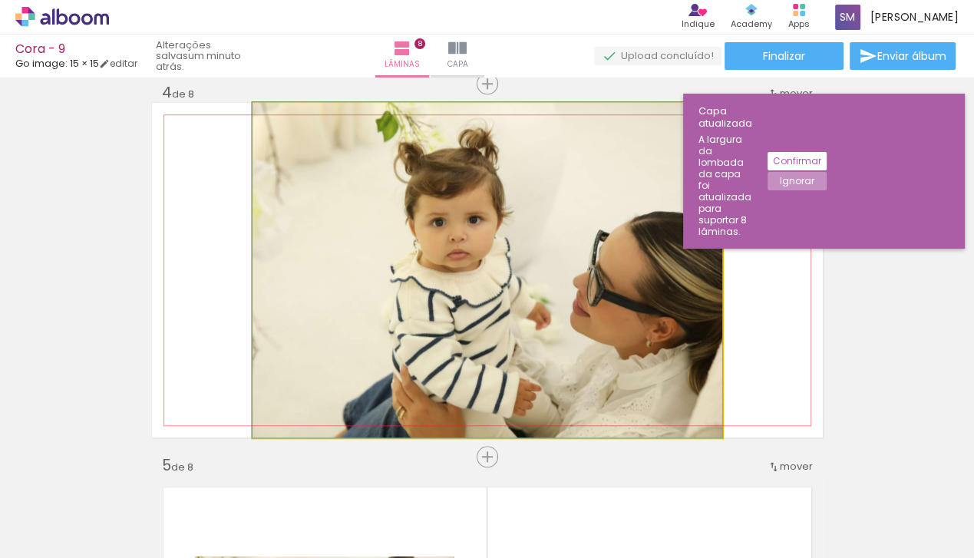
drag, startPoint x: 451, startPoint y: 292, endPoint x: 416, endPoint y: 280, distance: 36.4
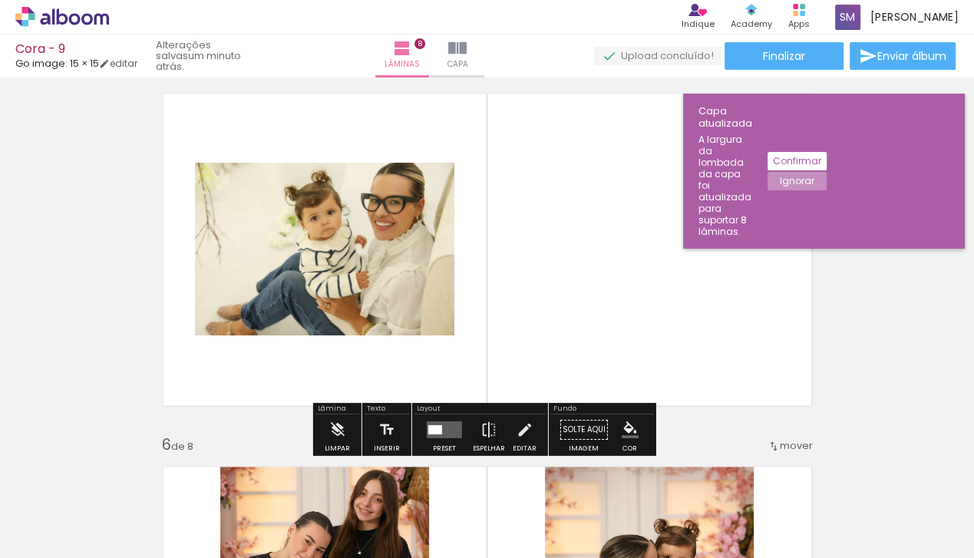
scroll to position [1536, 0]
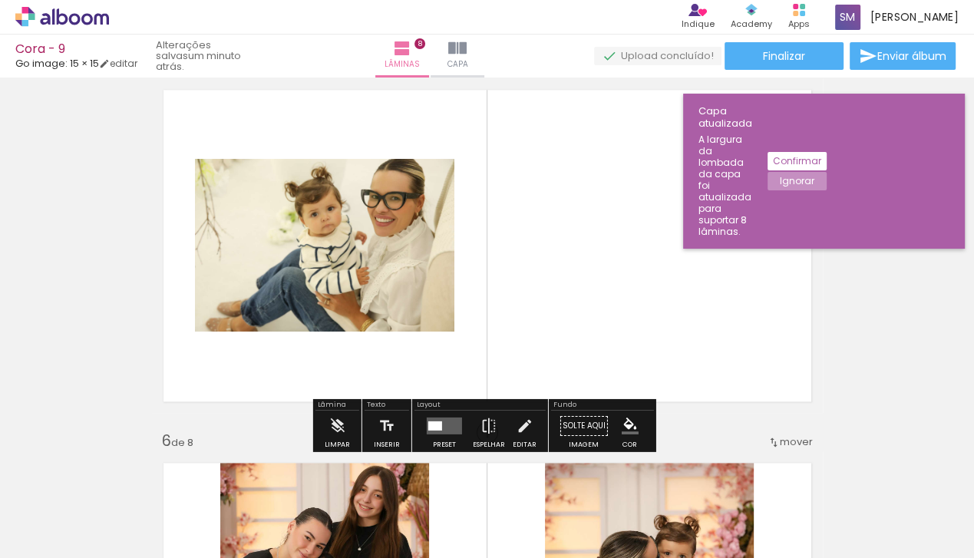
click at [445, 415] on div at bounding box center [444, 426] width 41 height 31
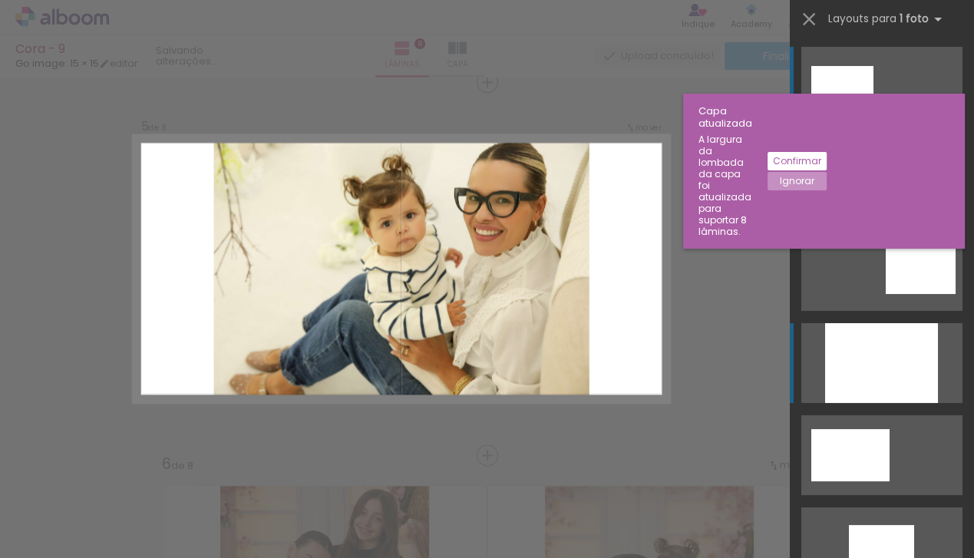
scroll to position [1511, 0]
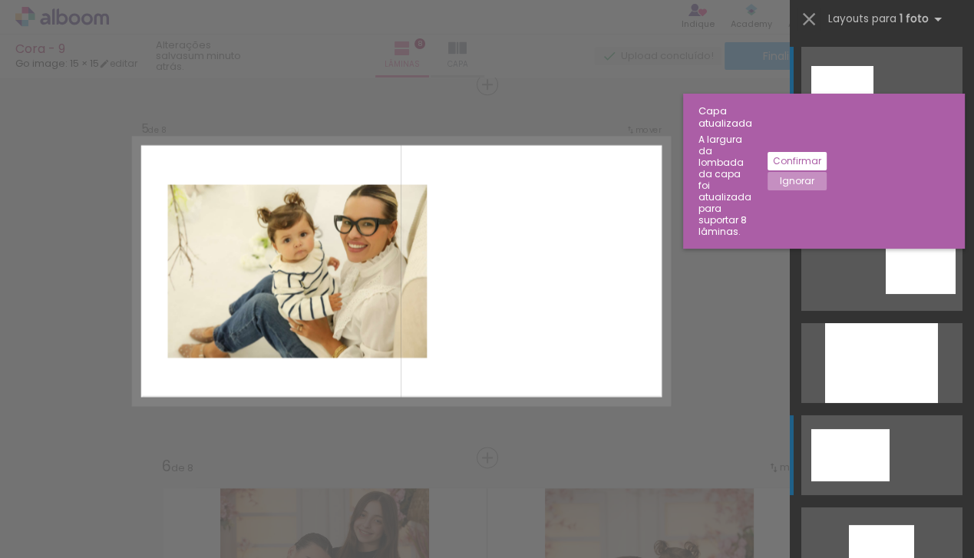
click at [858, 439] on div at bounding box center [850, 455] width 78 height 52
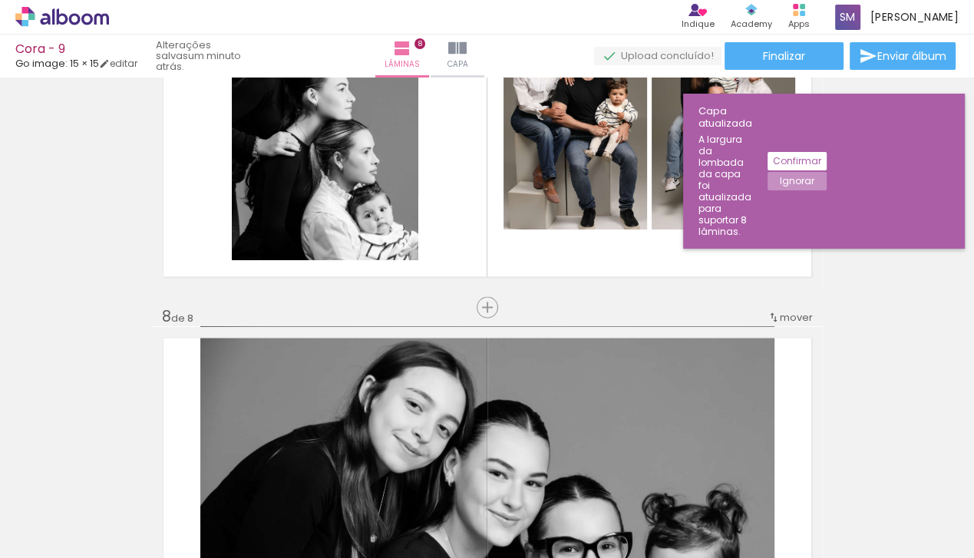
scroll to position [2428, 0]
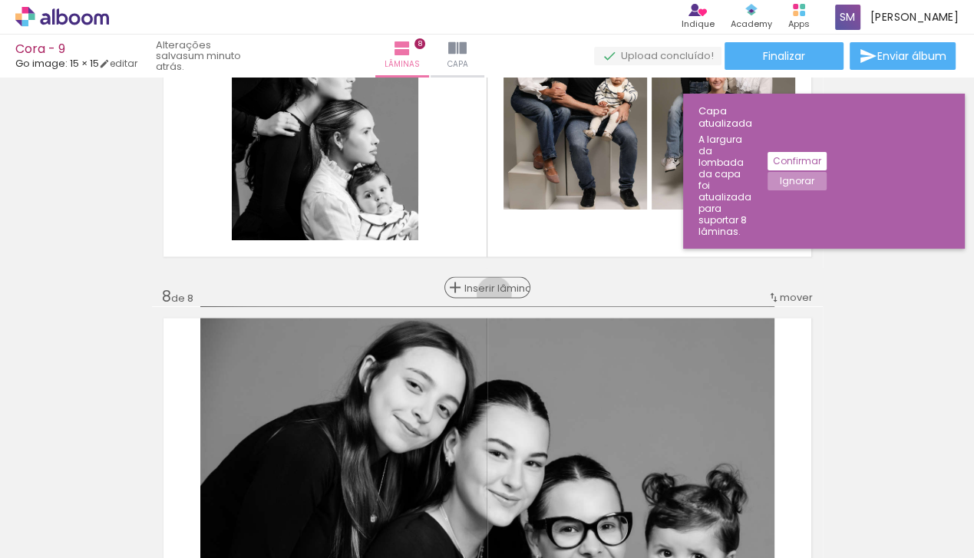
click at [489, 293] on span "Inserir lâmina" at bounding box center [494, 288] width 60 height 10
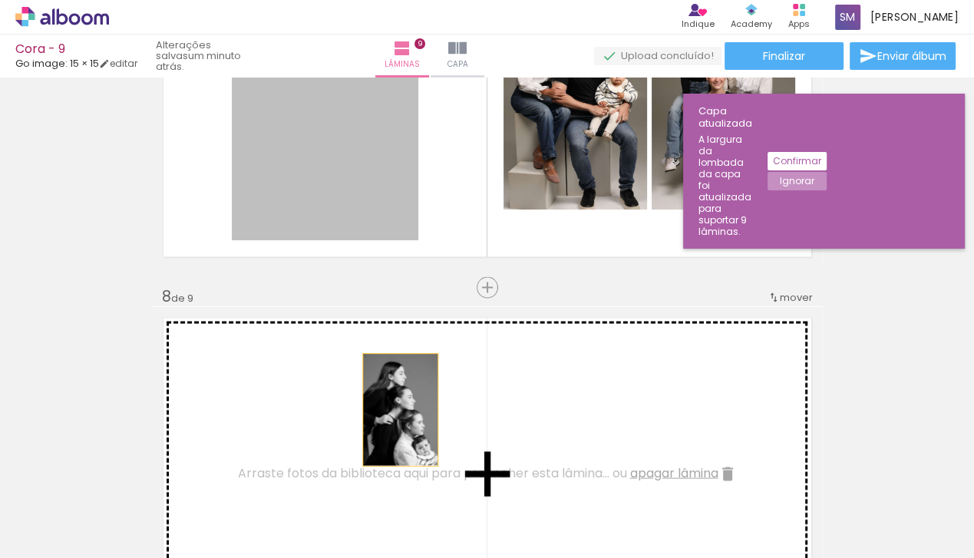
drag, startPoint x: 371, startPoint y: 169, endPoint x: 395, endPoint y: 409, distance: 241.6
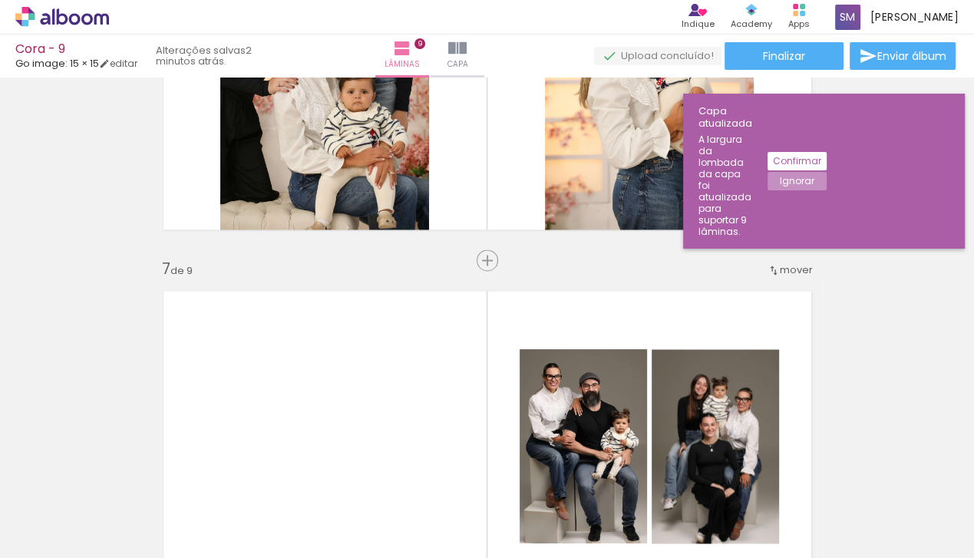
scroll to position [2302, 0]
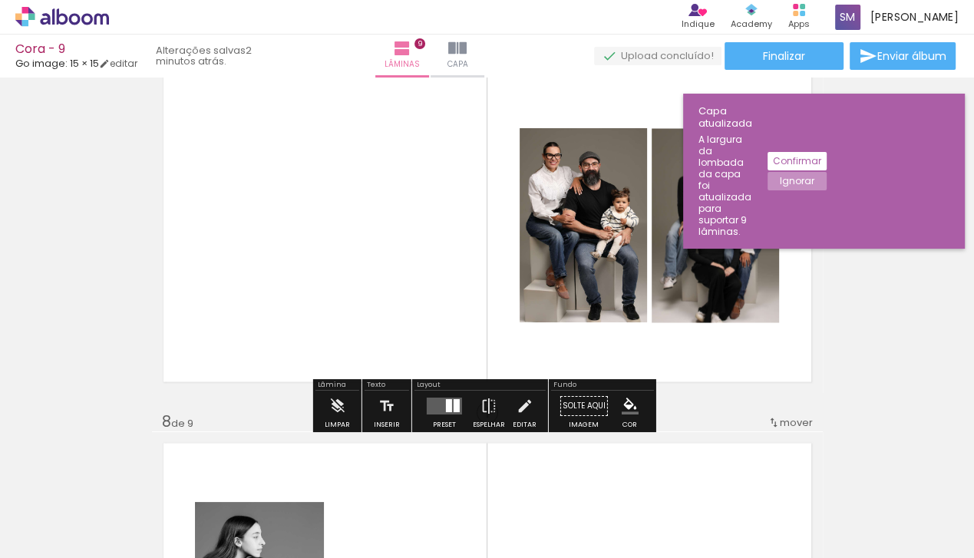
click at [454, 405] on div at bounding box center [457, 405] width 6 height 13
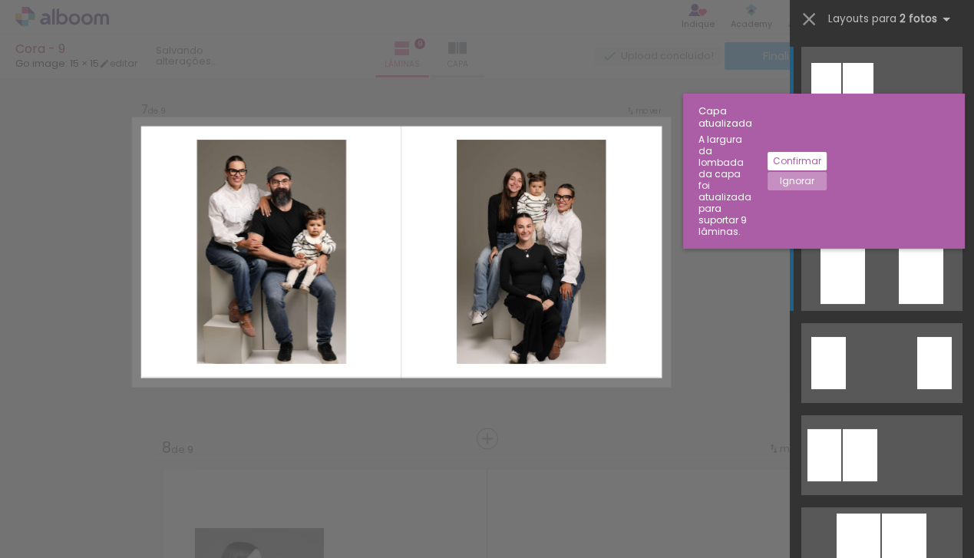
scroll to position [2257, 0]
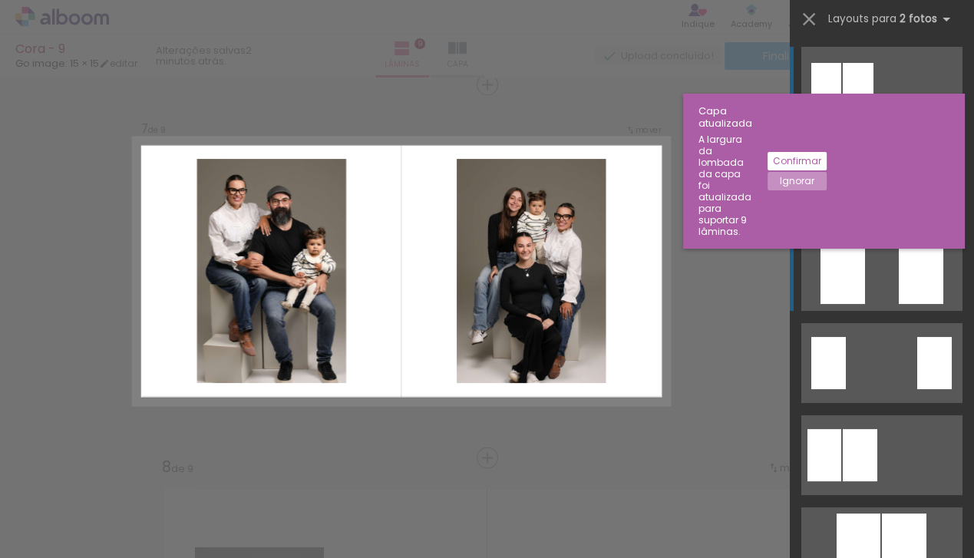
click at [899, 273] on div at bounding box center [921, 270] width 45 height 67
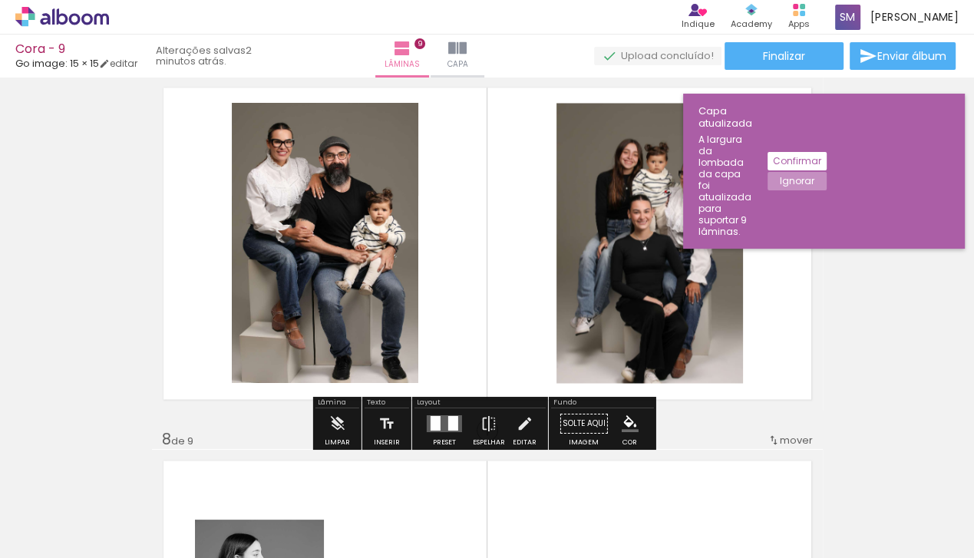
scroll to position [2381, 0]
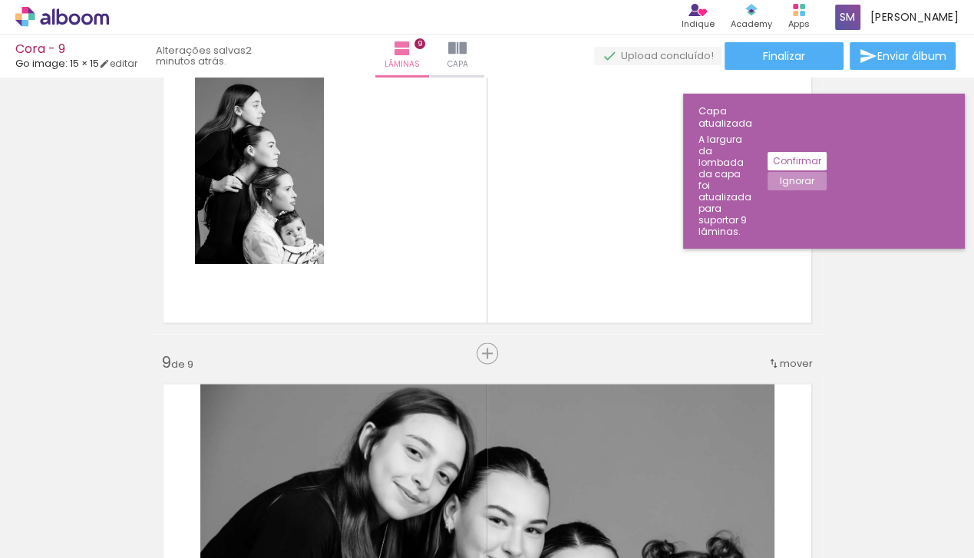
scroll to position [2719, 0]
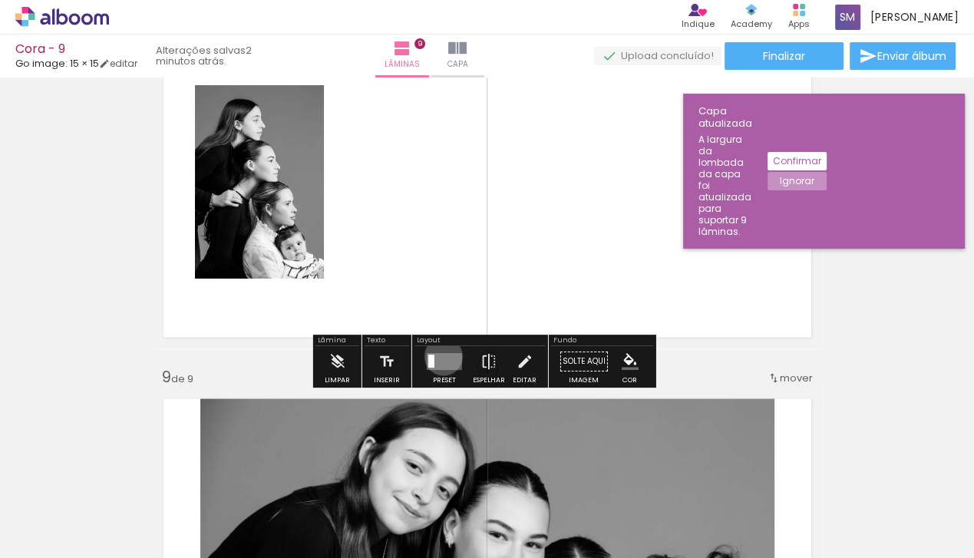
click at [440, 356] on quentale-layouter at bounding box center [444, 362] width 35 height 17
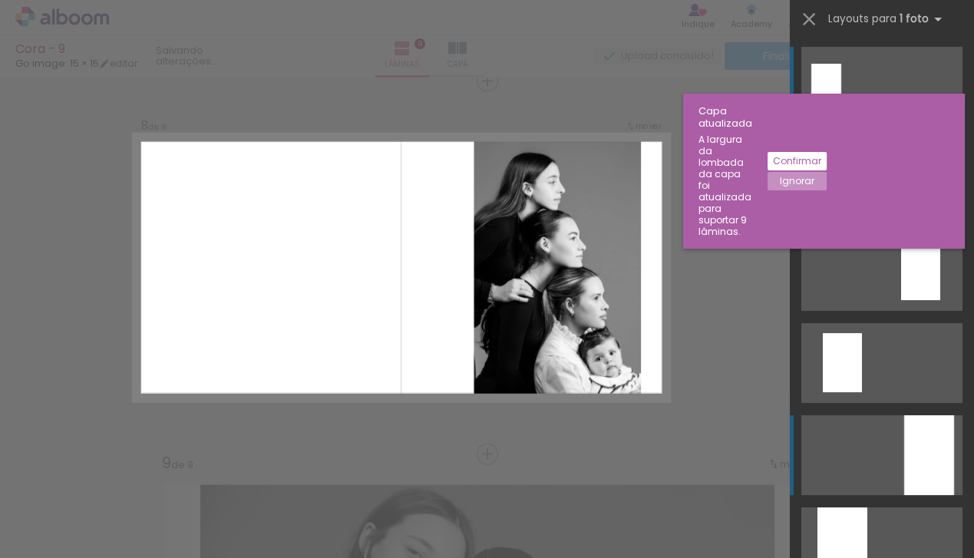
scroll to position [2631, 0]
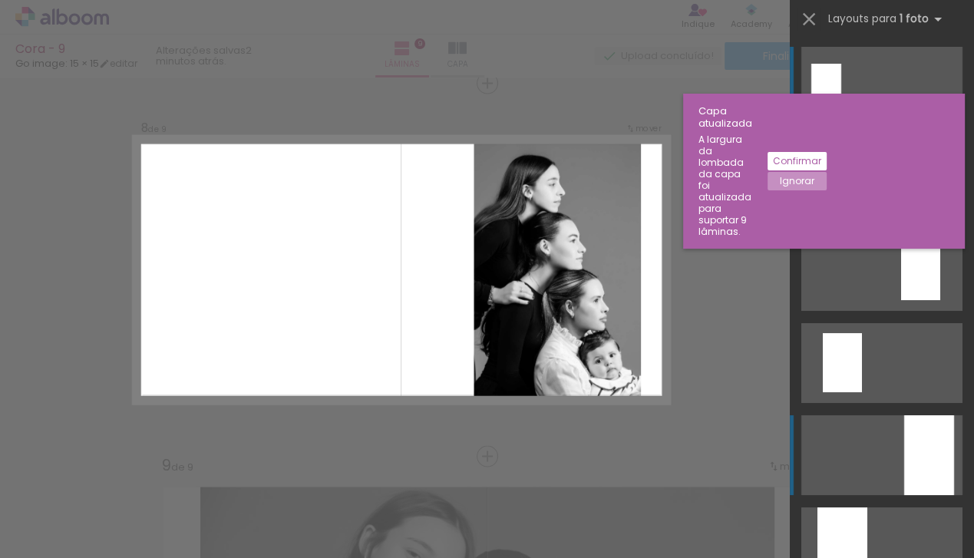
click at [925, 445] on div at bounding box center [929, 455] width 50 height 80
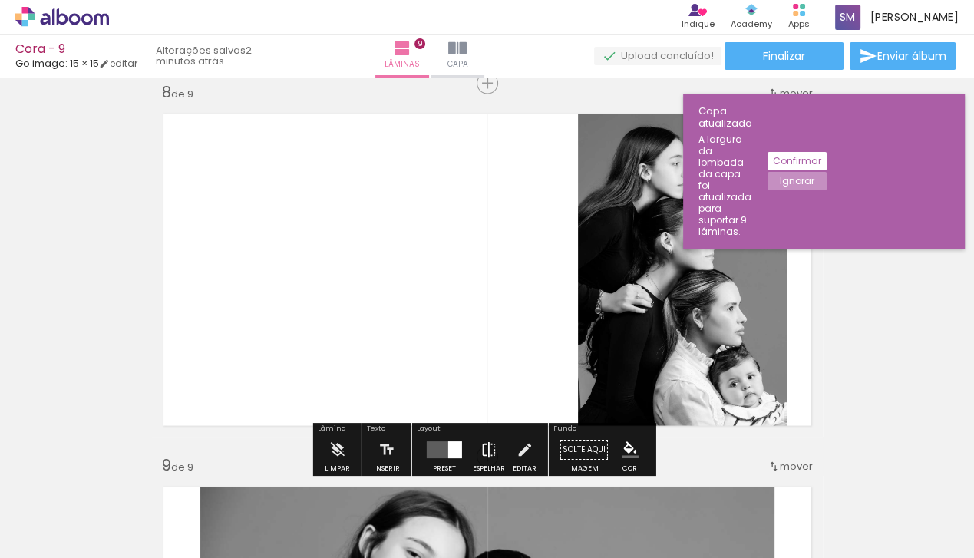
click at [481, 453] on iron-icon at bounding box center [489, 450] width 17 height 31
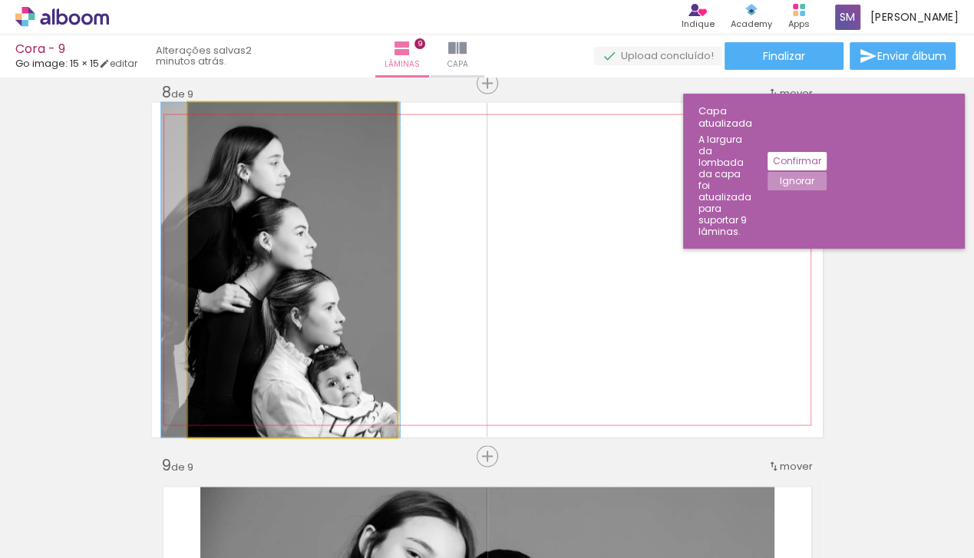
drag, startPoint x: 265, startPoint y: 309, endPoint x: 253, endPoint y: 309, distance: 11.5
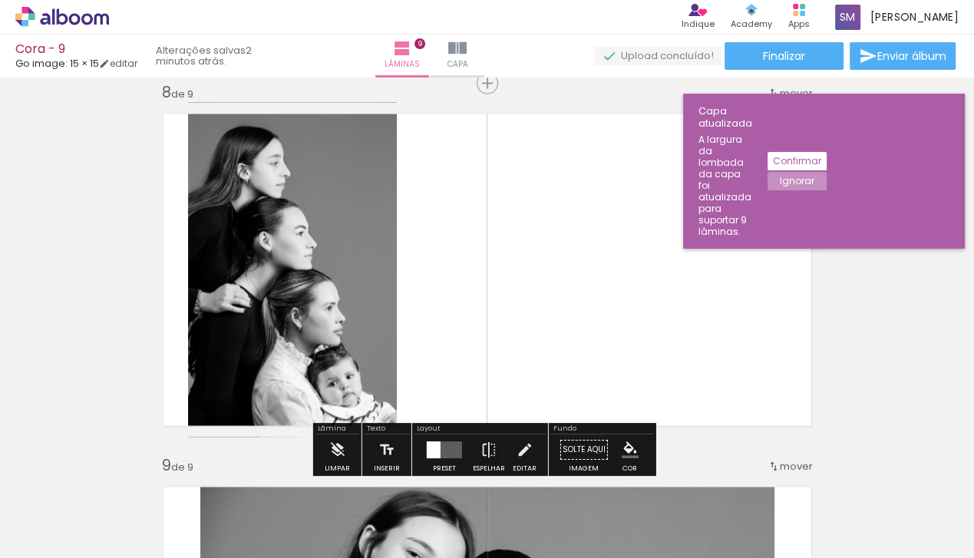
scroll to position [2717, 0]
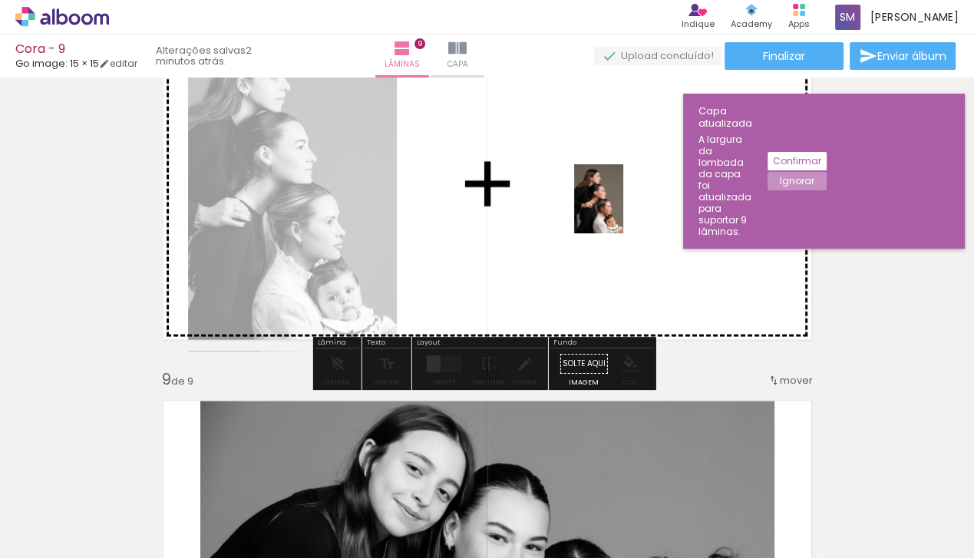
drag, startPoint x: 585, startPoint y: 521, endPoint x: 620, endPoint y: 210, distance: 312.8
click at [620, 210] on quentale-workspace at bounding box center [487, 279] width 974 height 558
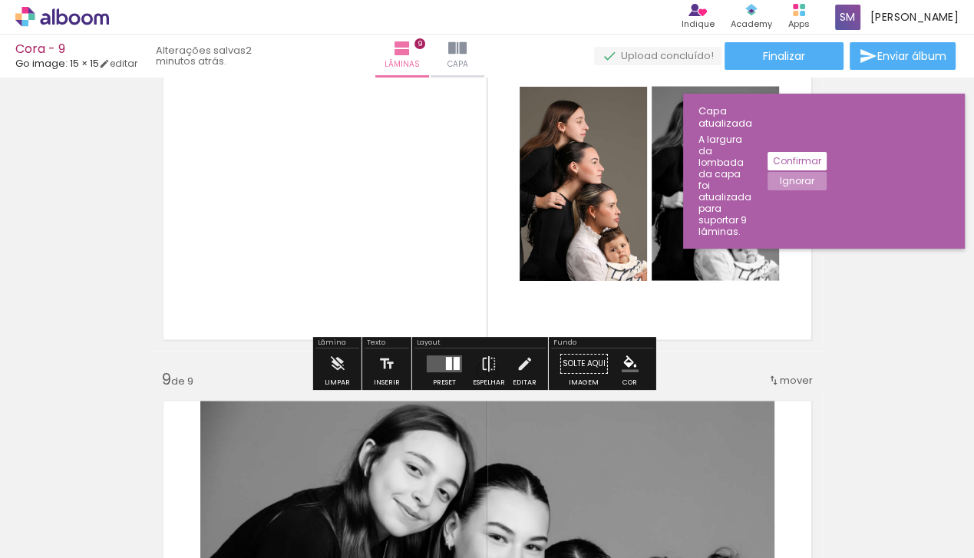
click at [454, 369] on div at bounding box center [457, 364] width 6 height 13
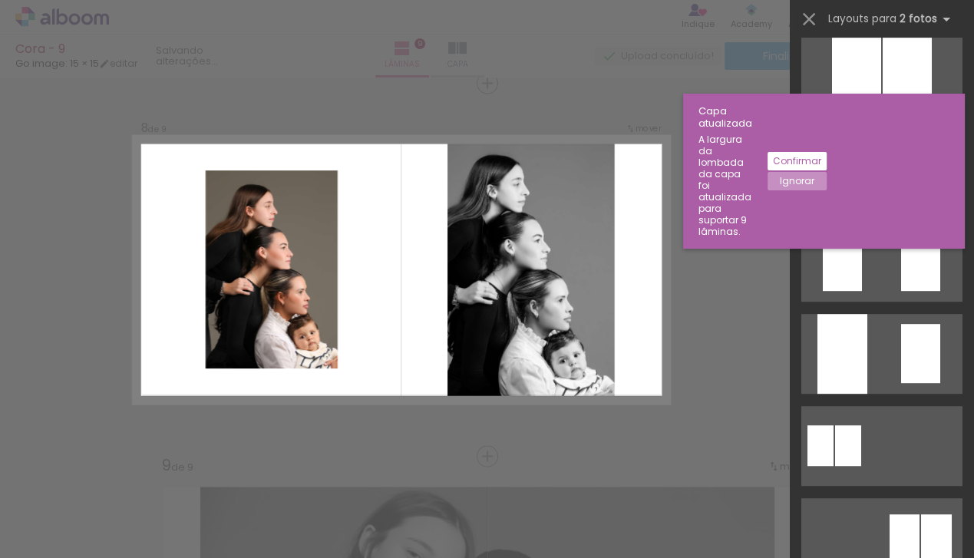
scroll to position [501, 0]
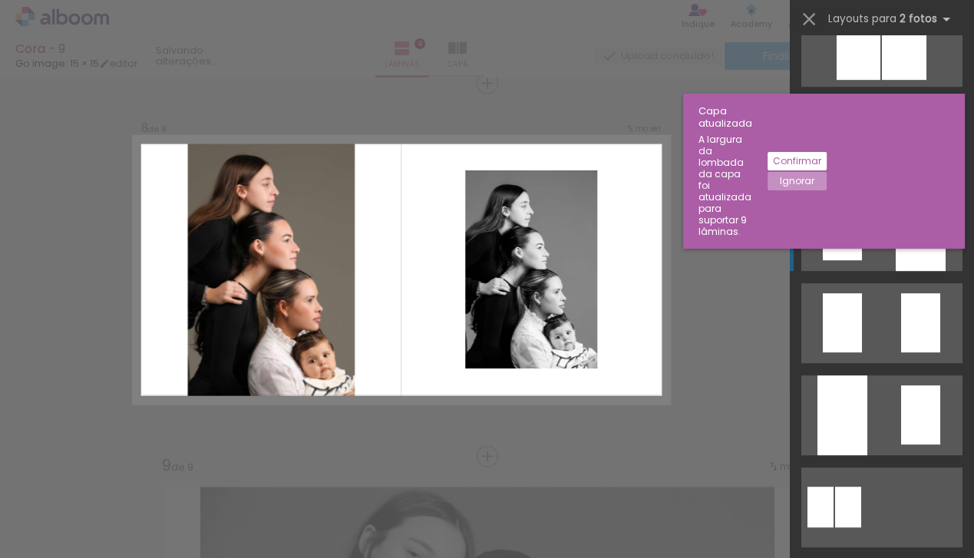
click at [911, 225] on div at bounding box center [921, 231] width 50 height 80
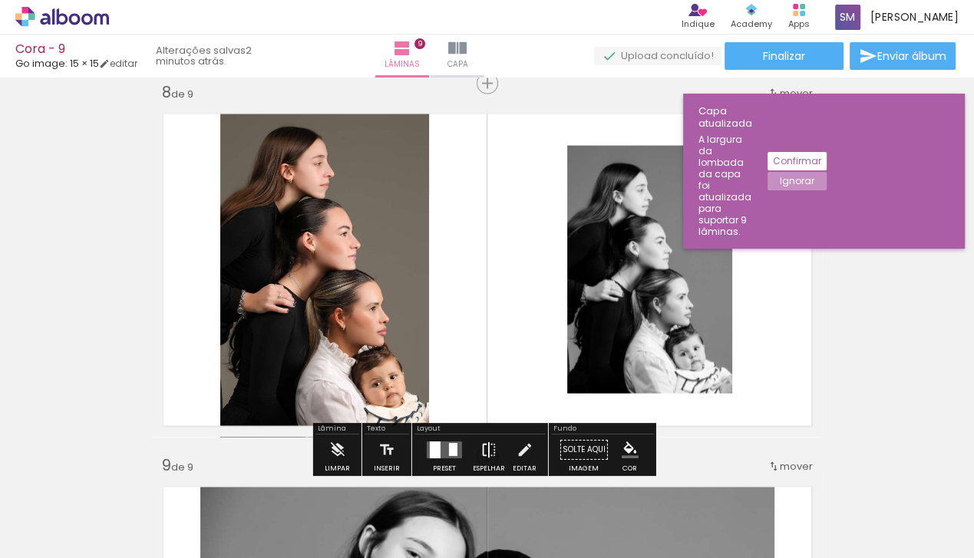
click at [495, 450] on paper-button "Espelhar" at bounding box center [489, 454] width 40 height 39
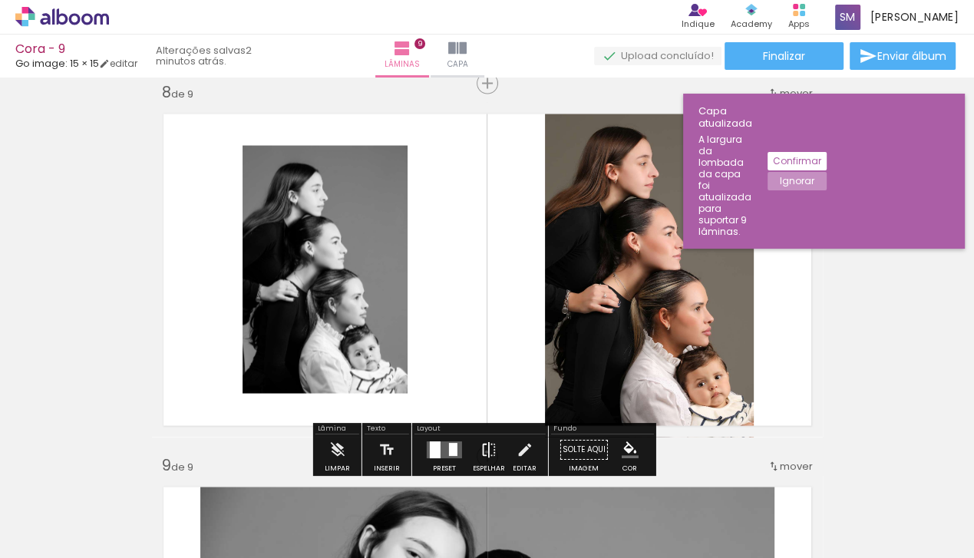
click at [483, 452] on iron-icon at bounding box center [489, 450] width 17 height 31
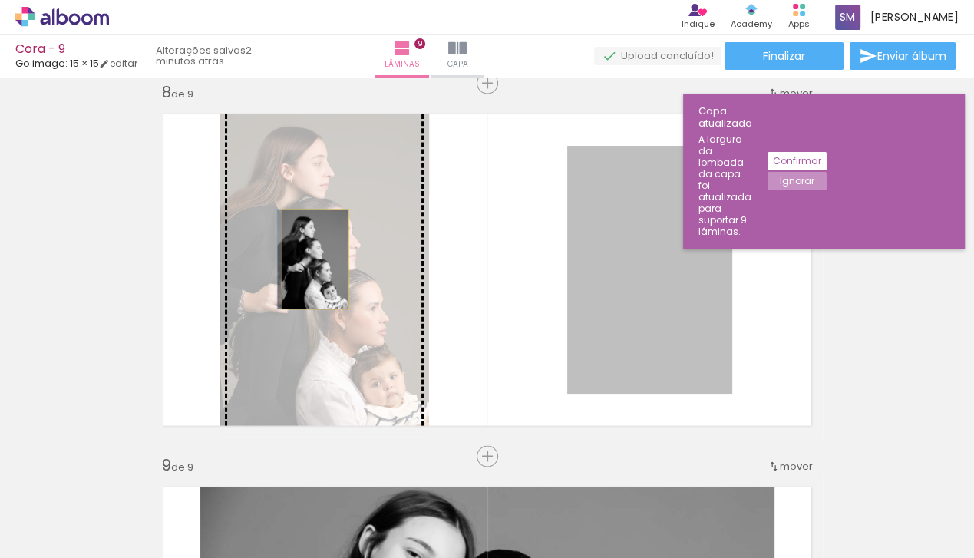
drag, startPoint x: 686, startPoint y: 273, endPoint x: 310, endPoint y: 259, distance: 376.4
click at [0, 0] on slot at bounding box center [0, 0] width 0 height 0
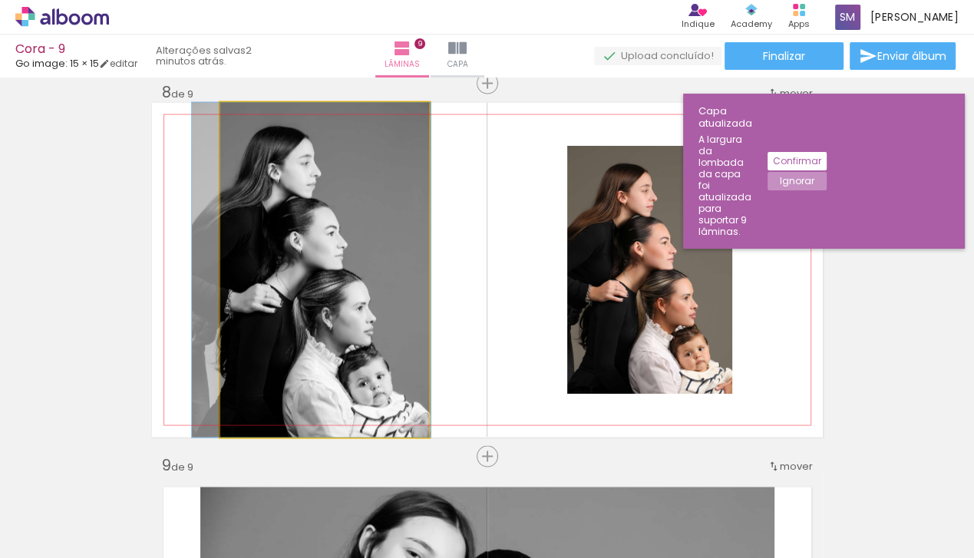
drag, startPoint x: 337, startPoint y: 262, endPoint x: 329, endPoint y: 263, distance: 8.5
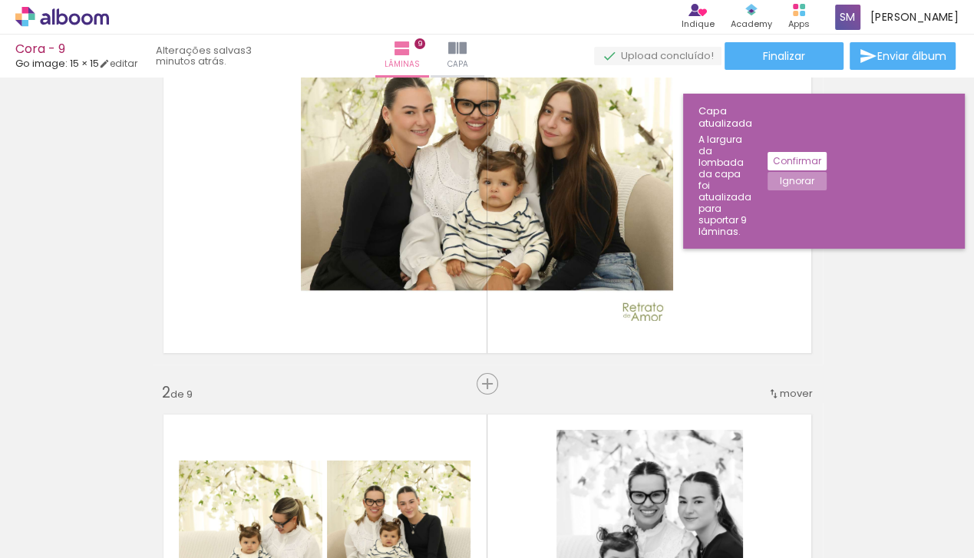
scroll to position [0, 0]
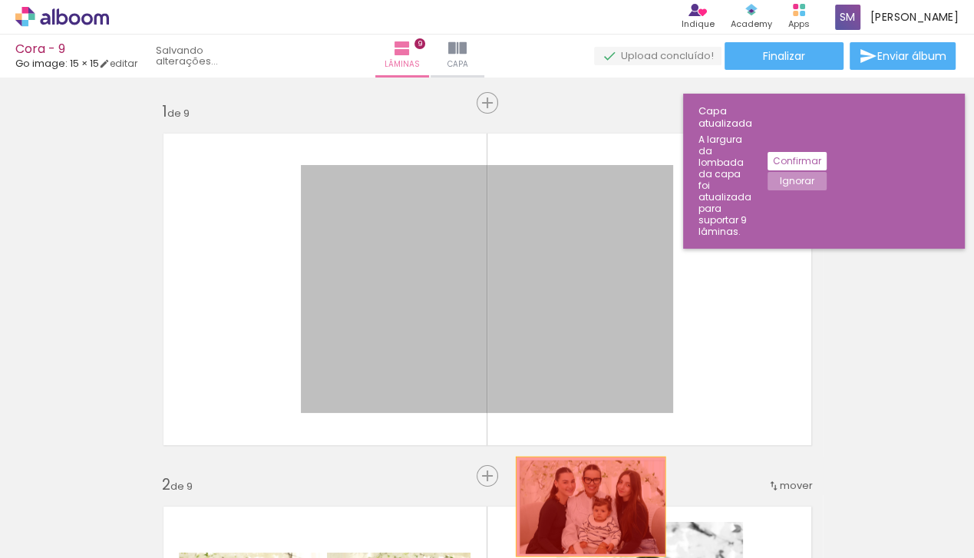
drag, startPoint x: 441, startPoint y: 314, endPoint x: 586, endPoint y: 507, distance: 240.8
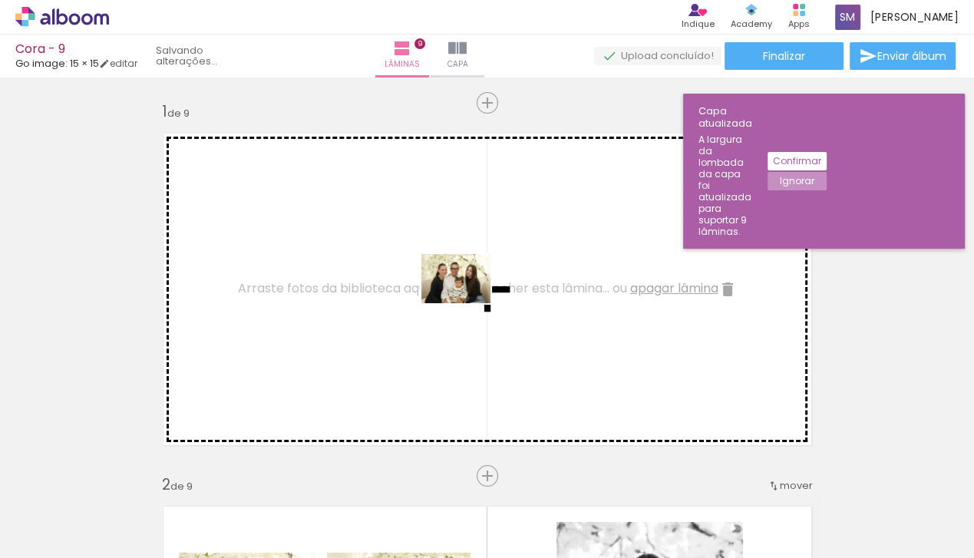
drag, startPoint x: 319, startPoint y: 519, endPoint x: 468, endPoint y: 300, distance: 264.7
click at [468, 300] on quentale-workspace at bounding box center [487, 279] width 974 height 558
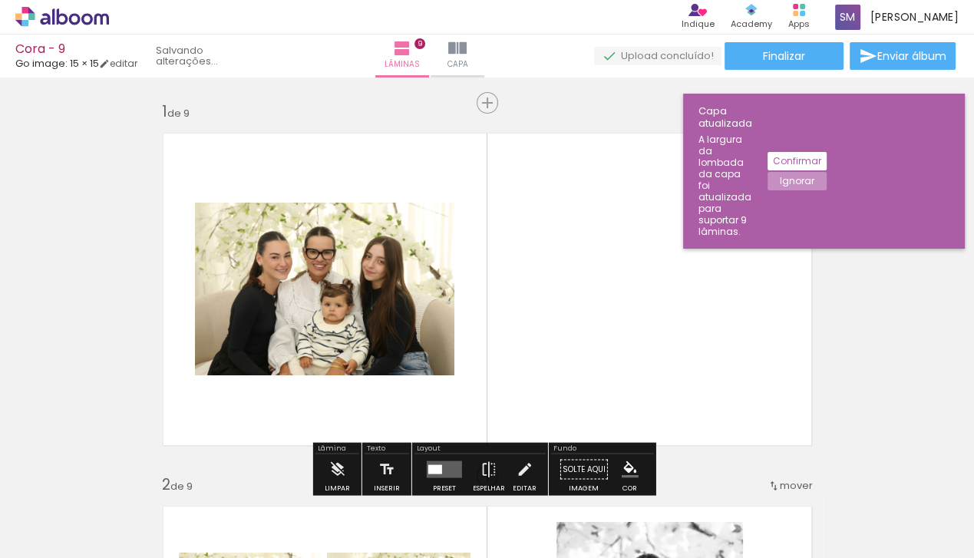
scroll to position [21, 0]
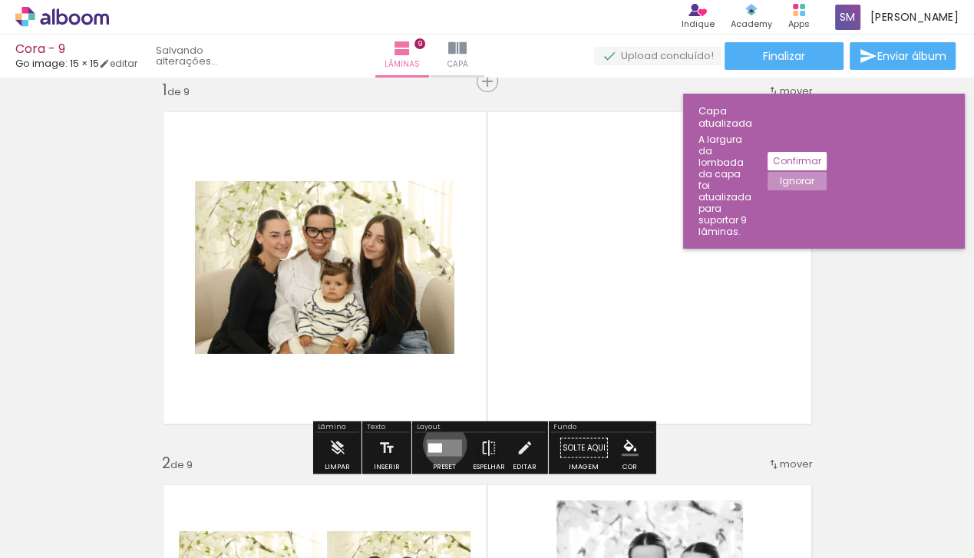
click at [441, 444] on quentale-layouter at bounding box center [444, 448] width 35 height 17
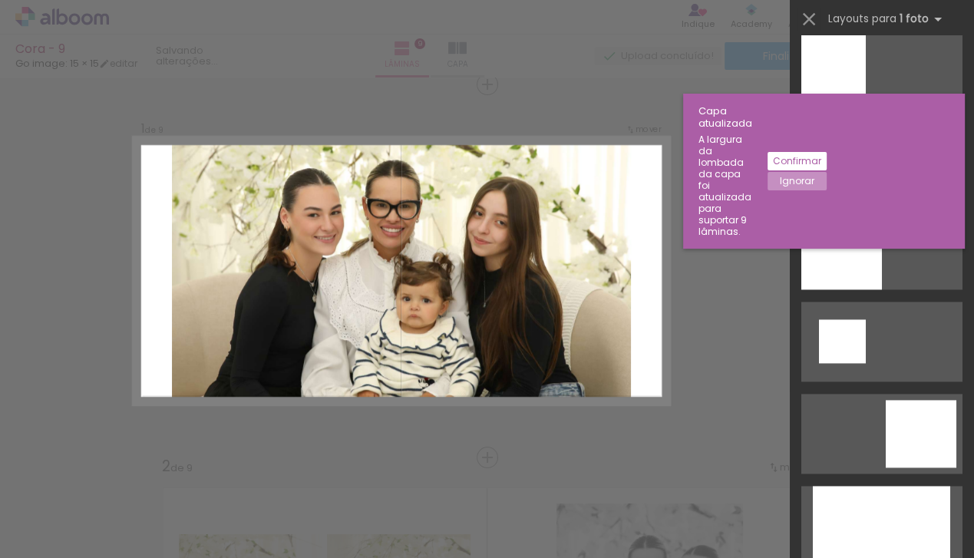
scroll to position [1904, 0]
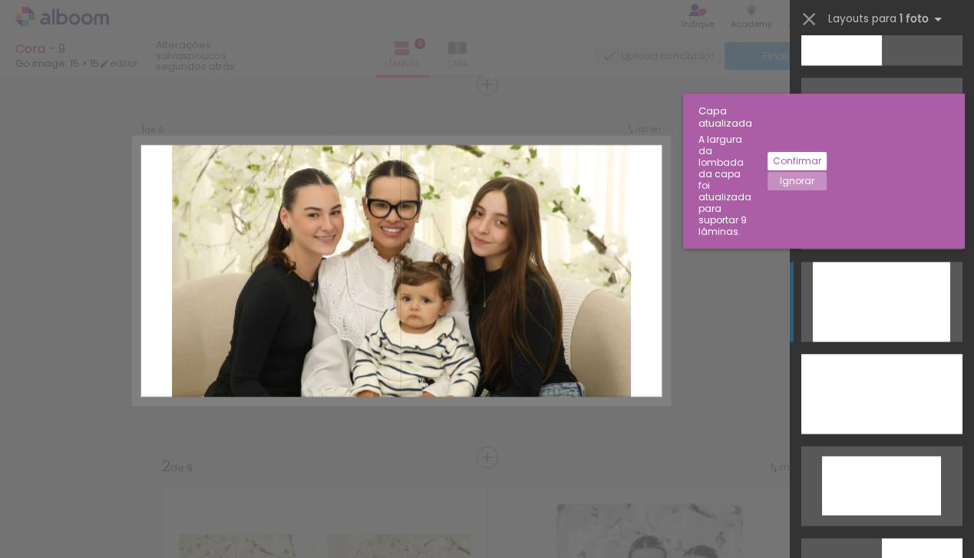
click at [874, 320] on div at bounding box center [881, 302] width 137 height 80
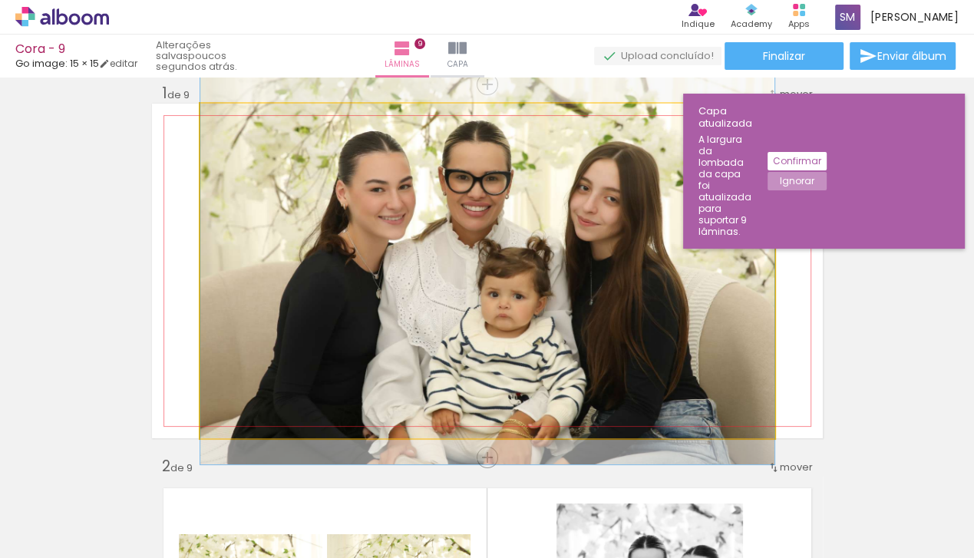
drag, startPoint x: 527, startPoint y: 249, endPoint x: 527, endPoint y: 238, distance: 10.7
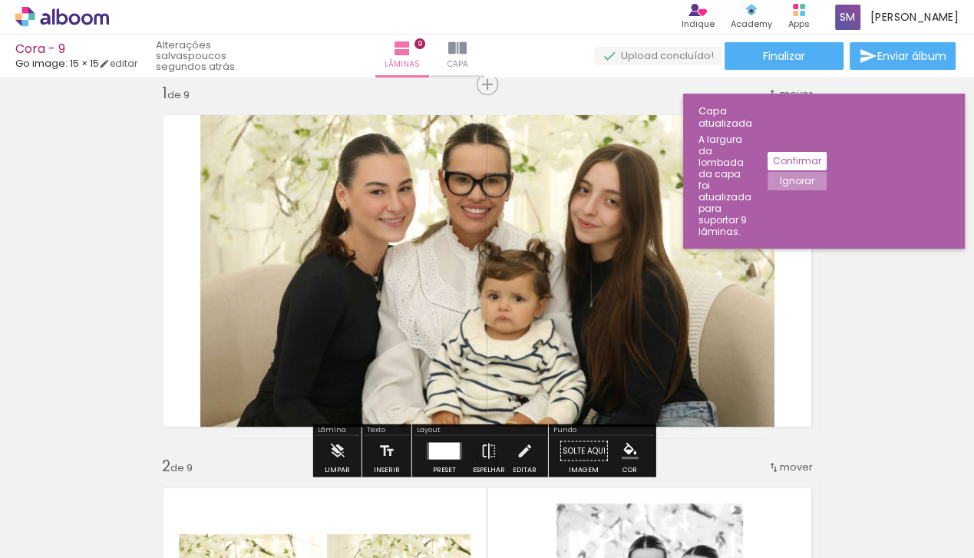
click at [444, 447] on div at bounding box center [444, 451] width 31 height 17
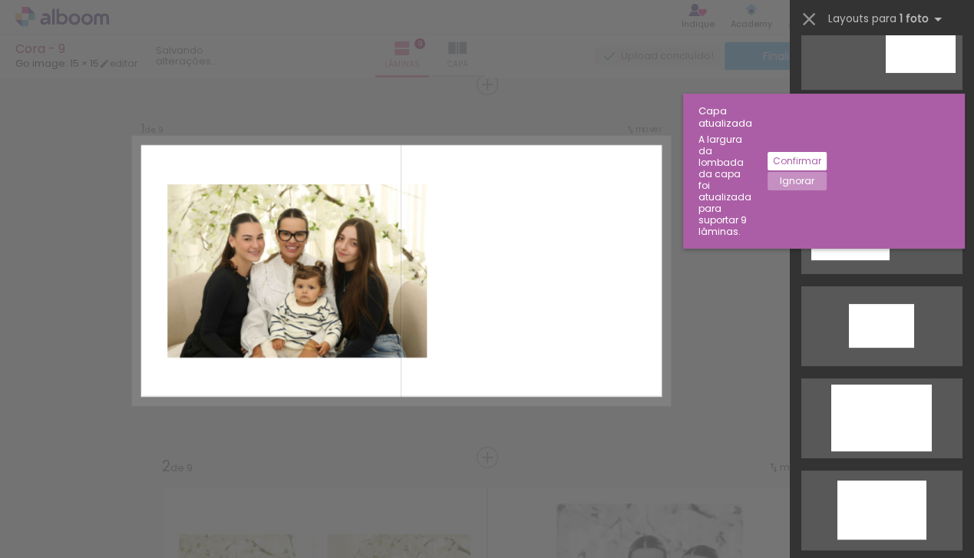
scroll to position [0, 0]
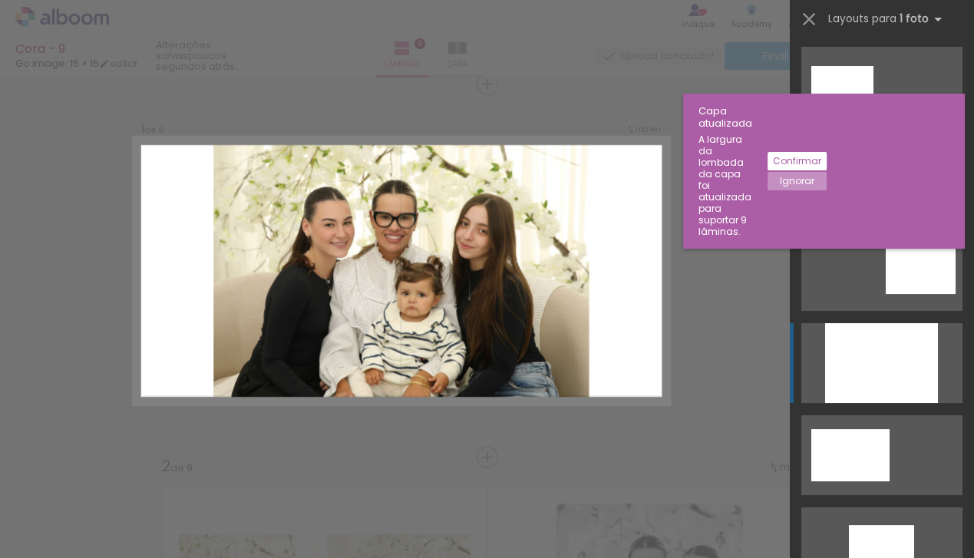
click at [861, 330] on div at bounding box center [881, 363] width 113 height 80
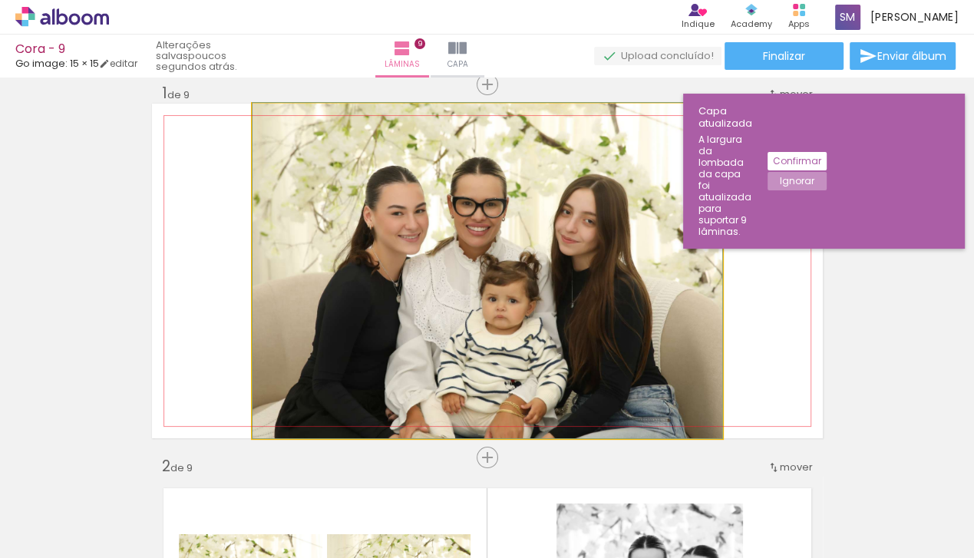
drag, startPoint x: 518, startPoint y: 275, endPoint x: 517, endPoint y: 226, distance: 49.2
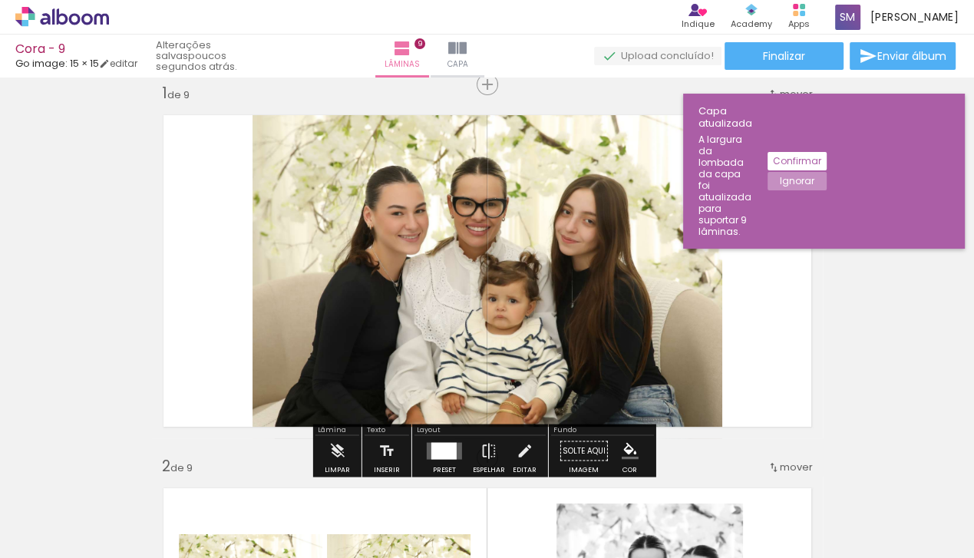
click at [445, 454] on div at bounding box center [443, 451] width 25 height 17
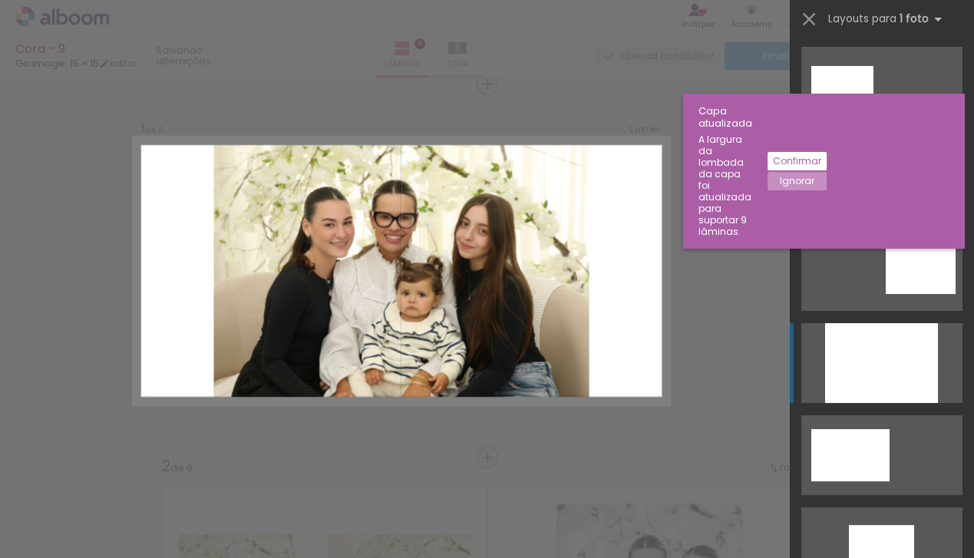
scroll to position [276, 0]
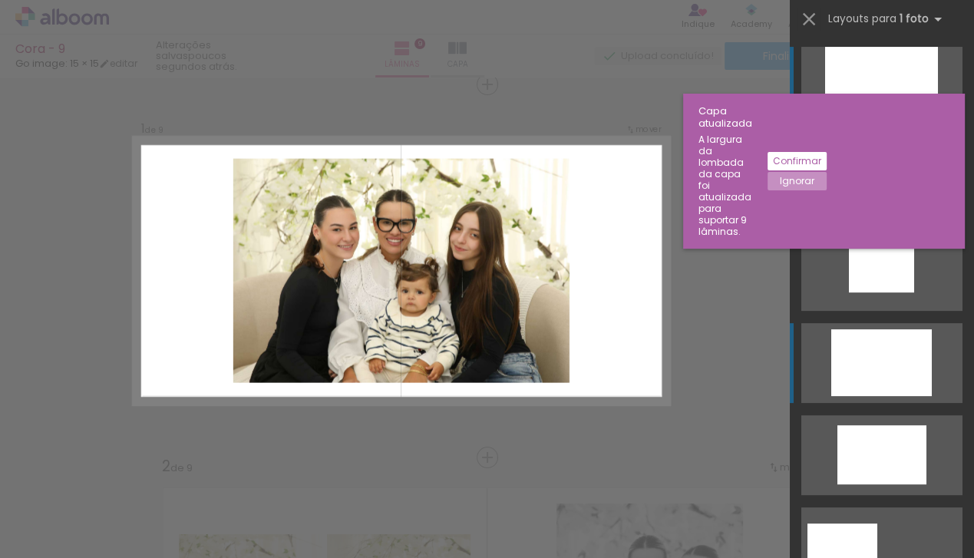
click at [839, 372] on div at bounding box center [881, 362] width 101 height 67
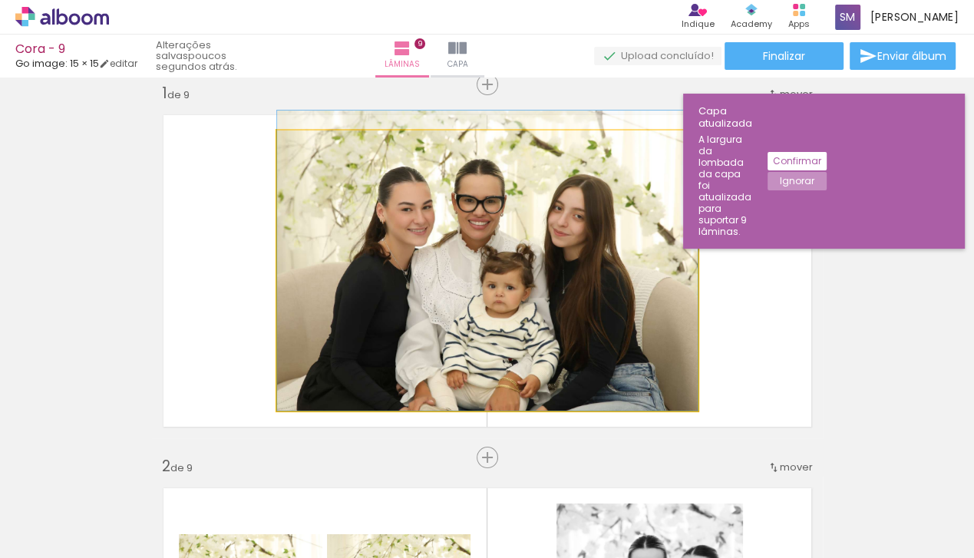
drag, startPoint x: 569, startPoint y: 301, endPoint x: 569, endPoint y: 288, distance: 13.1
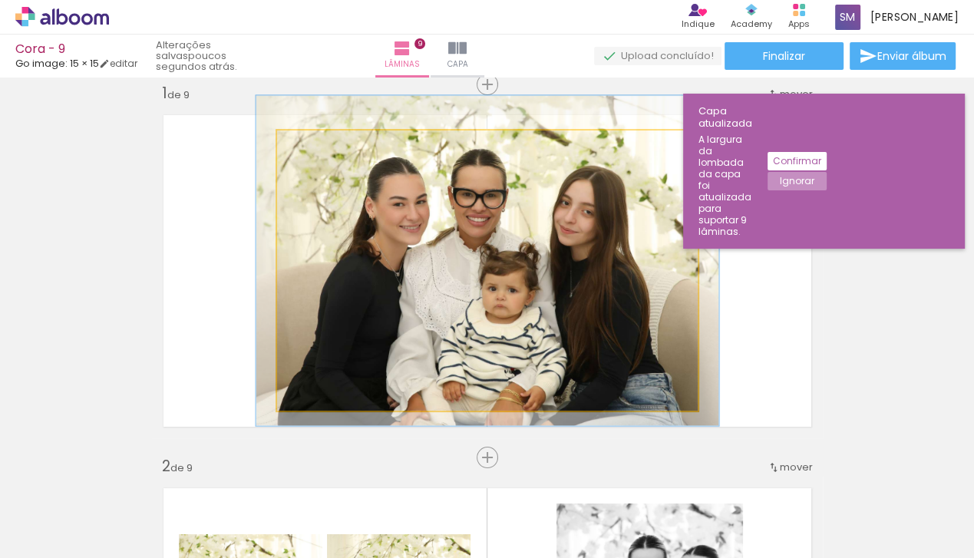
type paper-slider "110"
click at [316, 147] on div at bounding box center [318, 147] width 14 height 14
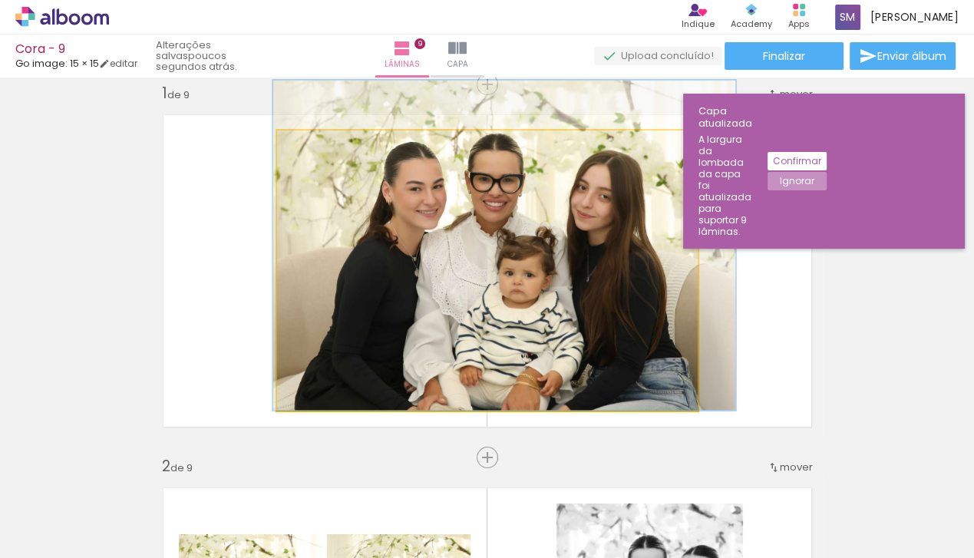
drag, startPoint x: 531, startPoint y: 289, endPoint x: 547, endPoint y: 265, distance: 29.0
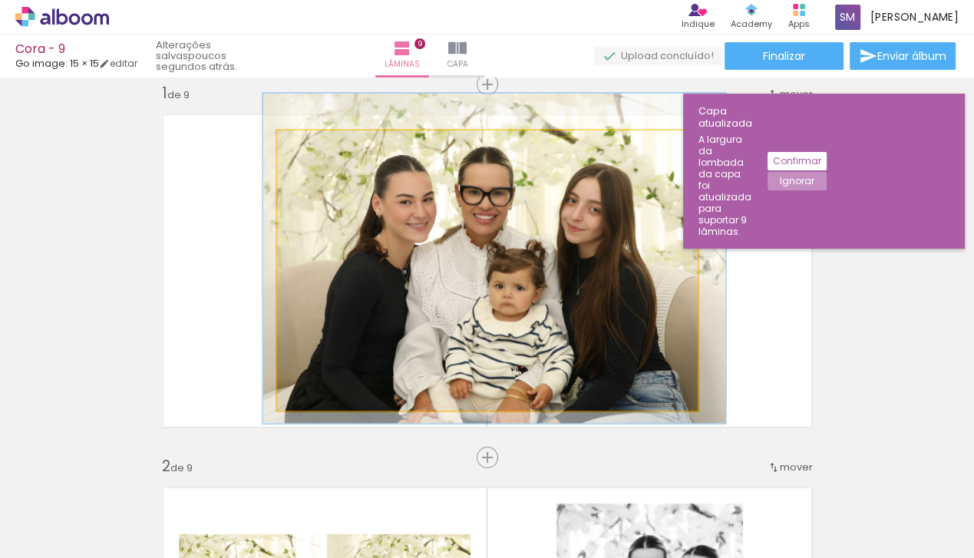
drag, startPoint x: 547, startPoint y: 267, endPoint x: 537, endPoint y: 279, distance: 15.4
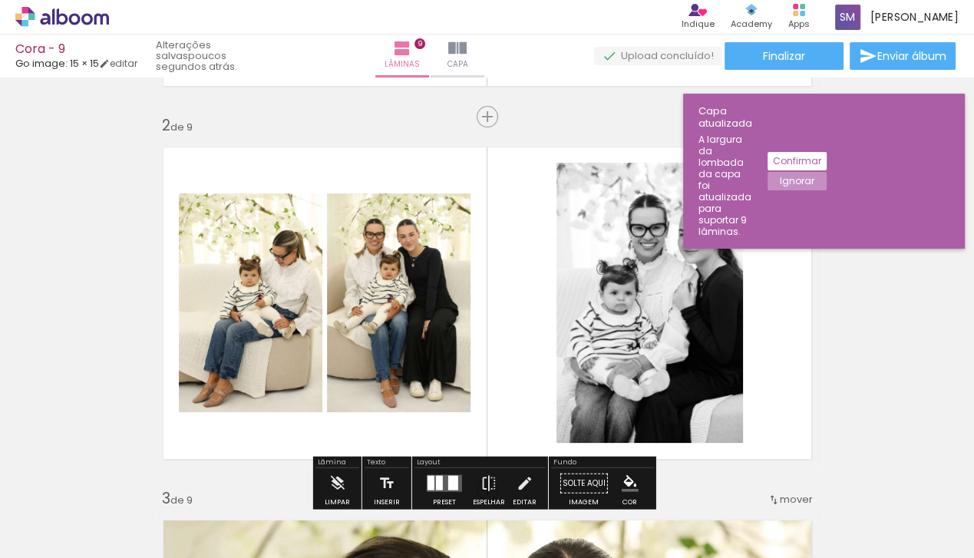
scroll to position [238, 0]
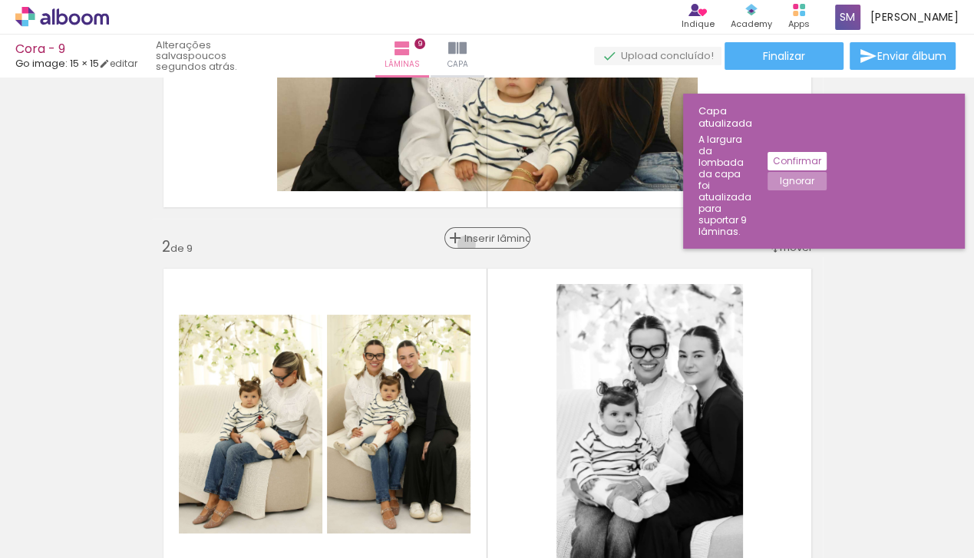
click at [481, 243] on span "Inserir lâmina" at bounding box center [494, 238] width 60 height 10
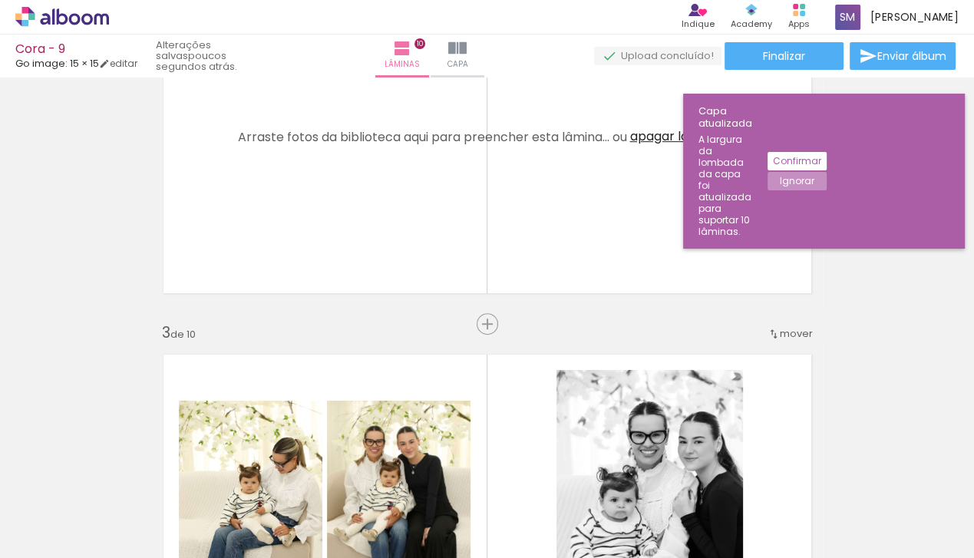
scroll to position [528, 0]
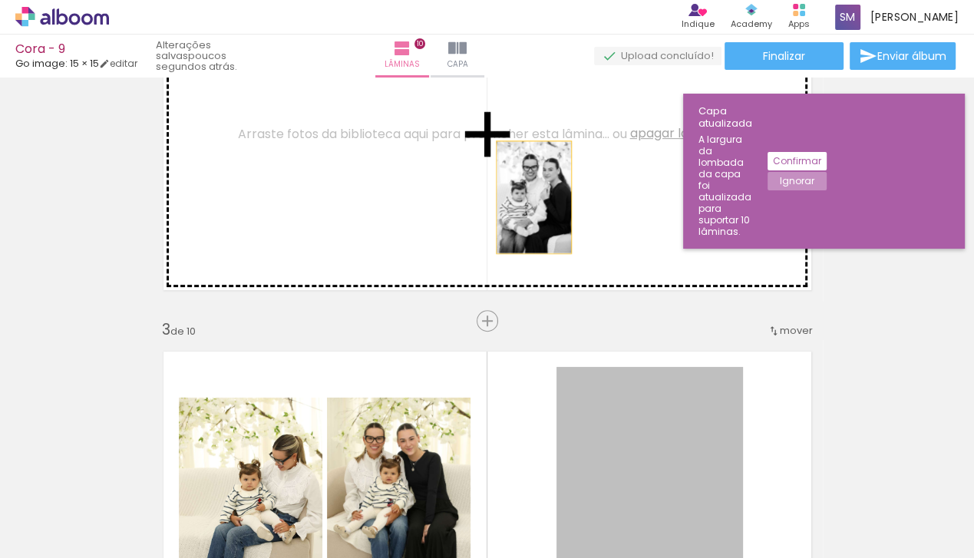
drag, startPoint x: 672, startPoint y: 442, endPoint x: 529, endPoint y: 197, distance: 283.5
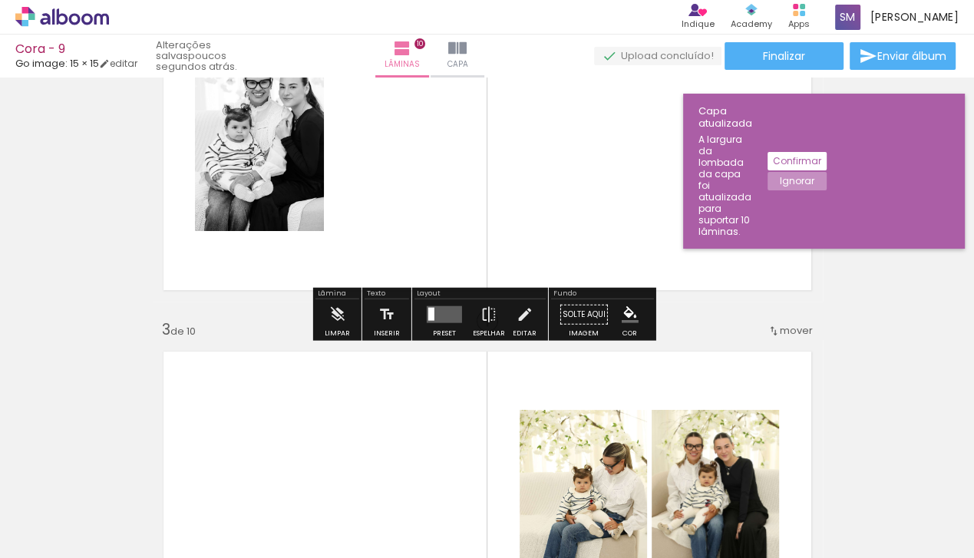
scroll to position [887, 0]
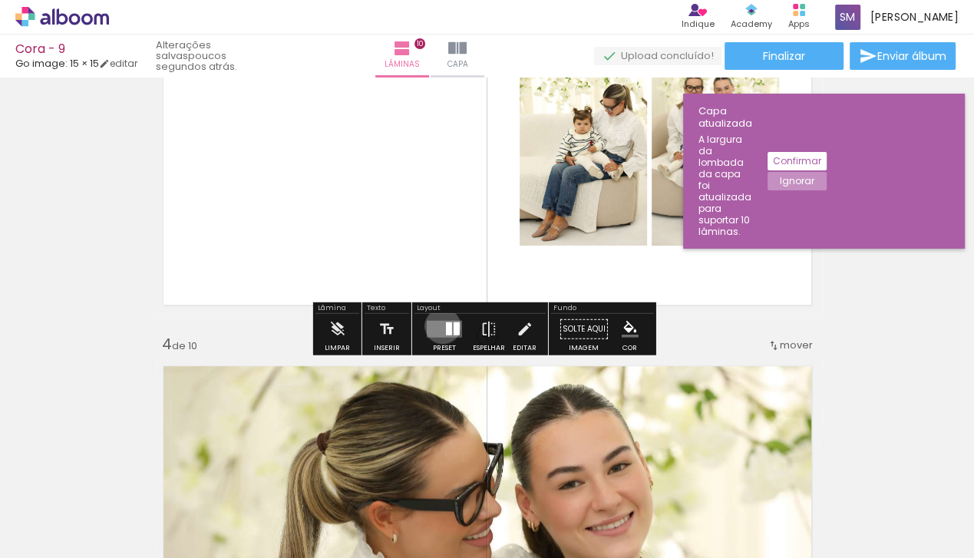
click at [439, 326] on quentale-layouter at bounding box center [444, 329] width 35 height 17
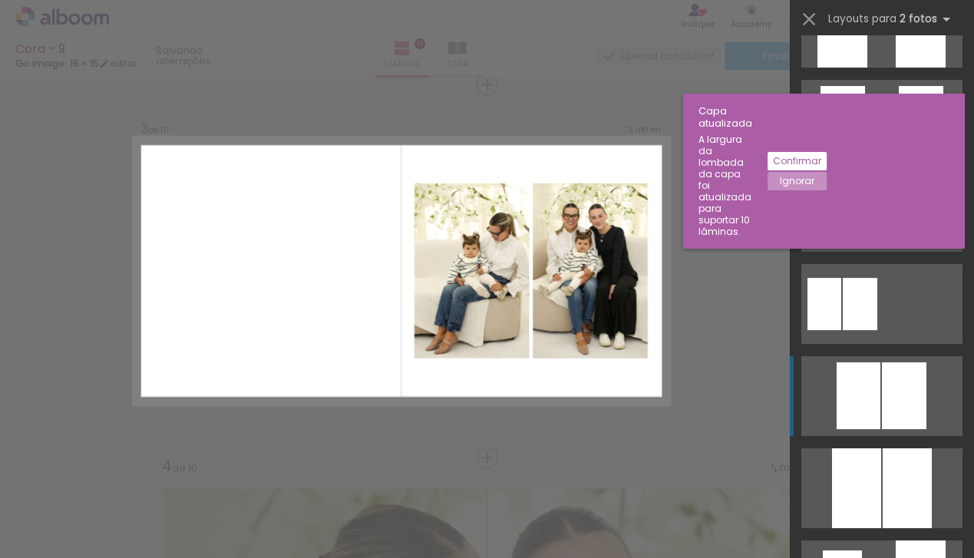
scroll to position [152, 0]
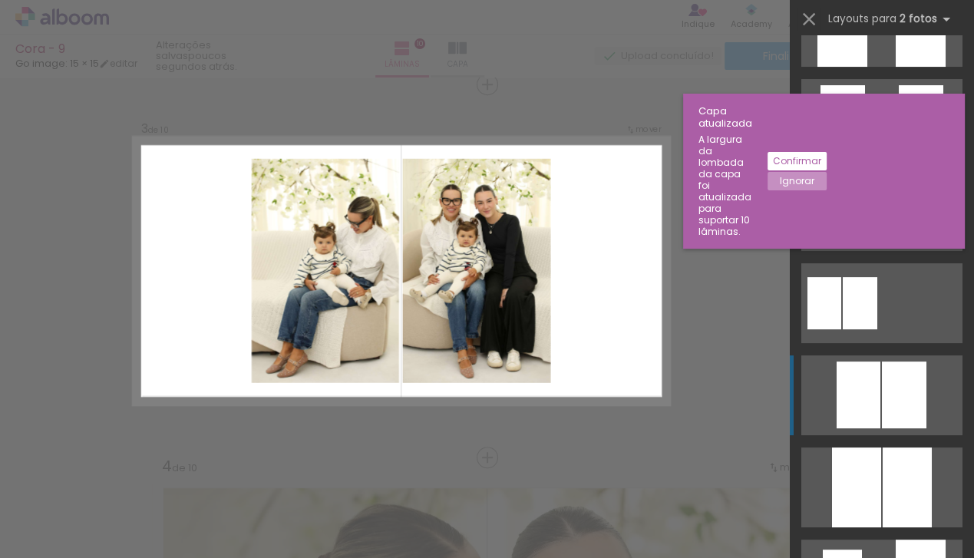
click at [886, 370] on div at bounding box center [904, 395] width 45 height 67
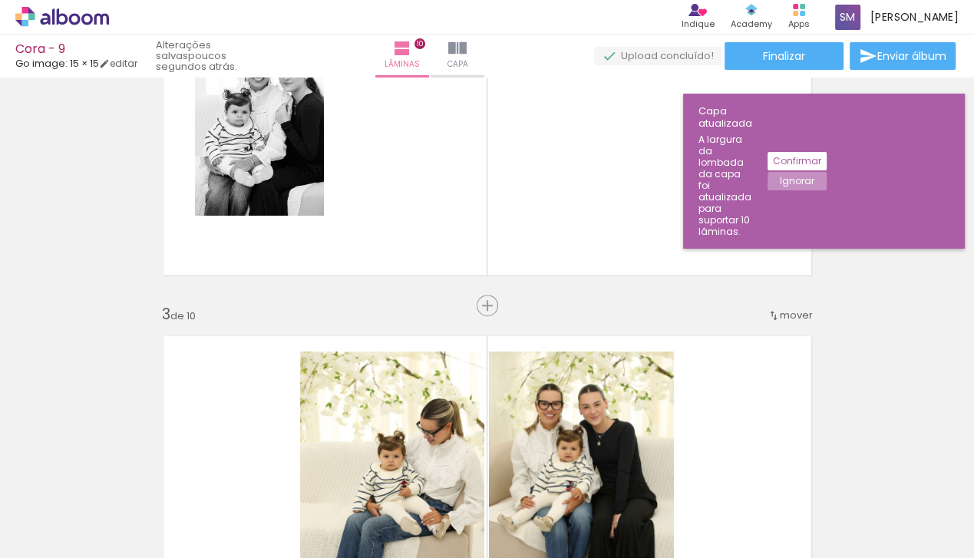
scroll to position [445, 0]
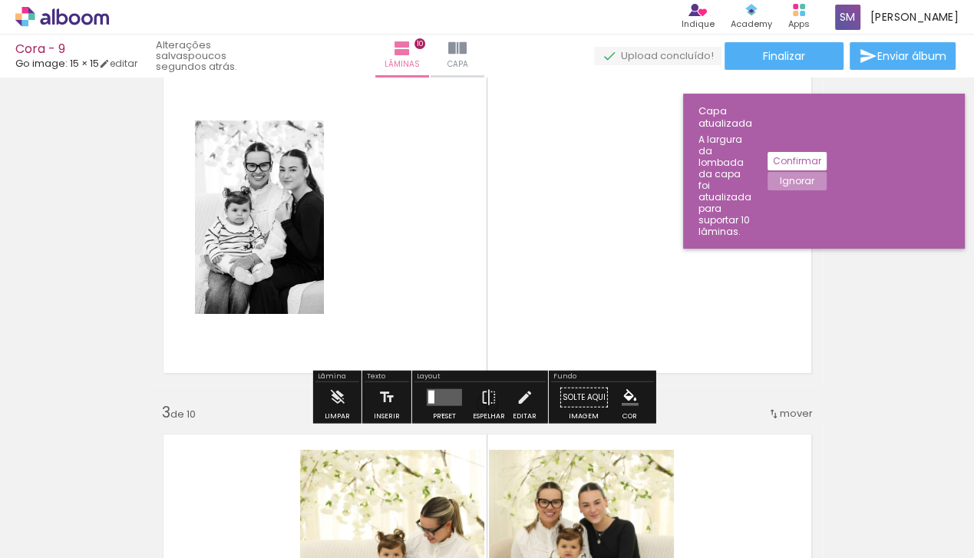
click at [438, 414] on div "Preset" at bounding box center [444, 416] width 23 height 7
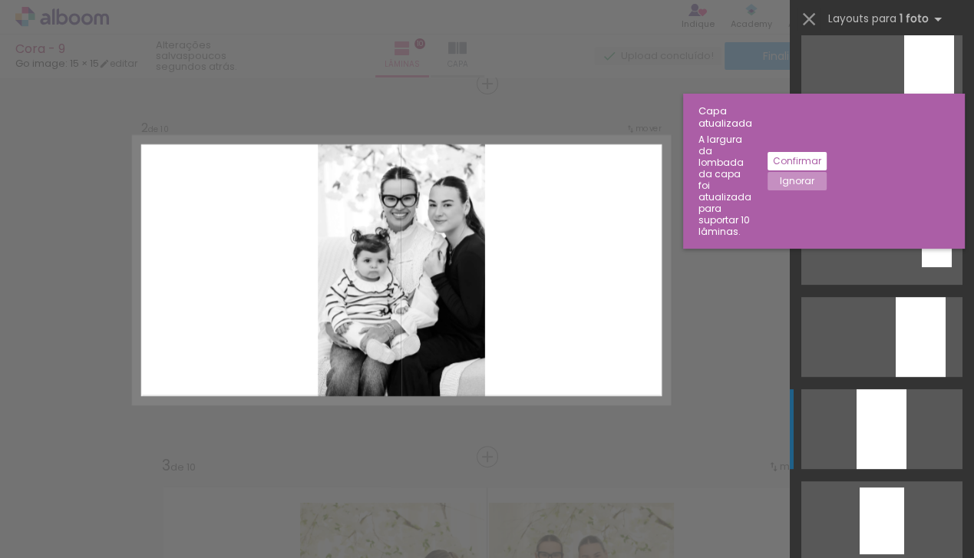
scroll to position [395, 0]
click at [878, 415] on div at bounding box center [882, 428] width 50 height 80
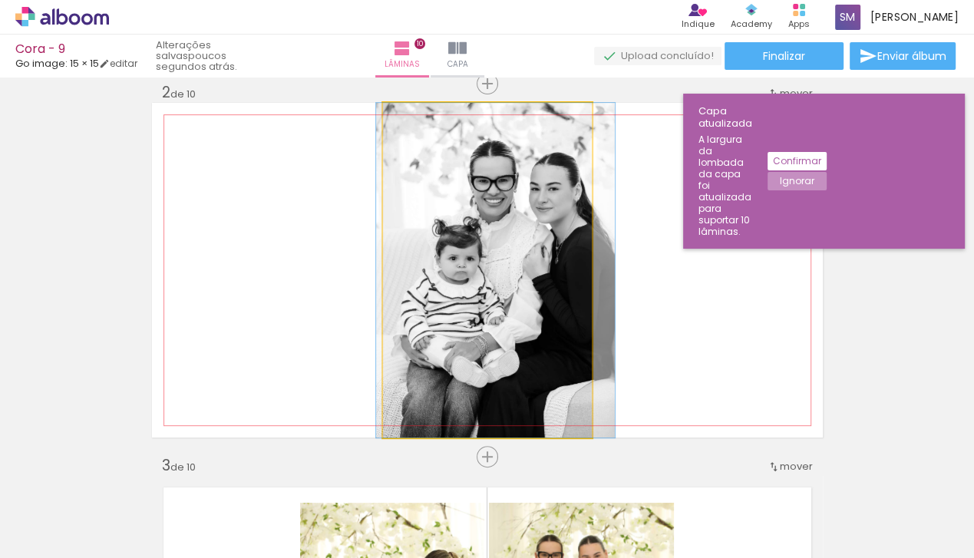
drag, startPoint x: 532, startPoint y: 238, endPoint x: 547, endPoint y: 236, distance: 14.7
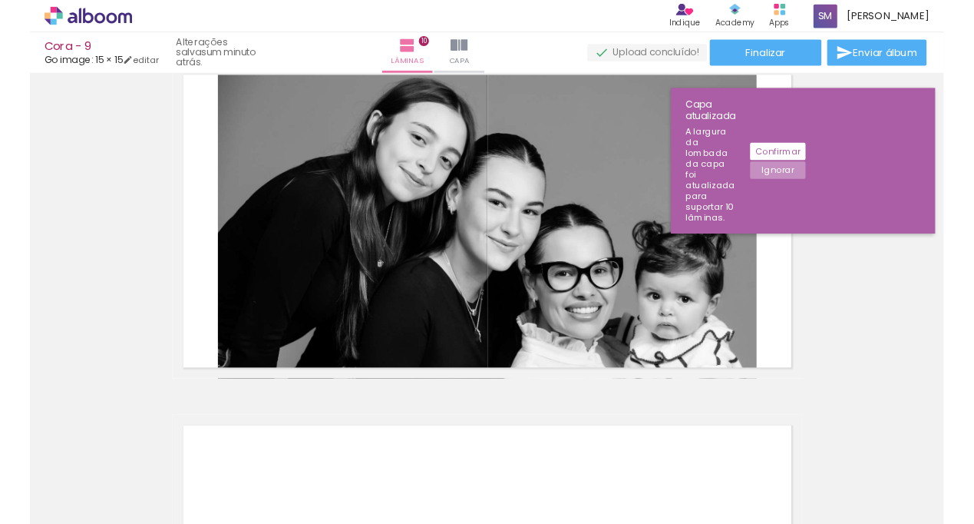
scroll to position [3780, 0]
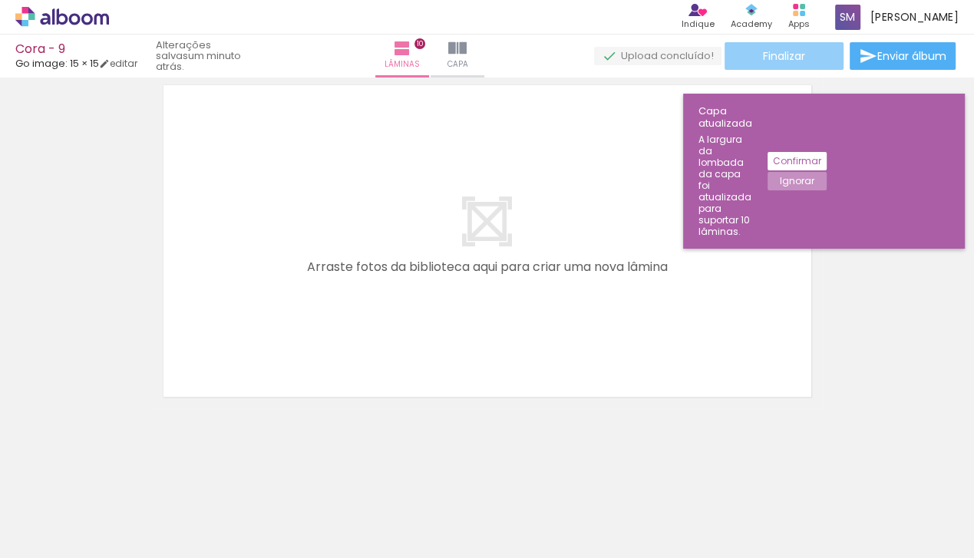
click at [783, 48] on paper-button "Finalizar" at bounding box center [784, 56] width 119 height 28
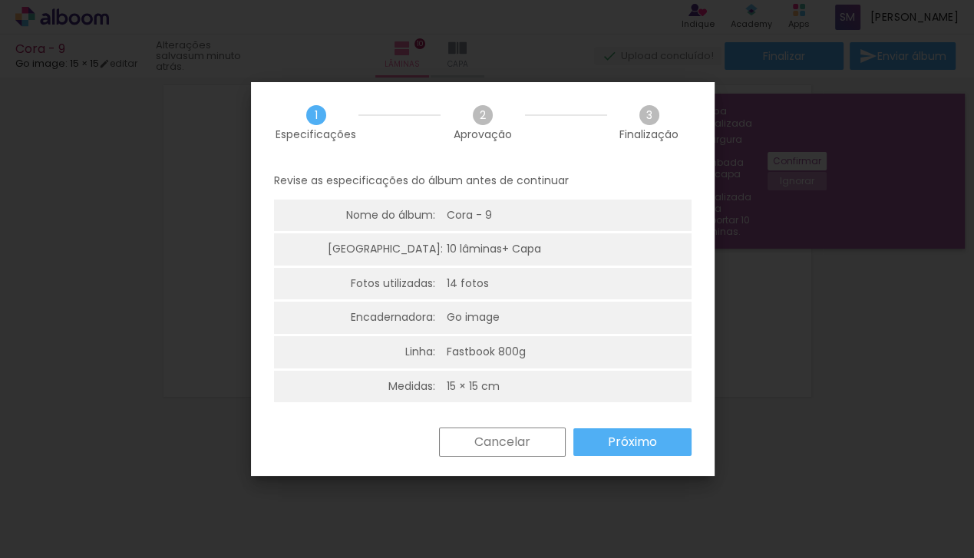
click at [0, 0] on slot "Próximo" at bounding box center [0, 0] width 0 height 0
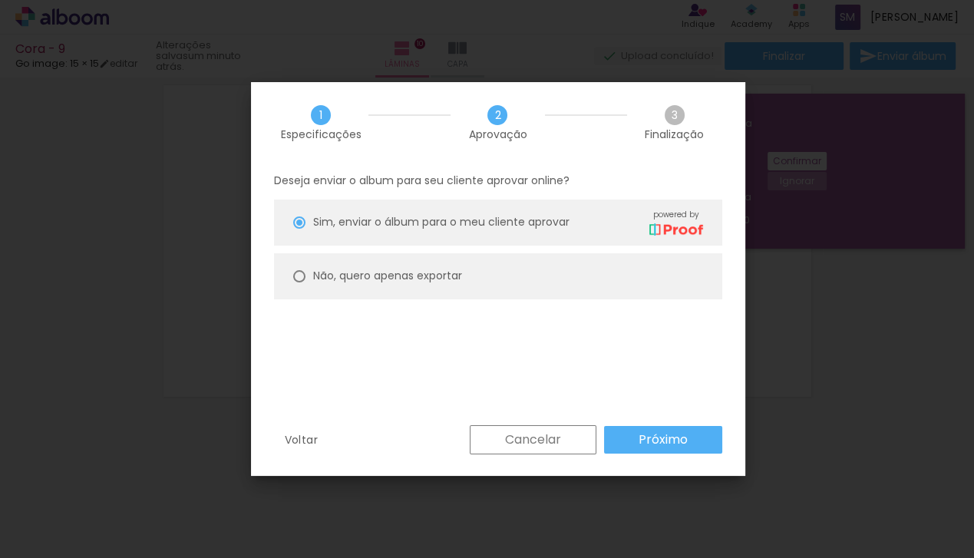
click at [0, 0] on slot "Não, quero apenas exportar" at bounding box center [0, 0] width 0 height 0
type paper-radio-button "on"
click at [627, 426] on div "1 Especificações 2 Aprovação 3 Finalização Deseja enviar o album para seu clien…" at bounding box center [498, 279] width 494 height 394
click at [0, 0] on slot "Próximo" at bounding box center [0, 0] width 0 height 0
type input "Alta, 300 DPI"
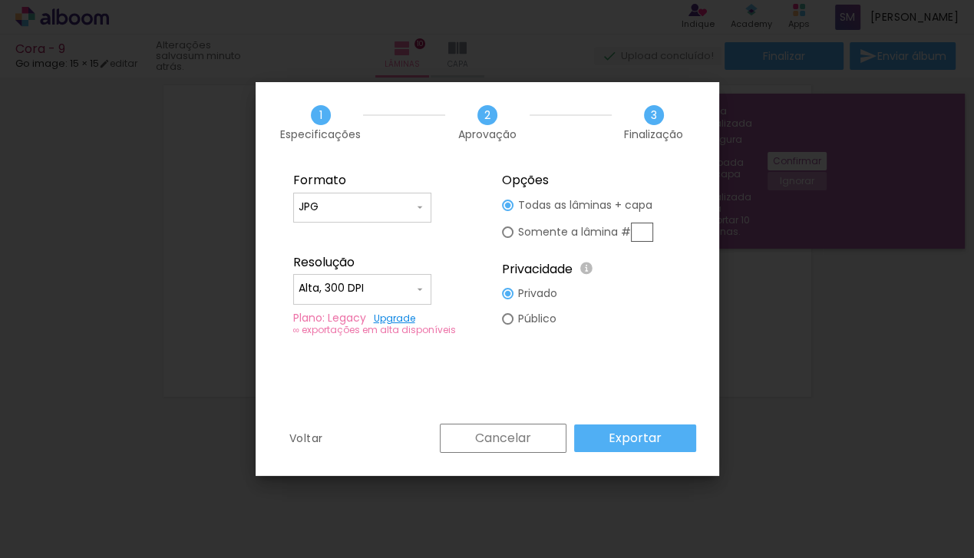
click at [0, 0] on slot "Exportar" at bounding box center [0, 0] width 0 height 0
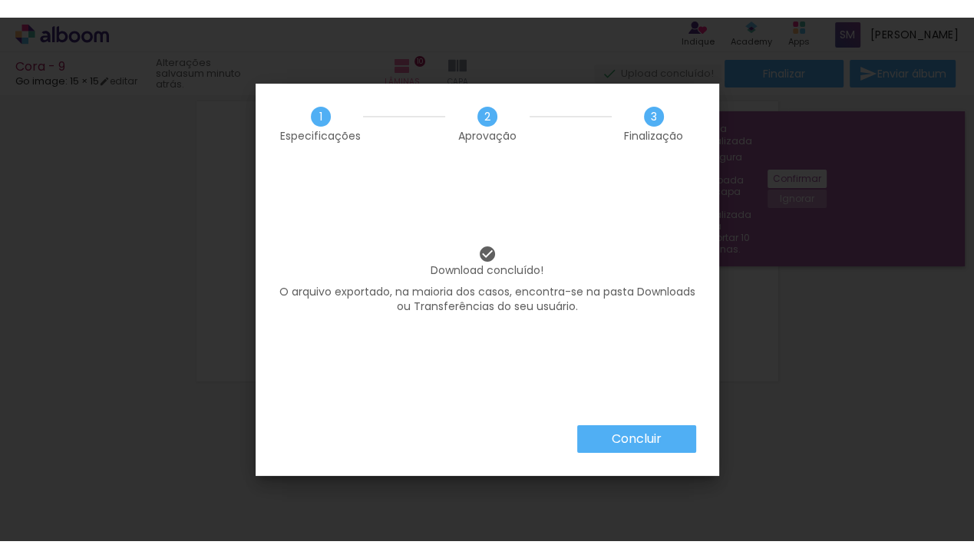
scroll to position [3433, 0]
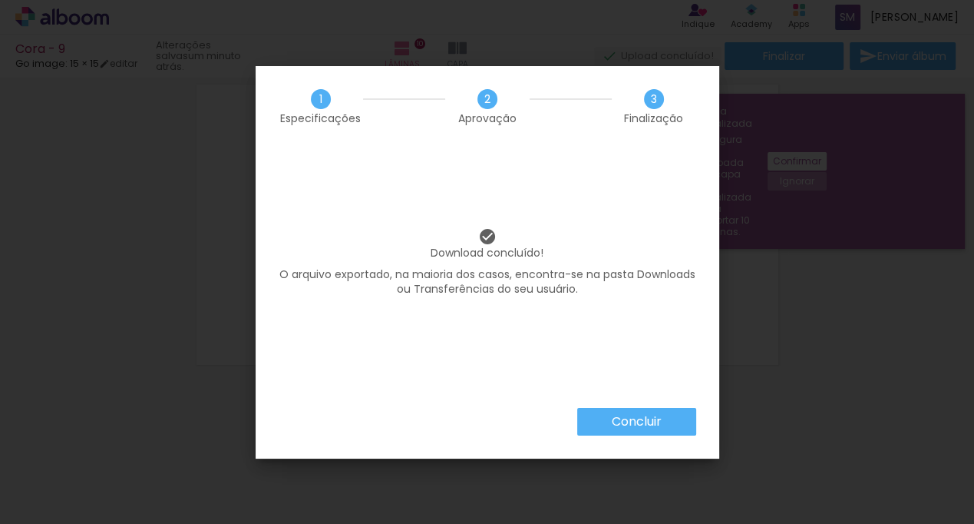
click at [644, 435] on div "Concluir" at bounding box center [488, 433] width 464 height 51
click at [0, 0] on slot "Concluir" at bounding box center [0, 0] width 0 height 0
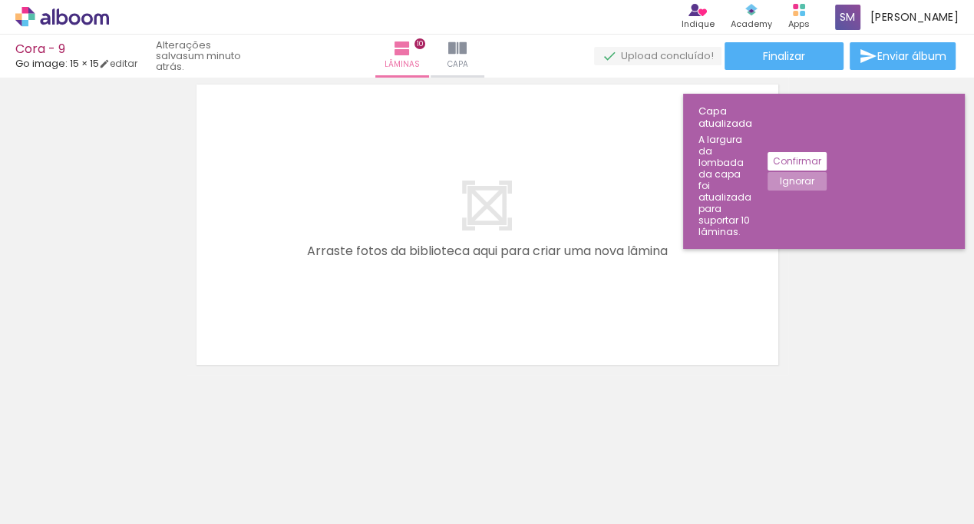
click at [827, 172] on paper-button "Ignorar" at bounding box center [797, 181] width 59 height 18
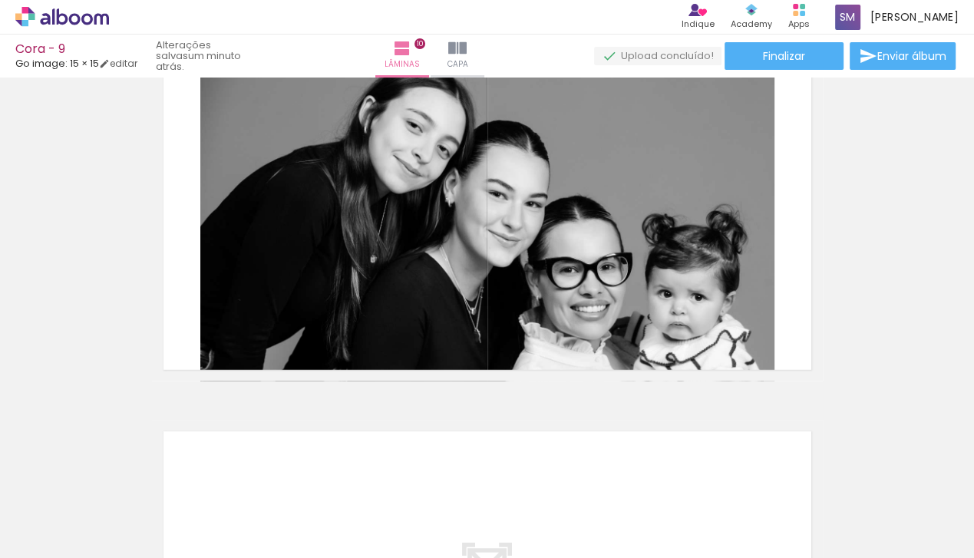
scroll to position [3745, 0]
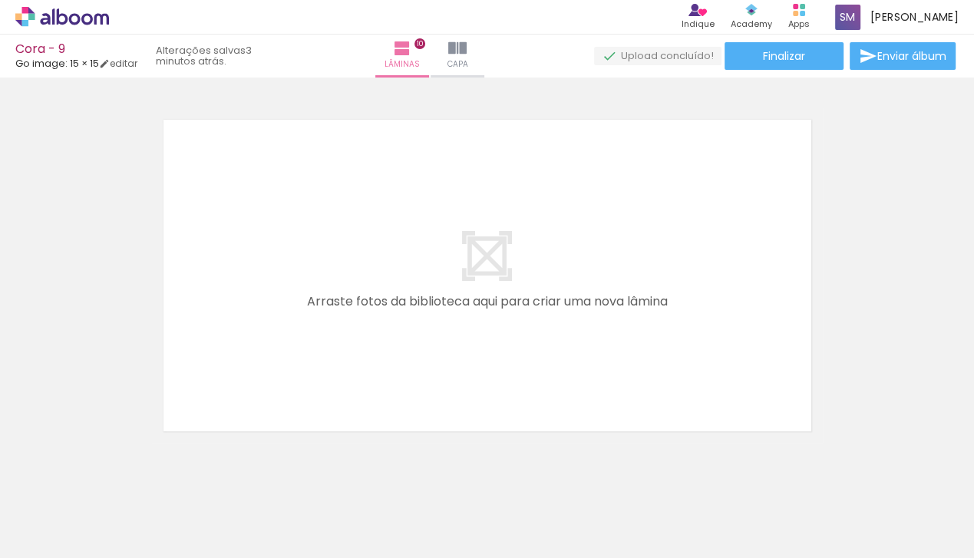
click at [87, 32] on div "› Editor de álbum Indique Indique e ganhe Conteúdo que inspira Academy Produtos…" at bounding box center [487, 17] width 974 height 35
click at [85, 18] on icon at bounding box center [62, 17] width 94 height 20
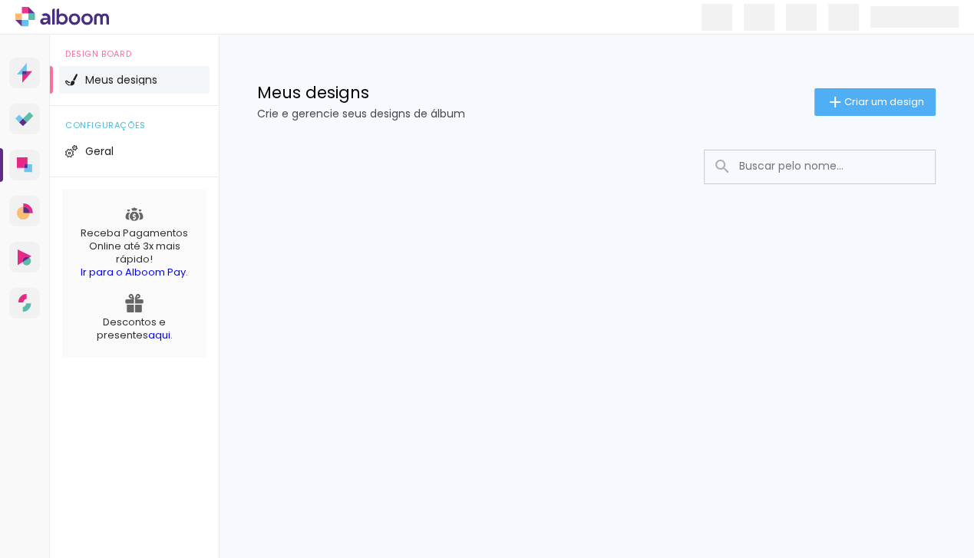
click at [888, 182] on div at bounding box center [820, 183] width 230 height 2
click at [878, 174] on input at bounding box center [841, 165] width 219 height 31
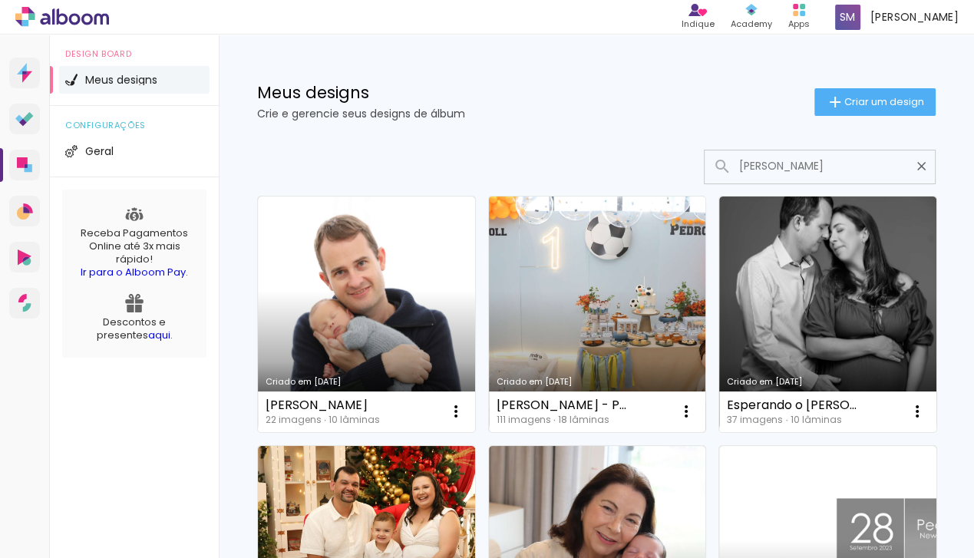
type input "[PERSON_NAME]"
type paper-input "[PERSON_NAME]"
click at [560, 335] on link "Criado em [DATE]" at bounding box center [597, 315] width 217 height 236
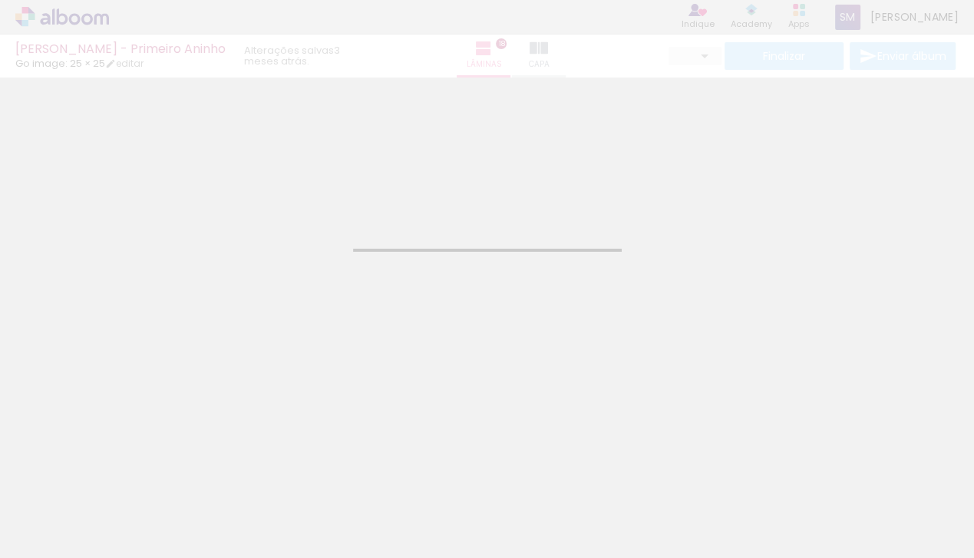
type input "JPG"
type input "Alta, 300 DPI"
